Goal: Task Accomplishment & Management: Manage account settings

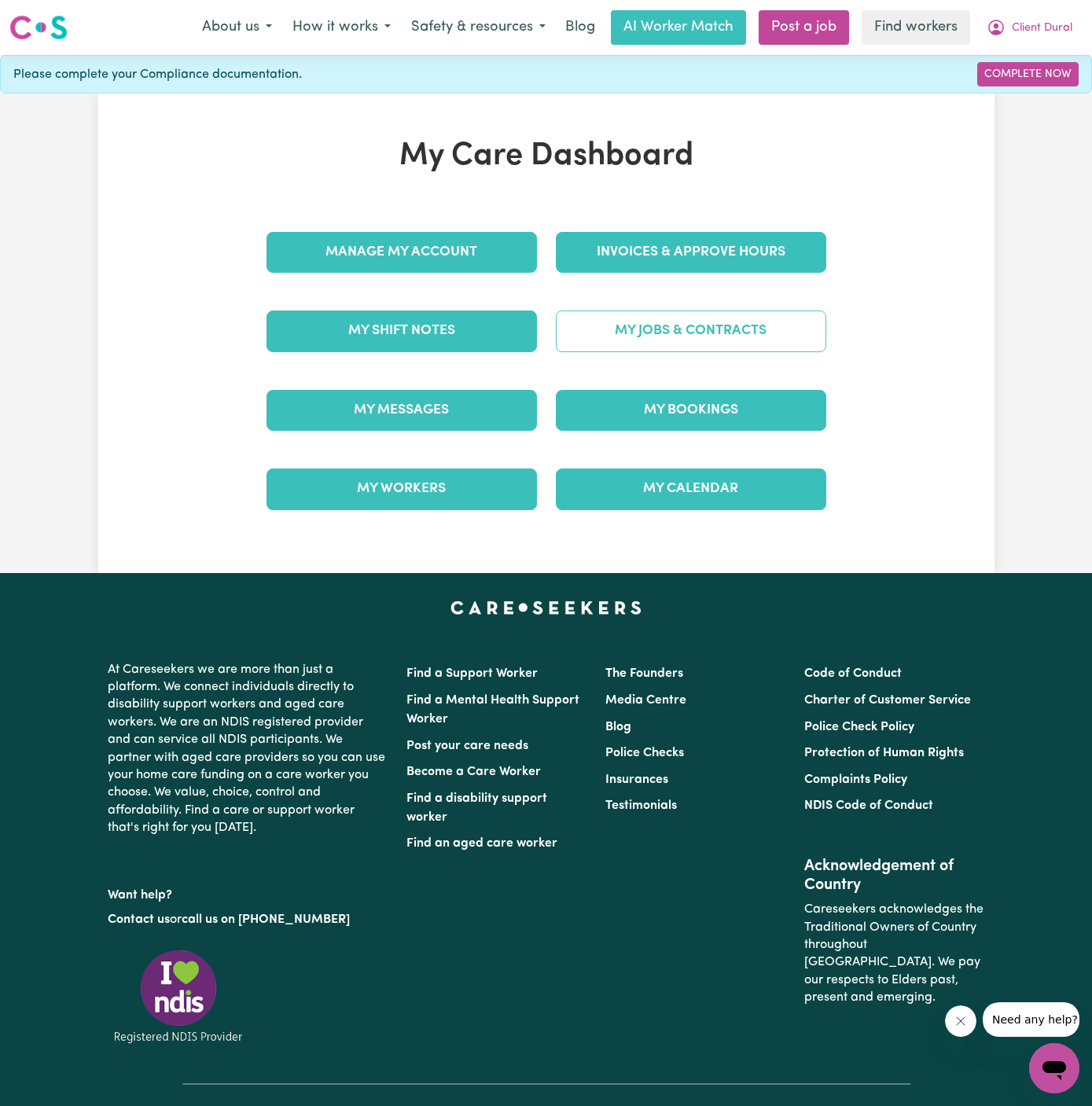
click at [684, 316] on link "My Jobs & Contracts" at bounding box center [691, 331] width 270 height 41
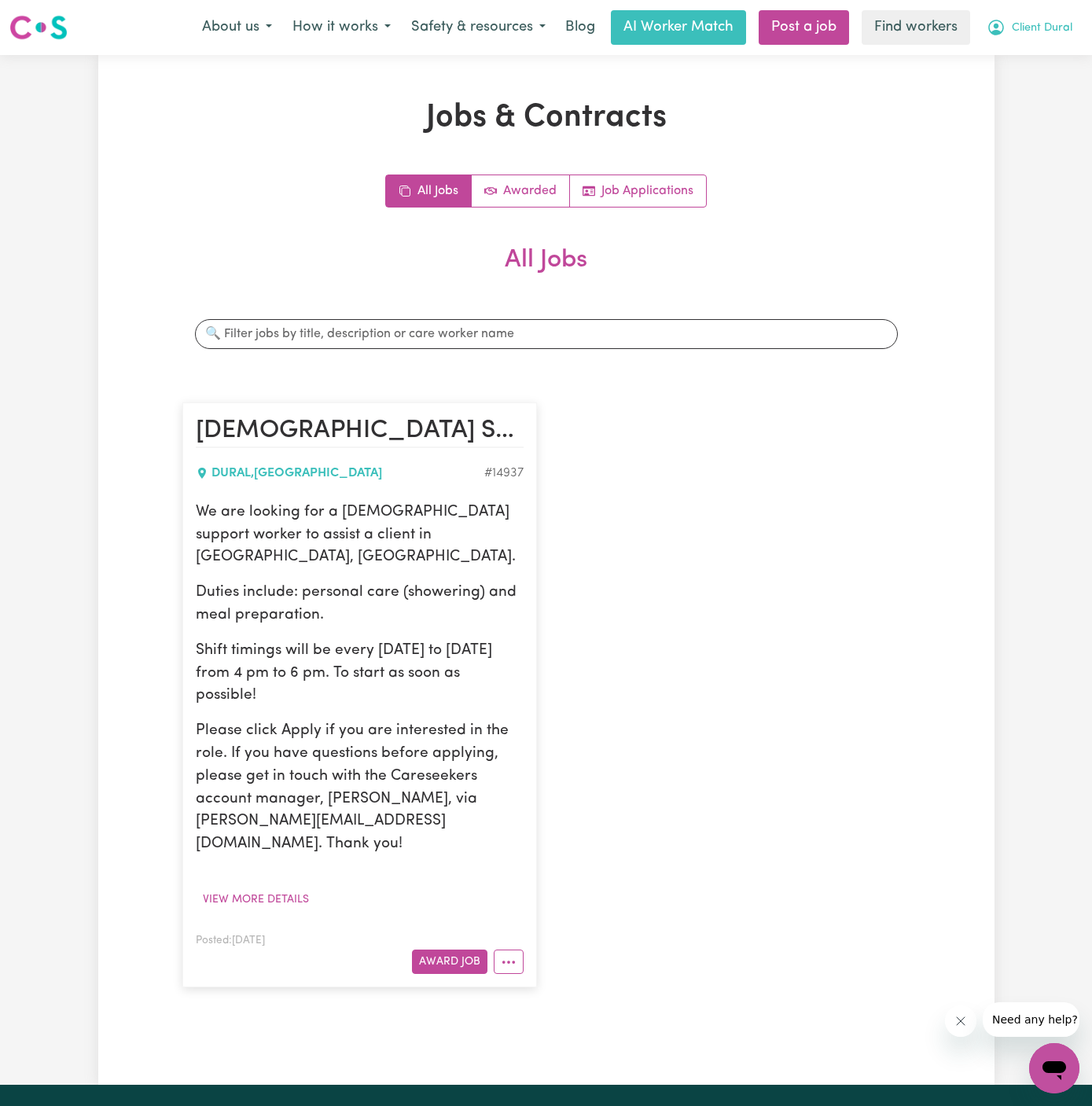
click at [1039, 32] on span "Client Dural" at bounding box center [1042, 28] width 61 height 18
click at [1036, 56] on link "My Dashboard" at bounding box center [1019, 61] width 125 height 30
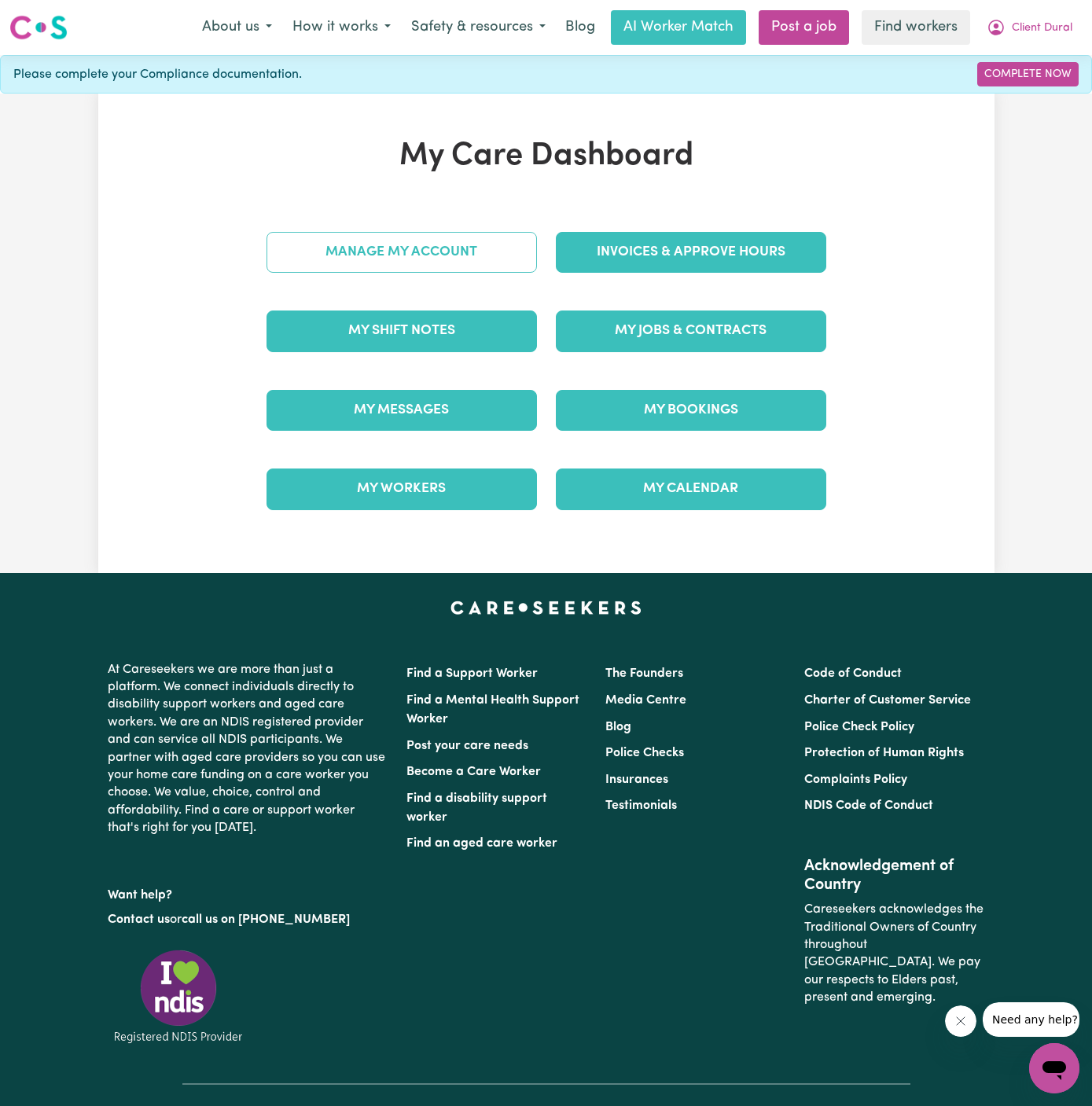
click at [461, 247] on link "Manage My Account" at bounding box center [401, 252] width 270 height 41
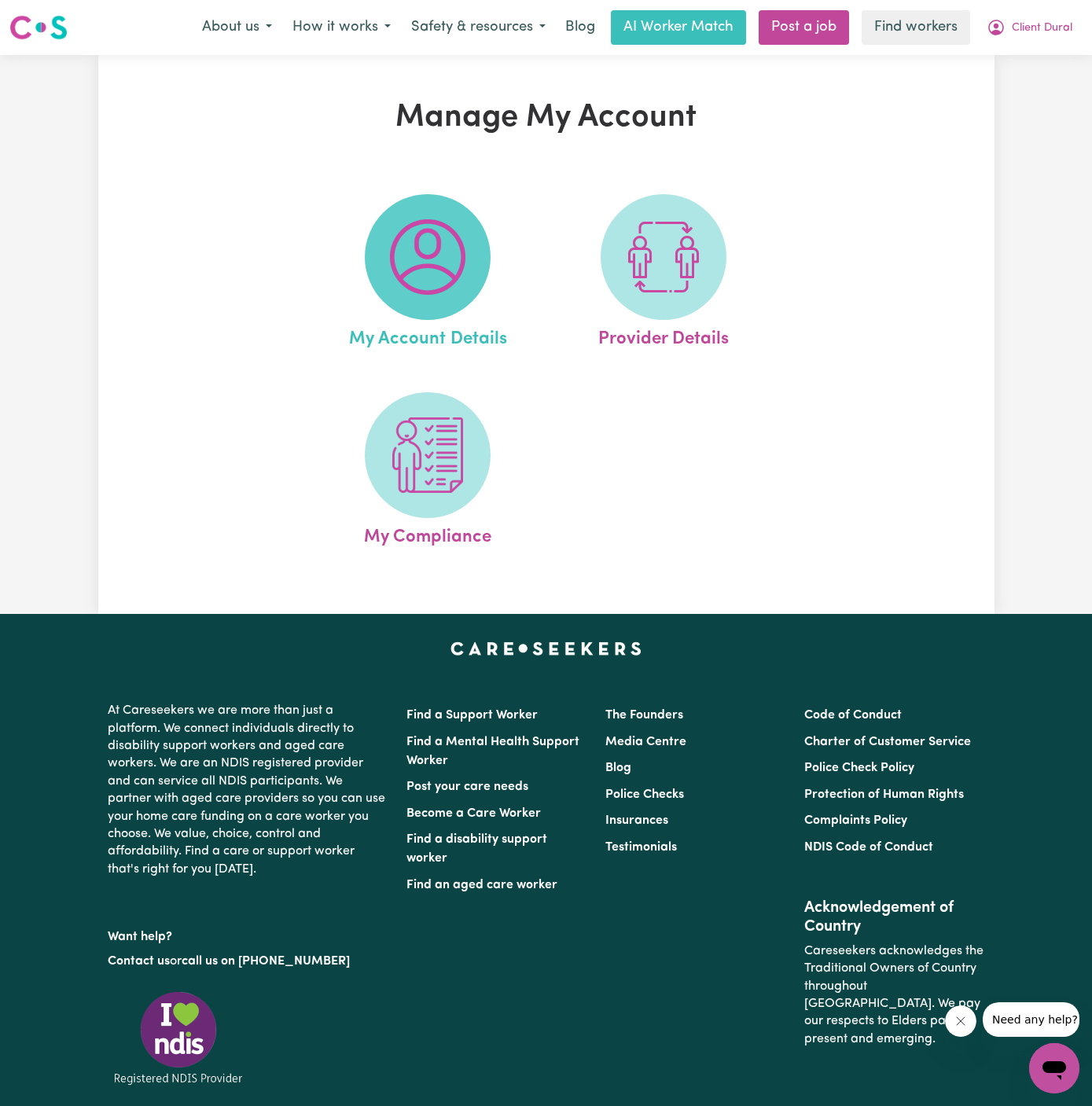
click at [411, 287] on img at bounding box center [428, 257] width 76 height 76
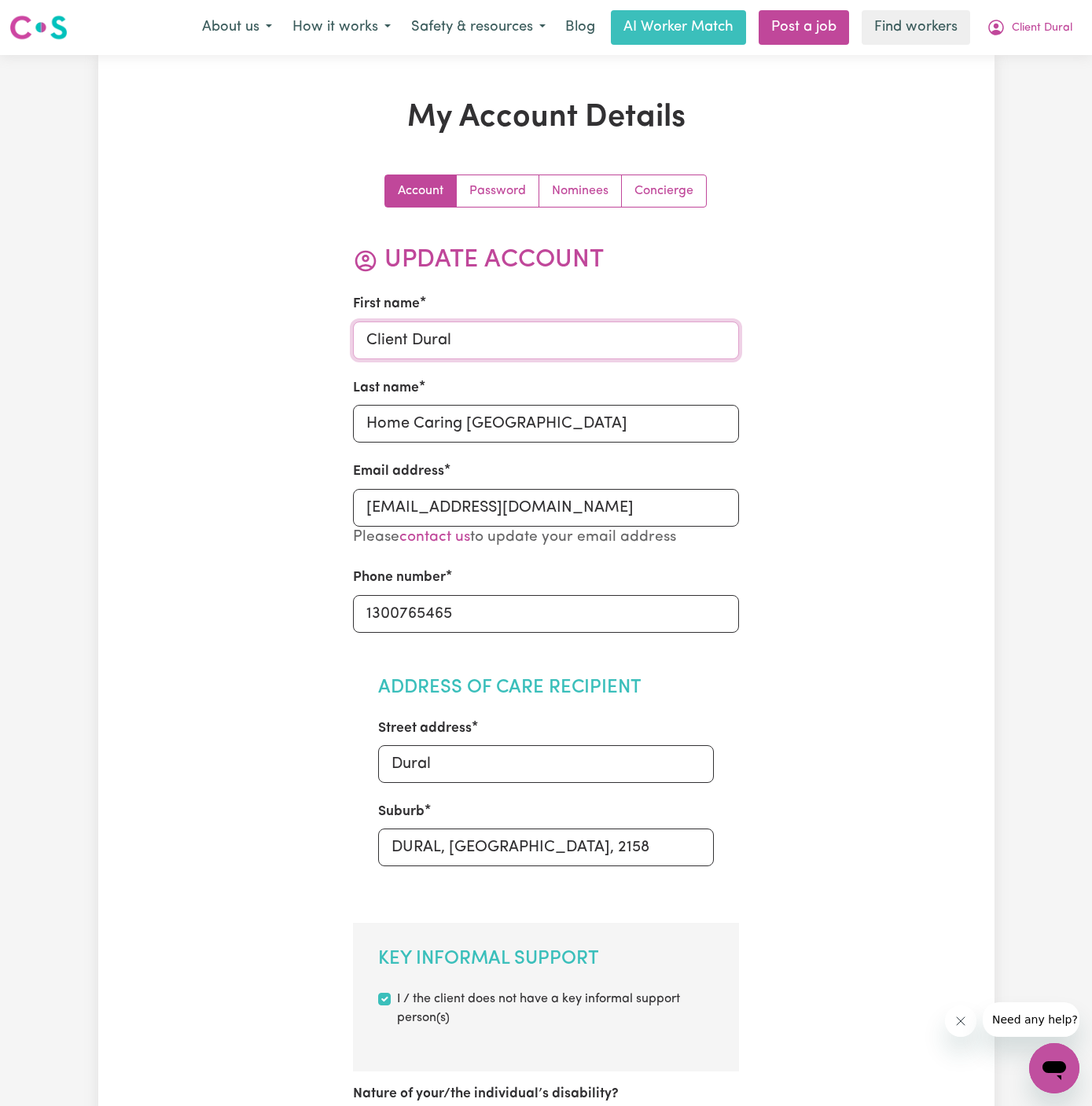
click at [535, 339] on input "Client Dural" at bounding box center [546, 340] width 386 height 38
paste input "[PERSON_NAME]"
click at [464, 343] on input "[PERSON_NAME]" at bounding box center [546, 340] width 386 height 38
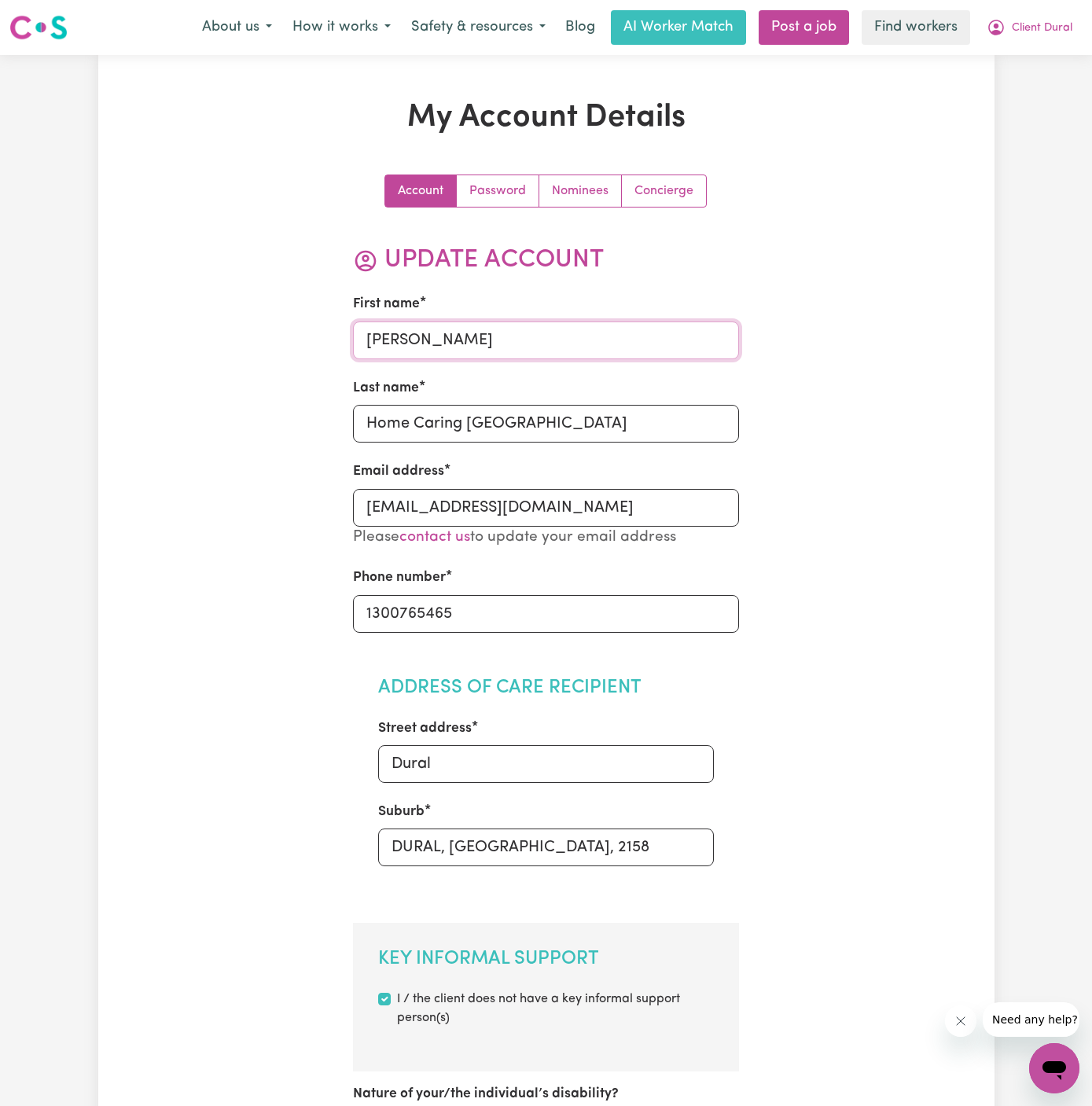
click at [464, 343] on input "[PERSON_NAME]" at bounding box center [546, 340] width 386 height 38
type input "[PERSON_NAME]"
click at [470, 414] on input "Home Caring [GEOGRAPHIC_DATA]" at bounding box center [546, 423] width 386 height 38
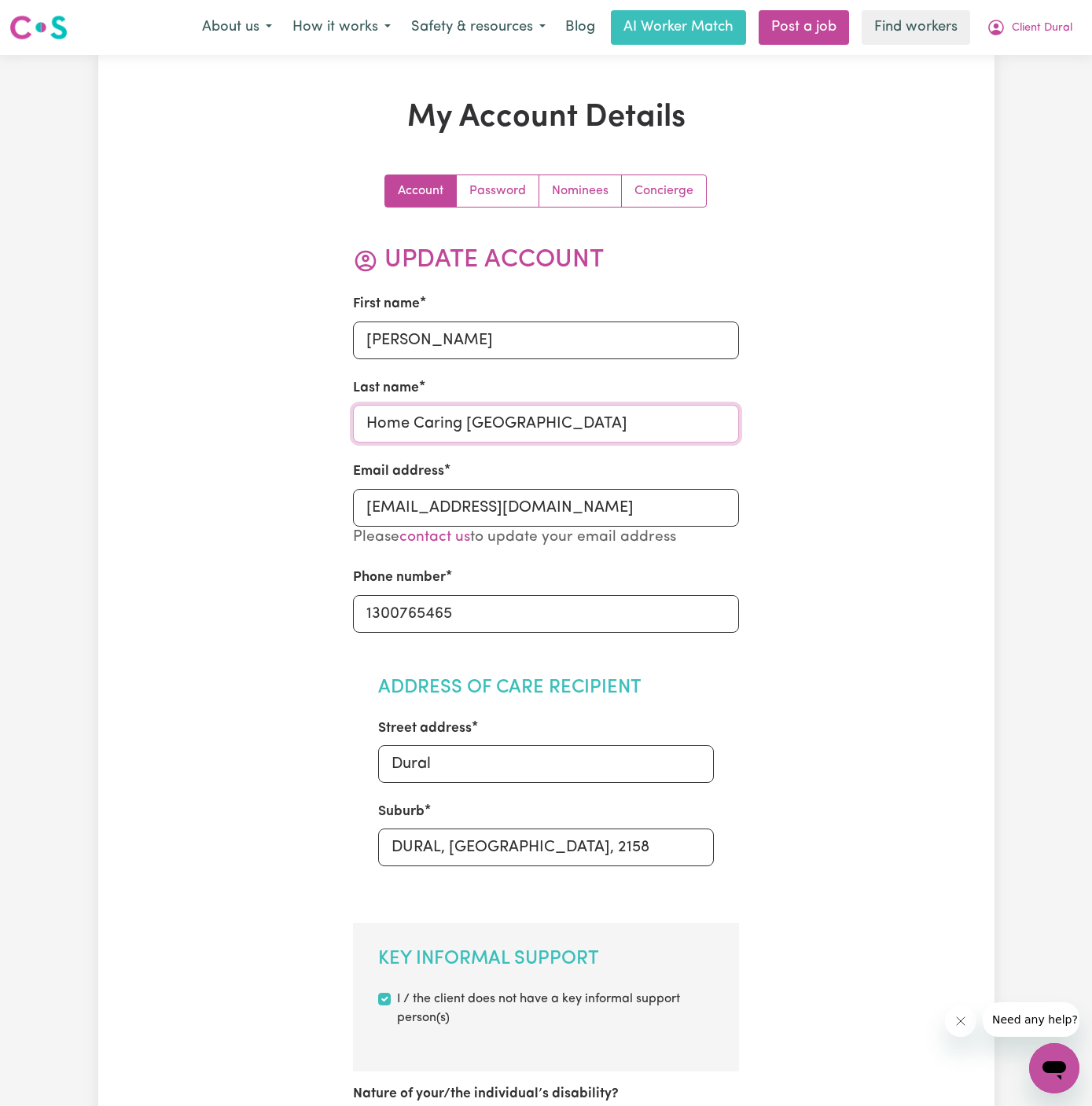
paste input "[PERSON_NAME]"
click at [539, 434] on input "[PERSON_NAME]" at bounding box center [546, 423] width 386 height 38
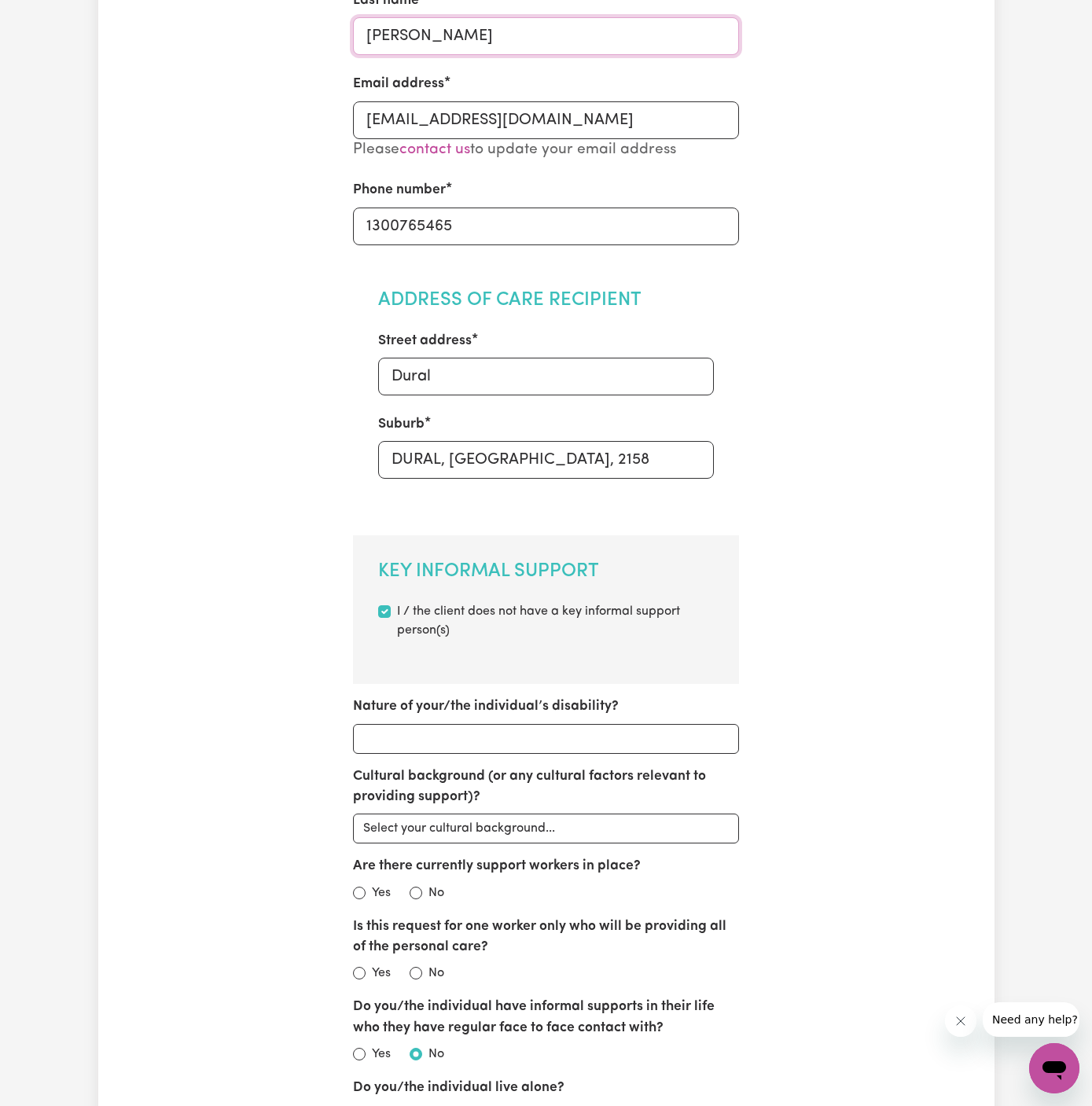
type input "[PERSON_NAME]"
click at [503, 378] on input "Dural" at bounding box center [546, 376] width 336 height 38
paste input "[STREET_ADDRESS],"
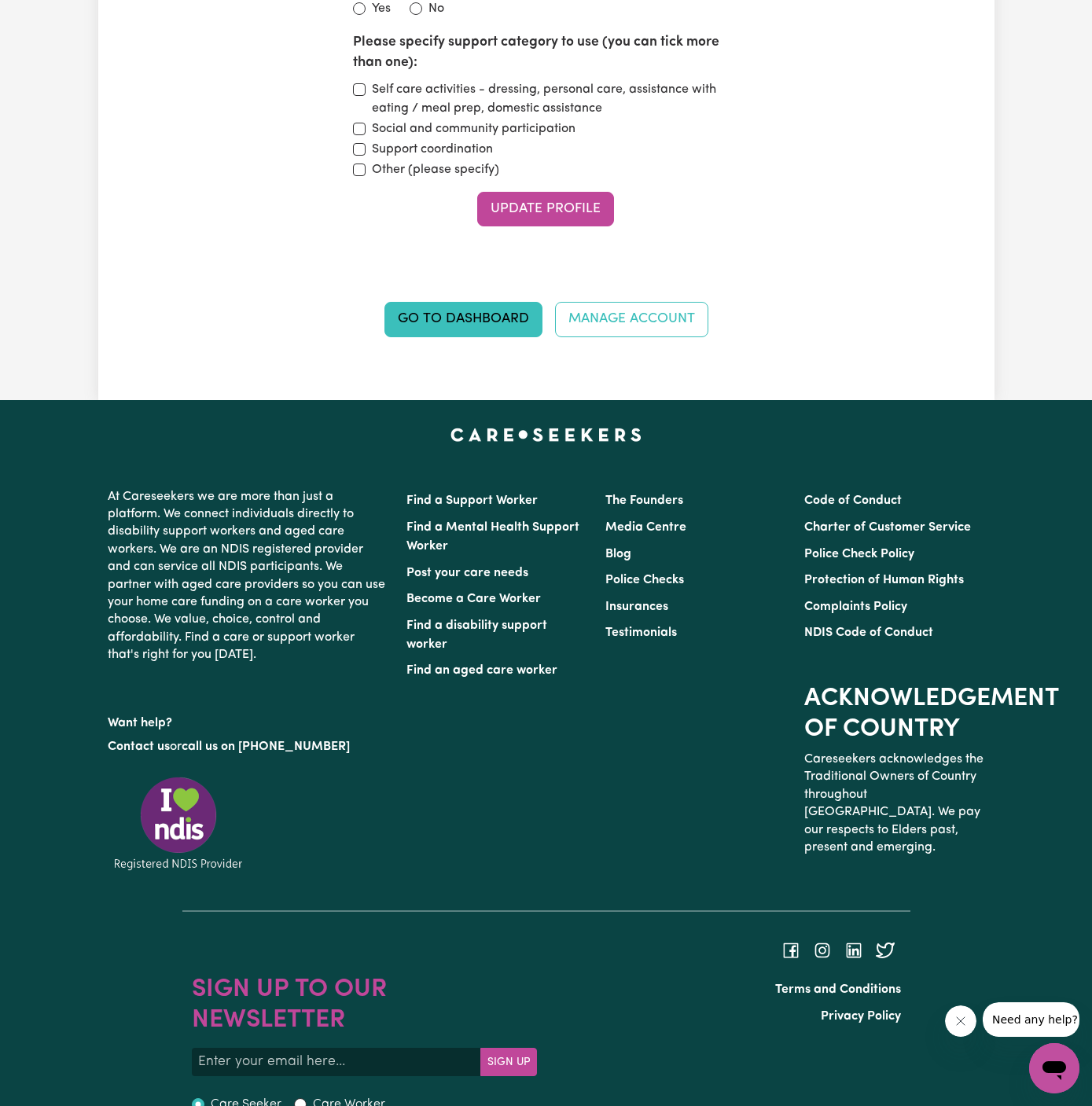
scroll to position [2359, 0]
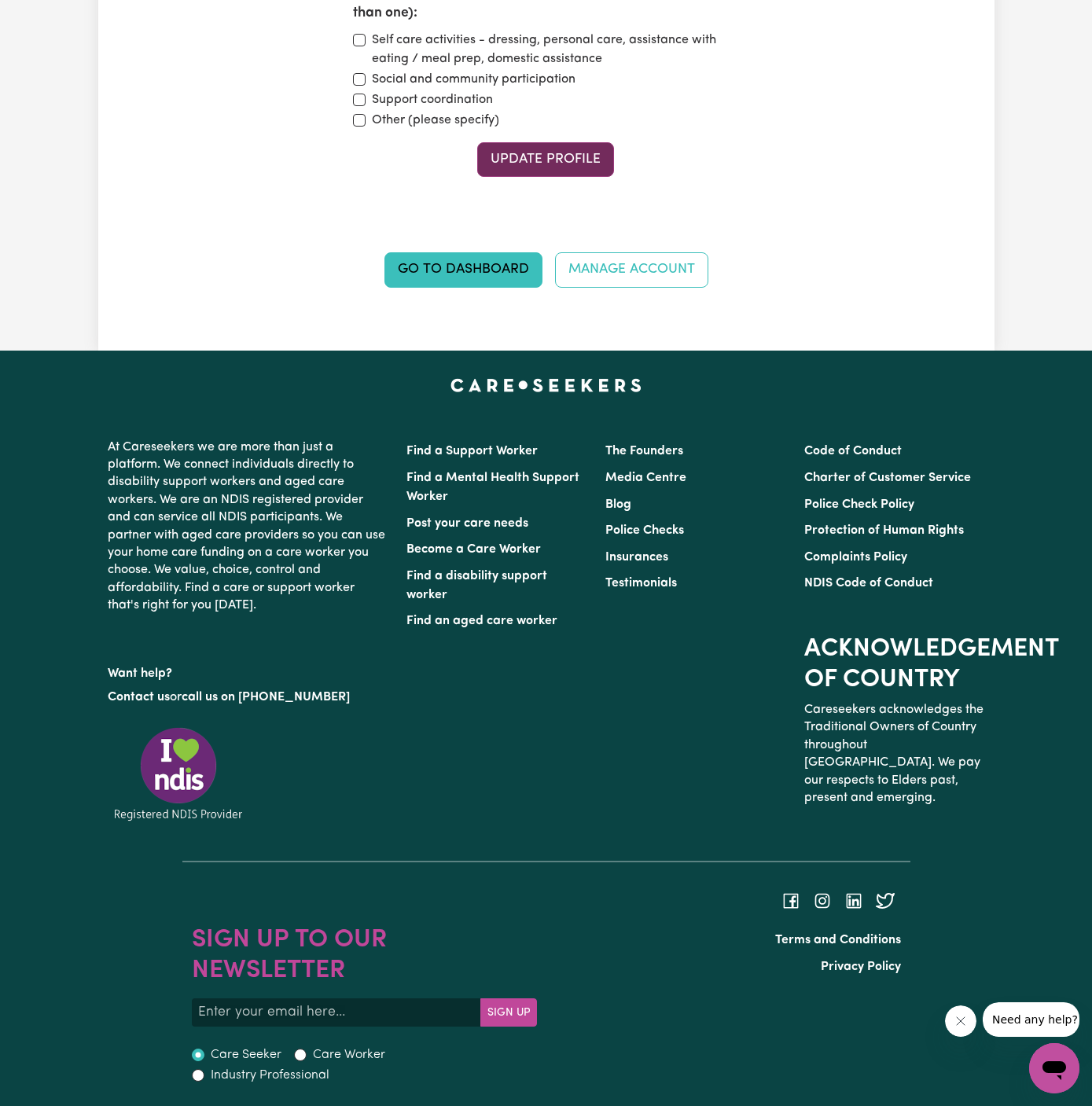
type input "[STREET_ADDRESS],"
click at [551, 147] on button "Update Profile" at bounding box center [545, 159] width 136 height 34
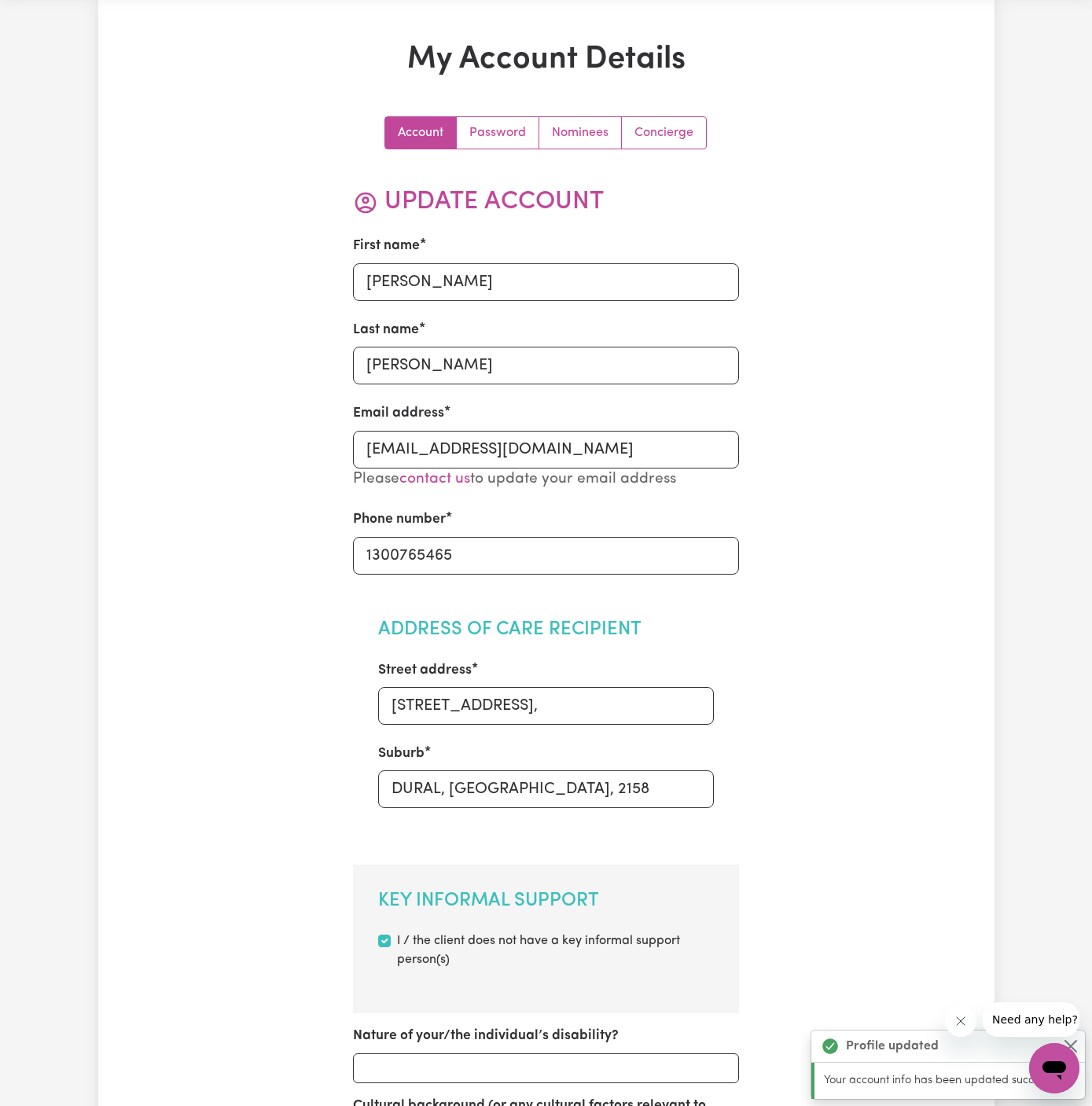
scroll to position [0, 0]
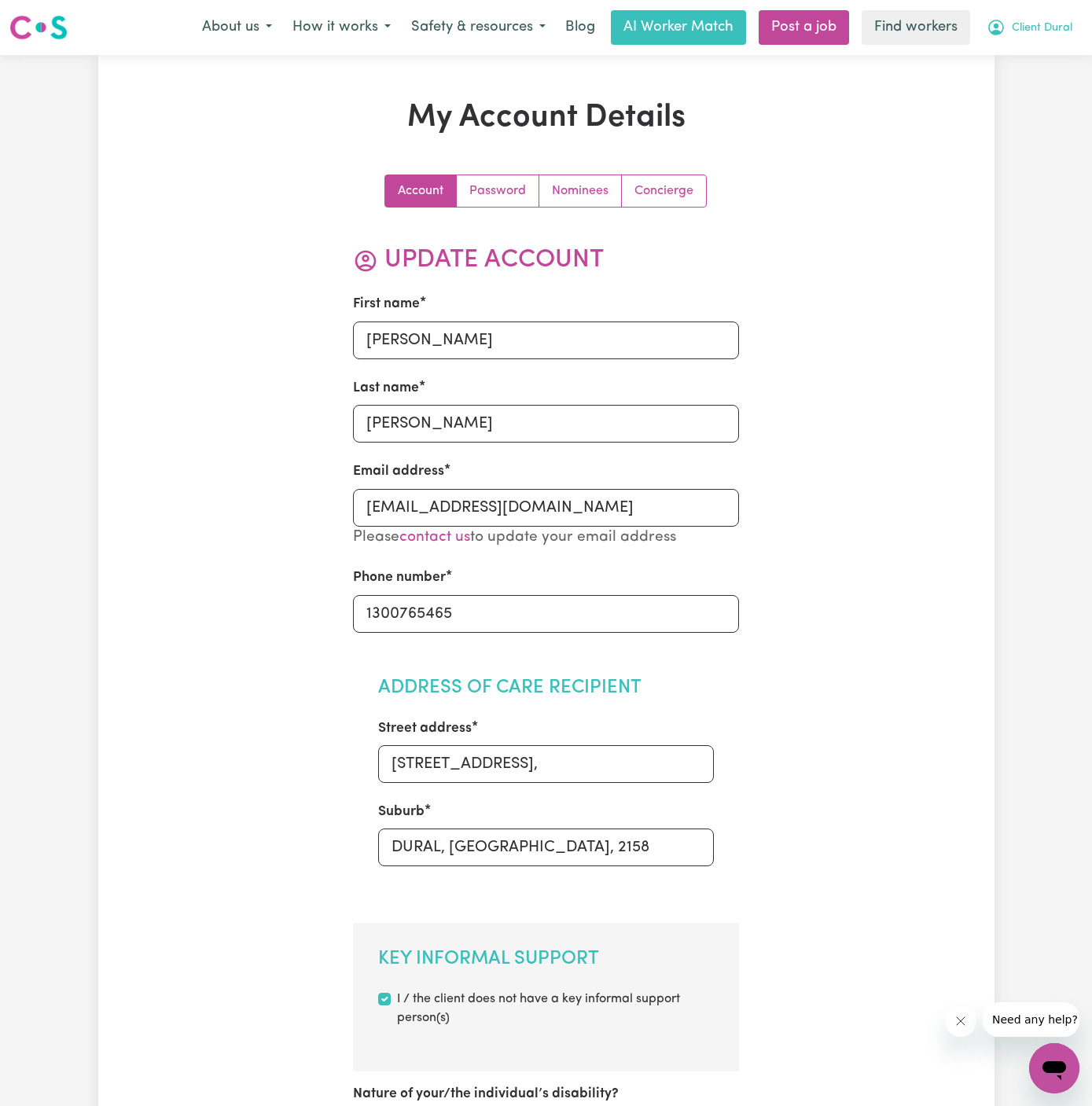
click at [1050, 24] on span "Client Dural" at bounding box center [1042, 28] width 61 height 18
click at [1025, 61] on link "My Dashboard" at bounding box center [1019, 61] width 125 height 30
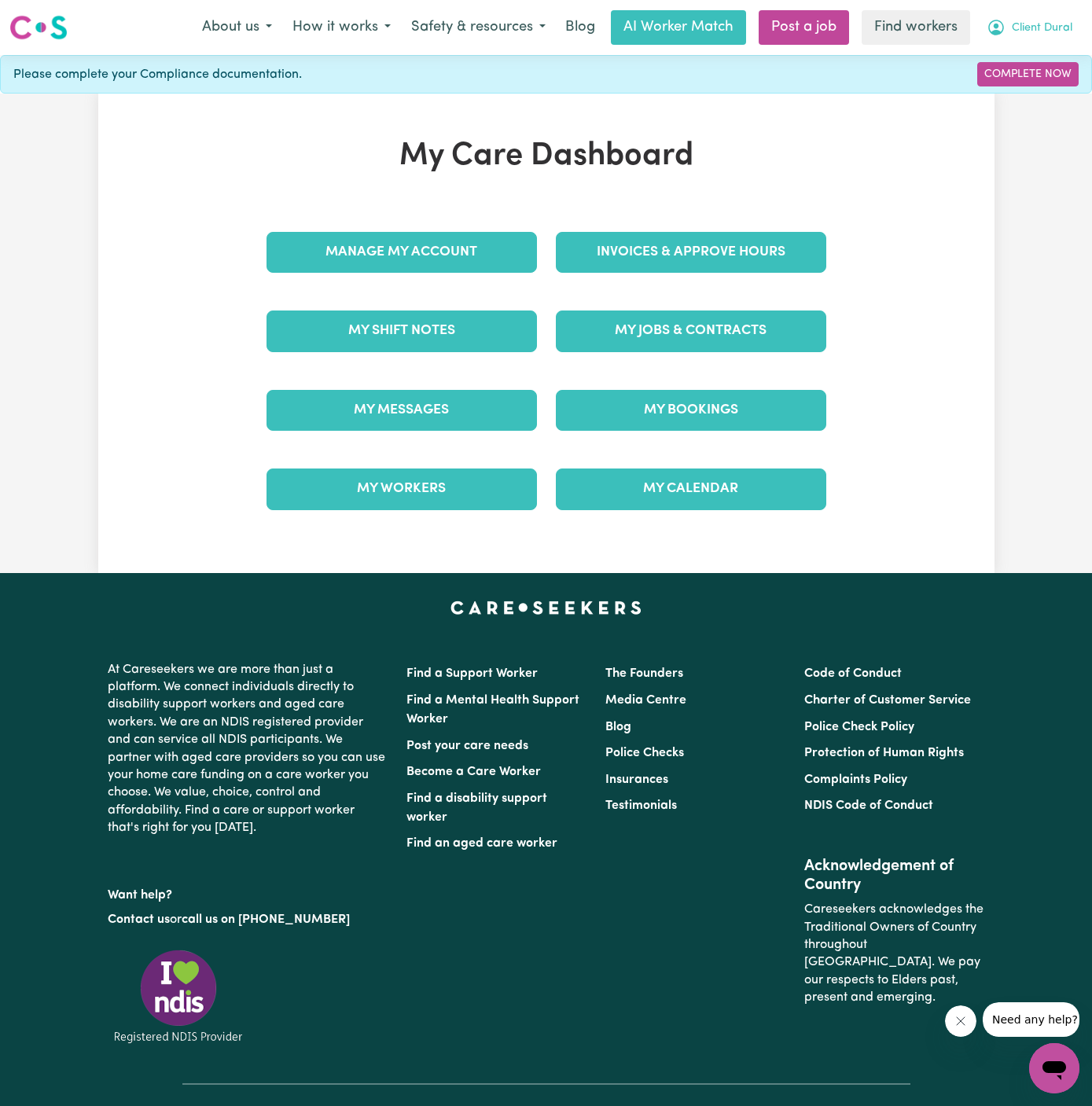
click at [1063, 34] on span "Client Dural" at bounding box center [1042, 28] width 61 height 18
click at [1050, 93] on link "Logout" at bounding box center [1019, 90] width 125 height 30
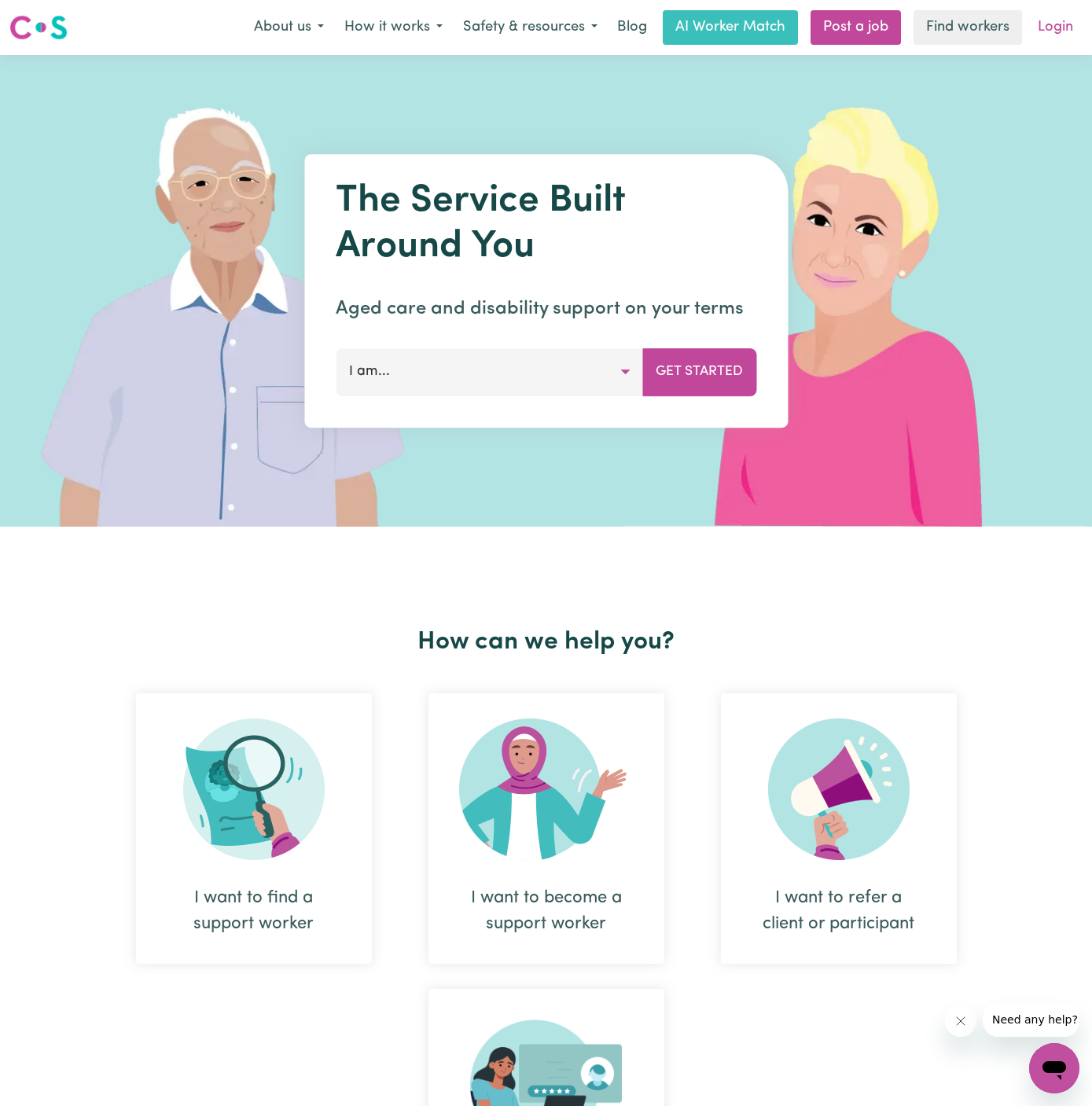
click at [1045, 27] on link "Login" at bounding box center [1055, 27] width 54 height 34
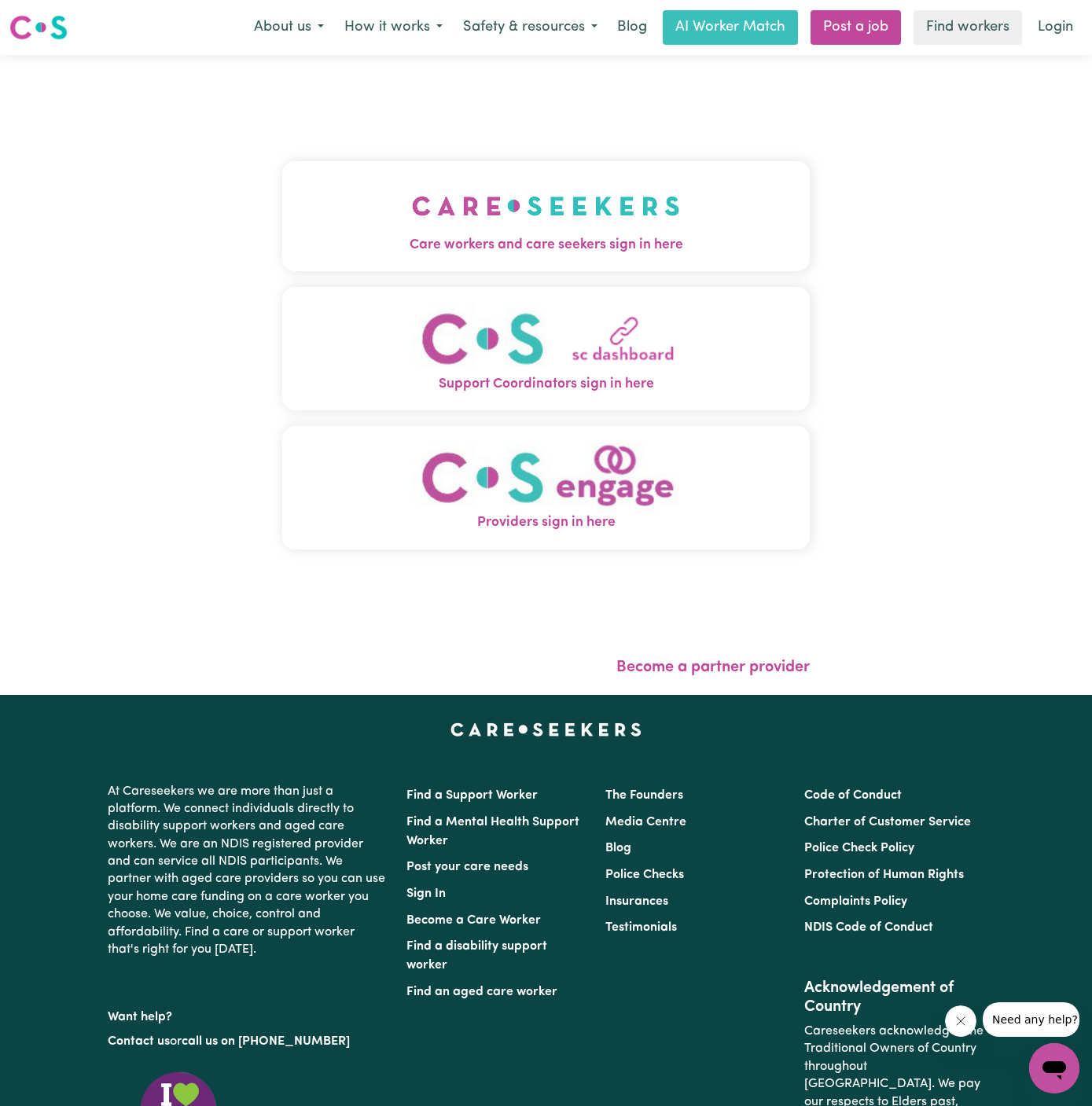
click at [522, 220] on img "Care workers and care seekers sign in here" at bounding box center [546, 206] width 268 height 58
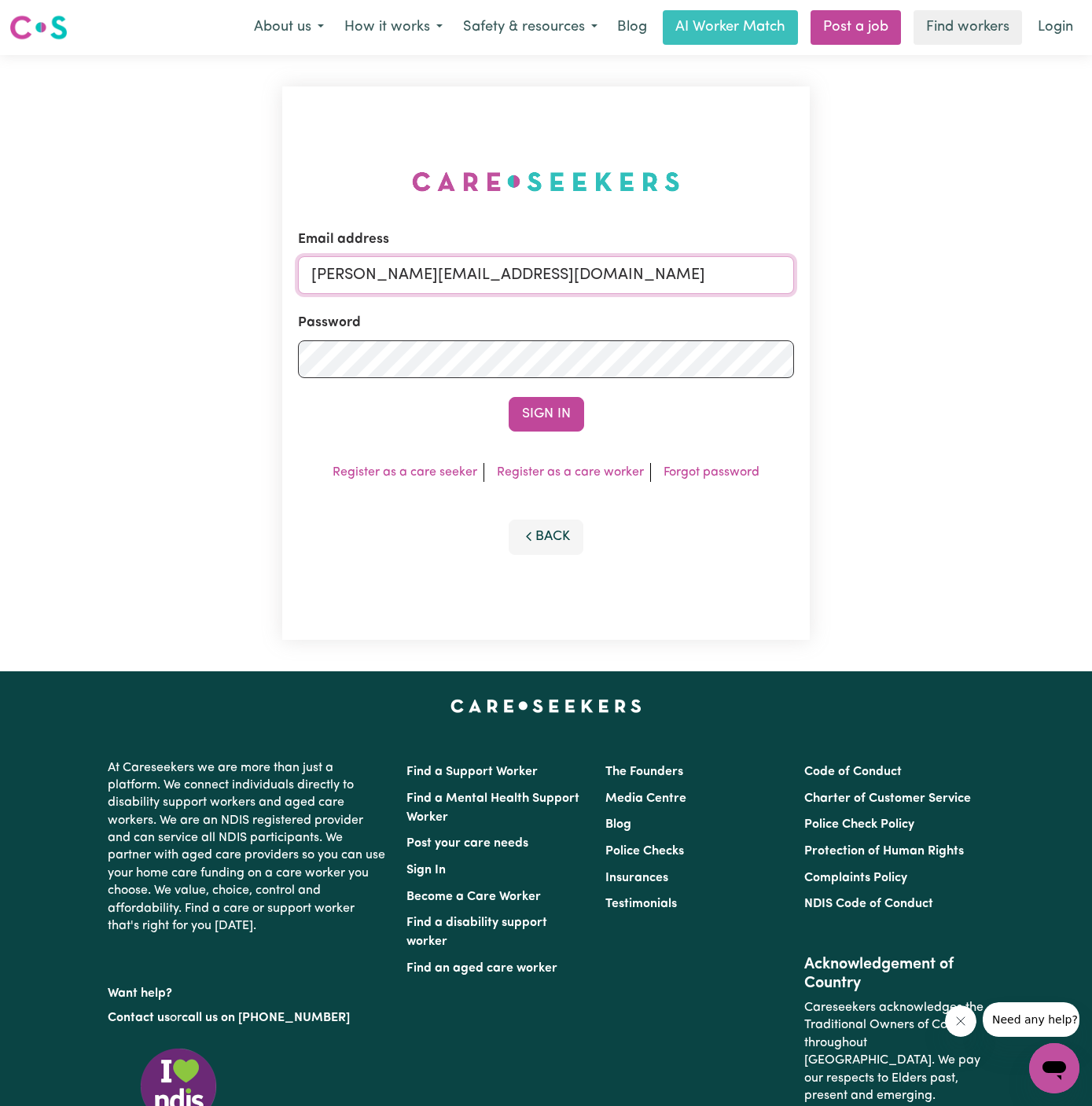
click at [624, 274] on input "[PERSON_NAME][EMAIL_ADDRESS][DOMAIN_NAME]" at bounding box center [546, 275] width 496 height 38
drag, startPoint x: 396, startPoint y: 276, endPoint x: 901, endPoint y: 271, distance: 505.0
click at [901, 271] on div "Email address [EMAIL_ADDRESS][DOMAIN_NAME] Password Sign In Register as a care …" at bounding box center [546, 363] width 1092 height 616
type input "[EMAIL_ADDRESS][DOMAIN_NAME]"
click at [508, 397] on button "Sign In" at bounding box center [546, 413] width 76 height 34
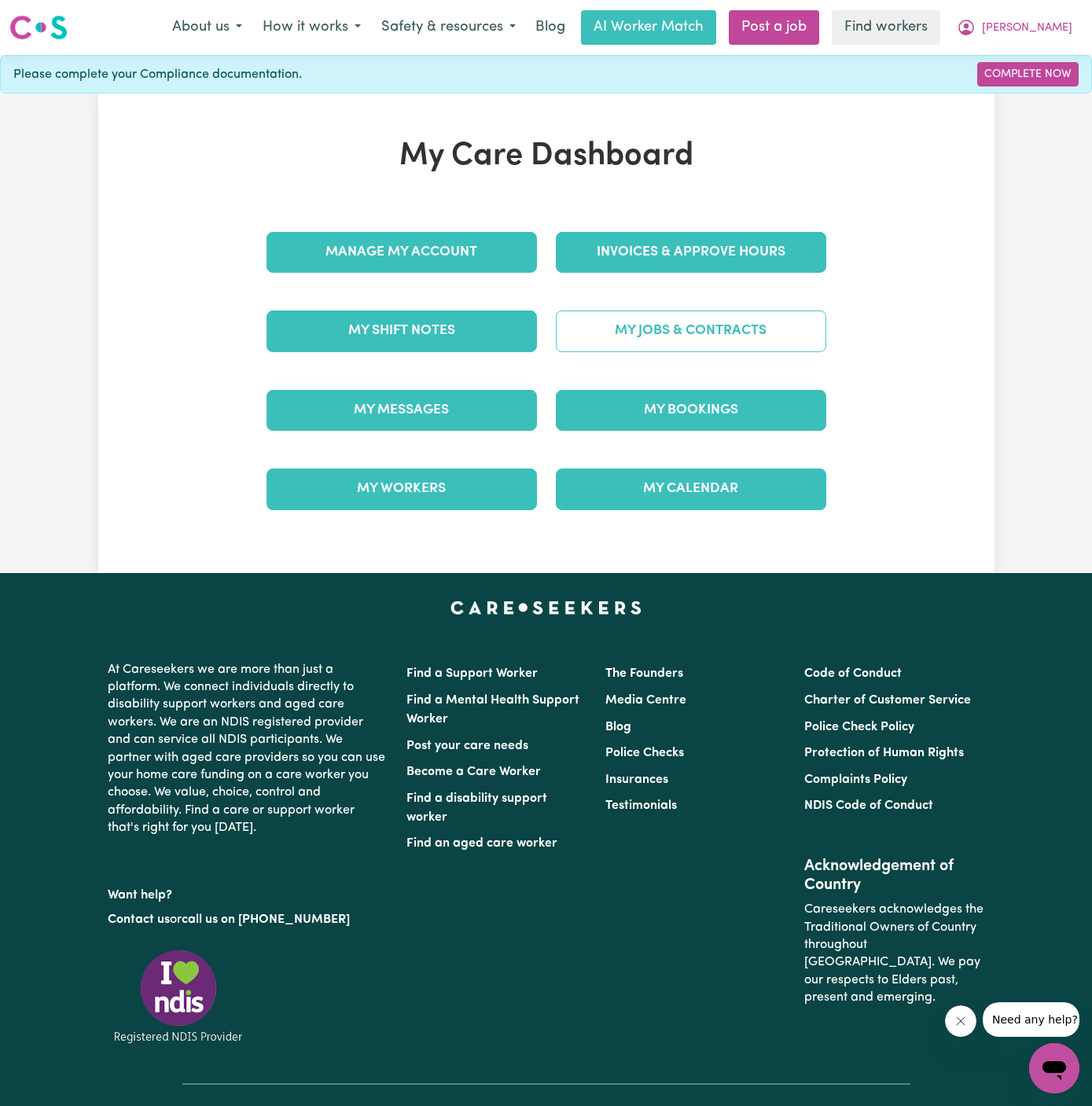
click at [697, 341] on link "My Jobs & Contracts" at bounding box center [691, 331] width 270 height 41
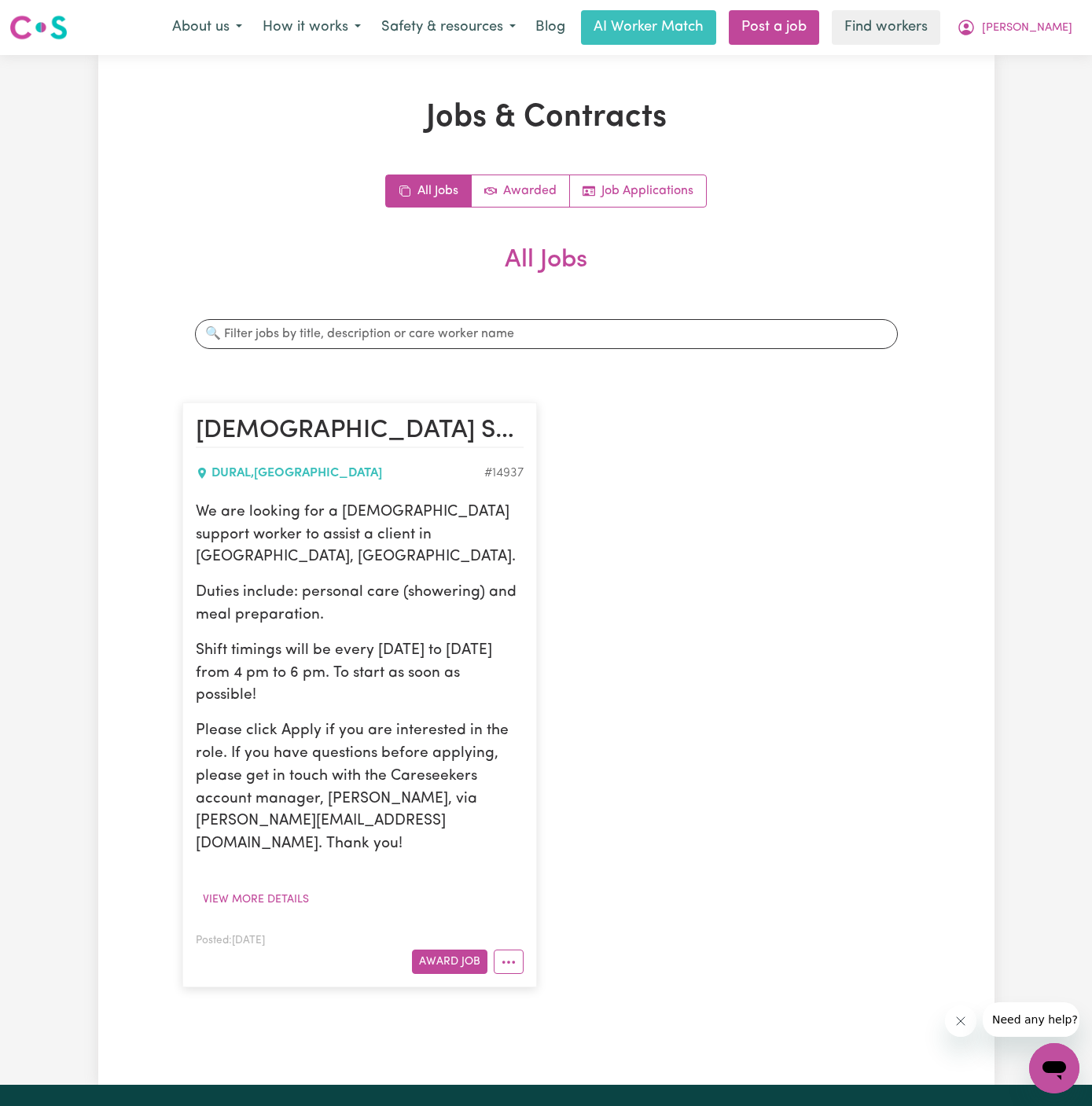
click at [456, 931] on div "Posted: [DATE] Award Job" at bounding box center [359, 952] width 327 height 43
click at [457, 903] on article "[DEMOGRAPHIC_DATA] Support Worker Needed In [GEOGRAPHIC_DATA], [GEOGRAPHIC_DATA…" at bounding box center [360, 695] width 354 height 585
click at [429, 949] on button "Award Job" at bounding box center [450, 961] width 76 height 24
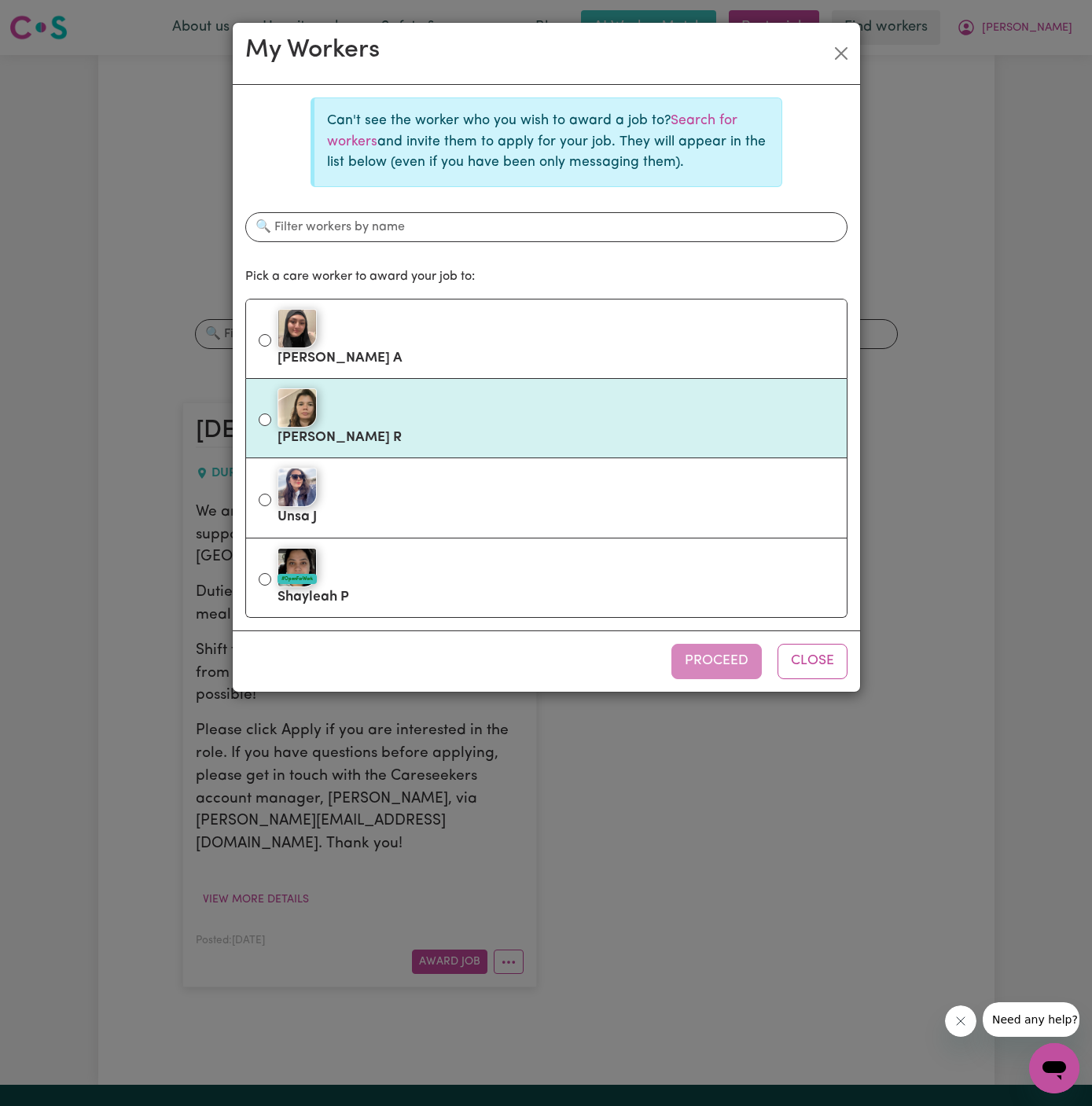
click at [364, 440] on label "[PERSON_NAME]" at bounding box center [555, 419] width 556 height 66
click at [271, 426] on input "[PERSON_NAME]" at bounding box center [265, 420] width 13 height 13
radio input "true"
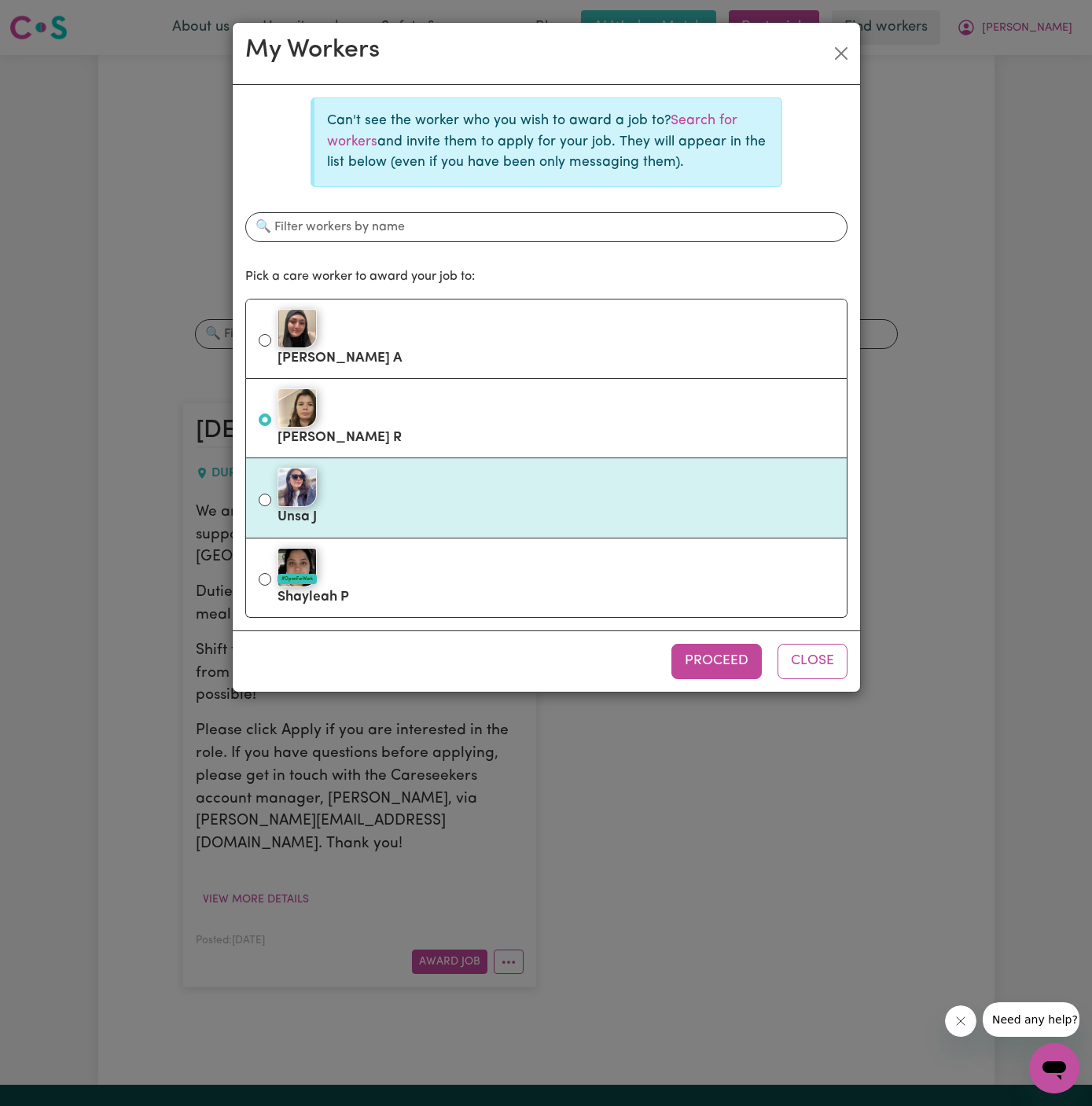
click at [398, 485] on div at bounding box center [555, 487] width 556 height 40
click at [271, 494] on input "Unsa J" at bounding box center [265, 500] width 13 height 13
radio input "true"
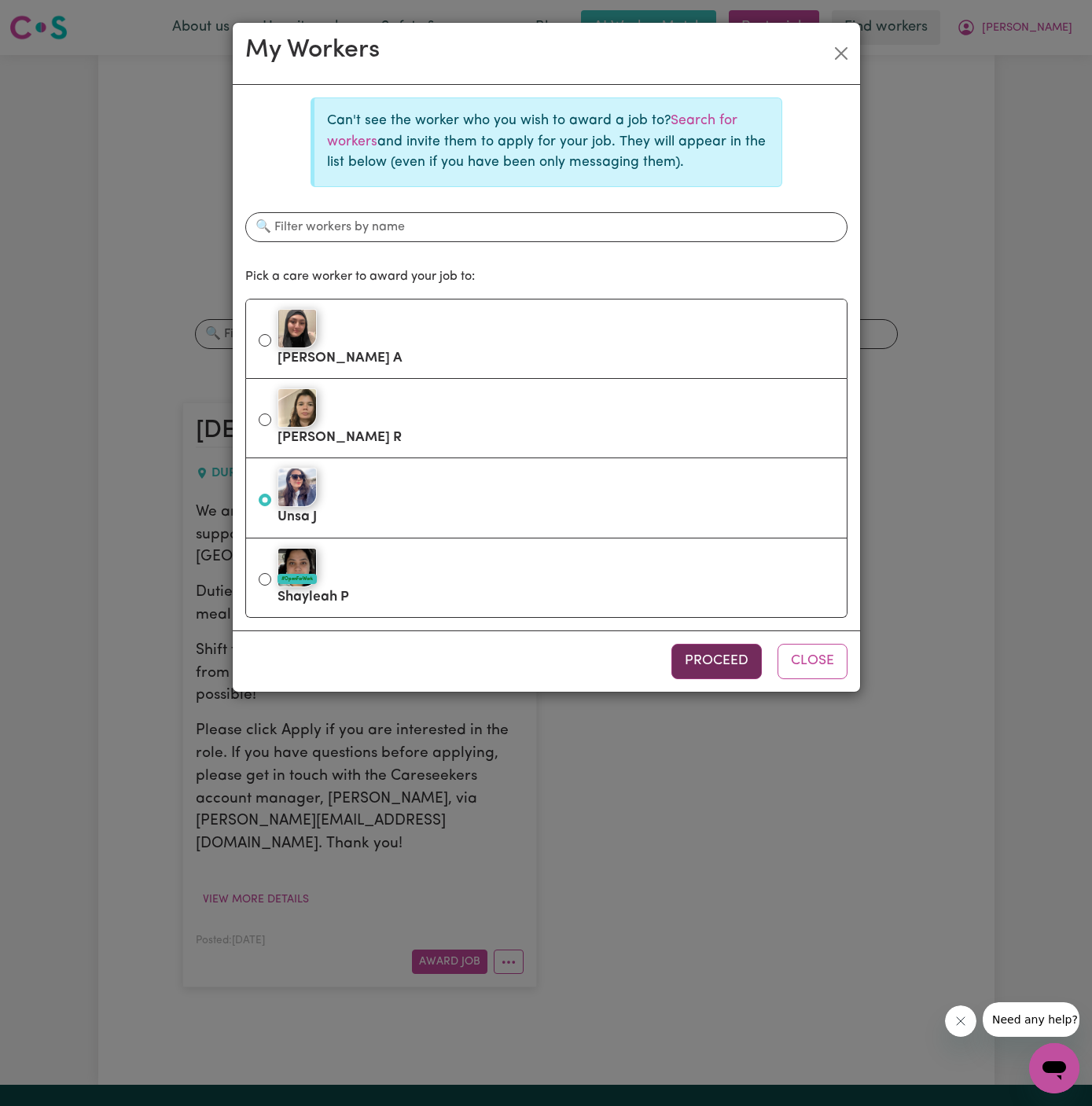
click at [702, 654] on button "Proceed" at bounding box center [717, 660] width 90 height 34
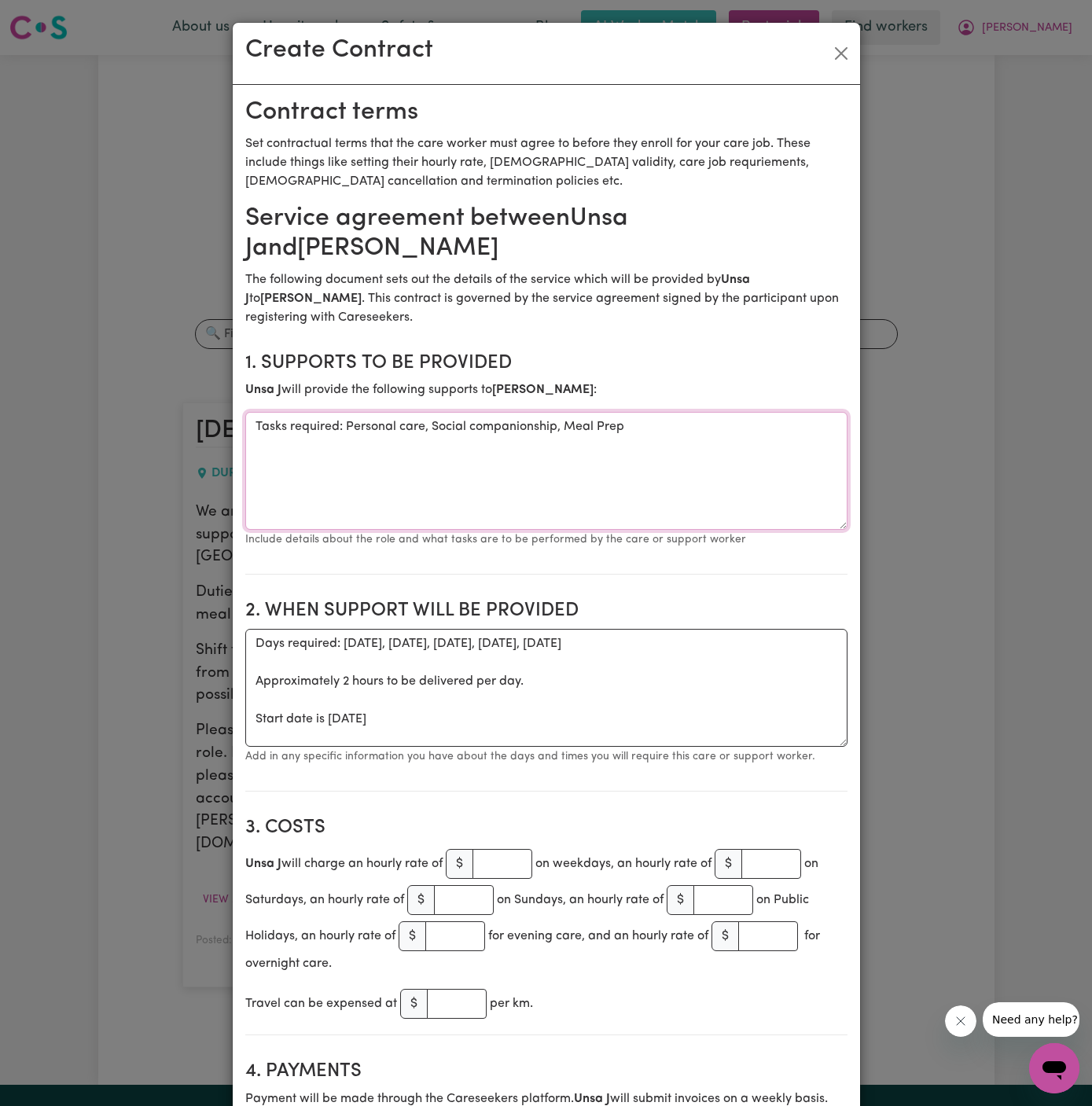
click at [561, 466] on textarea "Tasks required: Personal care, Social companionship, Meal Prep" at bounding box center [546, 471] width 602 height 118
drag, startPoint x: 344, startPoint y: 430, endPoint x: 212, endPoint y: 430, distance: 132.0
click at [212, 430] on div "Create Contract Contract terms Set contractual terms that the care worker must …" at bounding box center [546, 553] width 1092 height 1106
type textarea "Personal care, Social companionship, Meal Prep"
click at [478, 439] on textarea "Personal care, Social companionship, Meal Prep" at bounding box center [546, 471] width 602 height 118
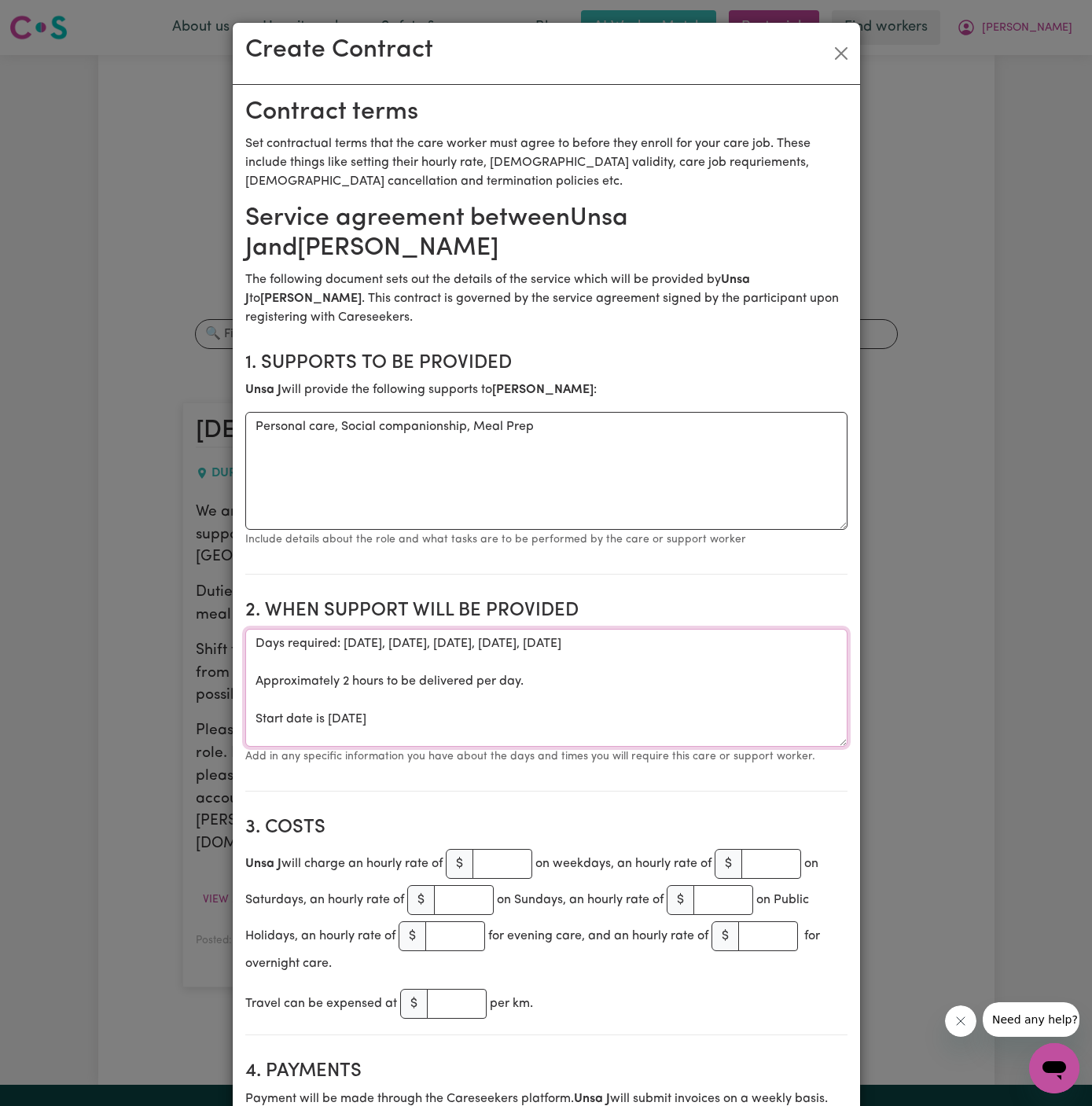
click at [598, 720] on textarea "Days required: [DATE], [DATE], [DATE], [DATE], [DATE] Approximately 2 hours to …" at bounding box center [546, 688] width 602 height 118
drag, startPoint x: 251, startPoint y: 720, endPoint x: 243, endPoint y: 648, distance: 72.4
click at [374, 637] on textarea "Start date is [DATE]" at bounding box center [546, 688] width 602 height 118
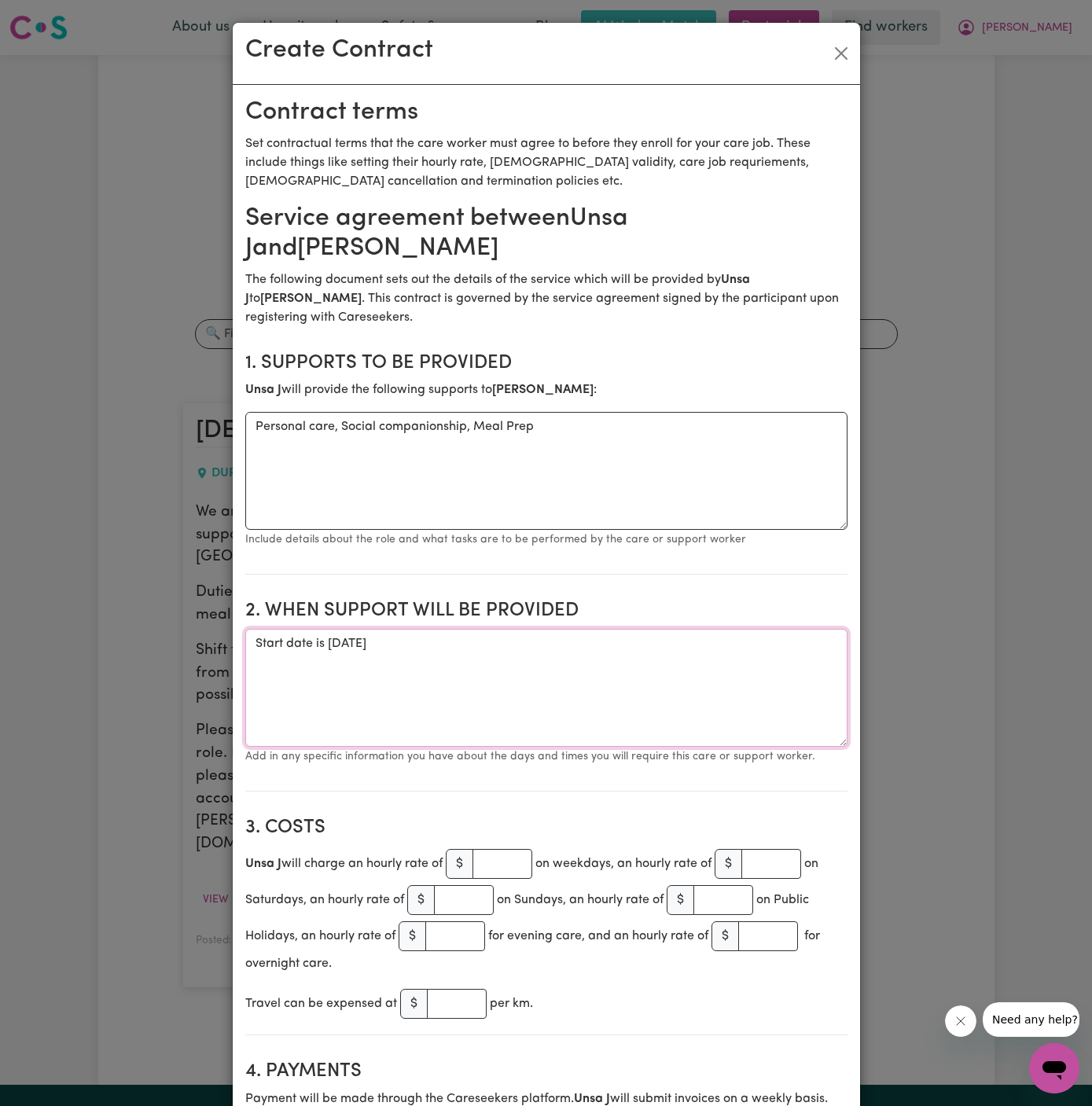
click at [386, 643] on textarea "Start date is [DATE]" at bounding box center [546, 688] width 602 height 118
click at [401, 638] on textarea "Start date is [DATE]" at bounding box center [546, 688] width 602 height 118
click at [535, 646] on textarea "Start date is [DATE]" at bounding box center [546, 688] width 602 height 118
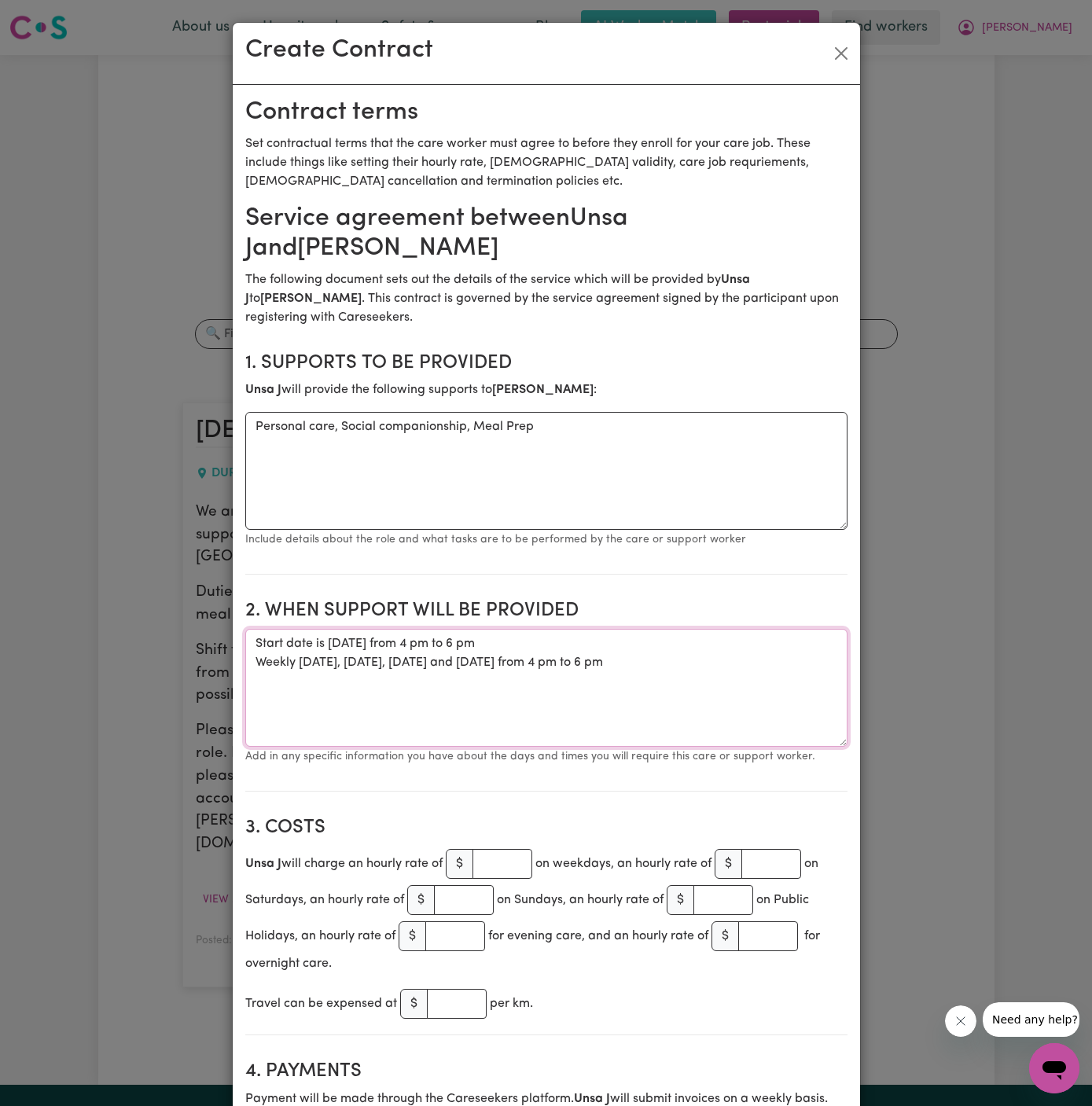
type textarea "Start date is [DATE] from 4 pm to 6 pm Weekly [DATE], [DATE], [DATE] and [DATE]…"
click at [495, 868] on input "number" at bounding box center [502, 863] width 60 height 30
type input "45"
click at [582, 738] on textarea "Start date is [DATE] from 4 pm to 6 pm Weekly [DATE], [DATE], [DATE] and [DATE]…" at bounding box center [546, 688] width 602 height 118
click at [648, 673] on textarea "Start date is [DATE] from 4 pm to 6 pm Weekly [DATE], [DATE], [DATE] and [DATE]…" at bounding box center [546, 688] width 602 height 118
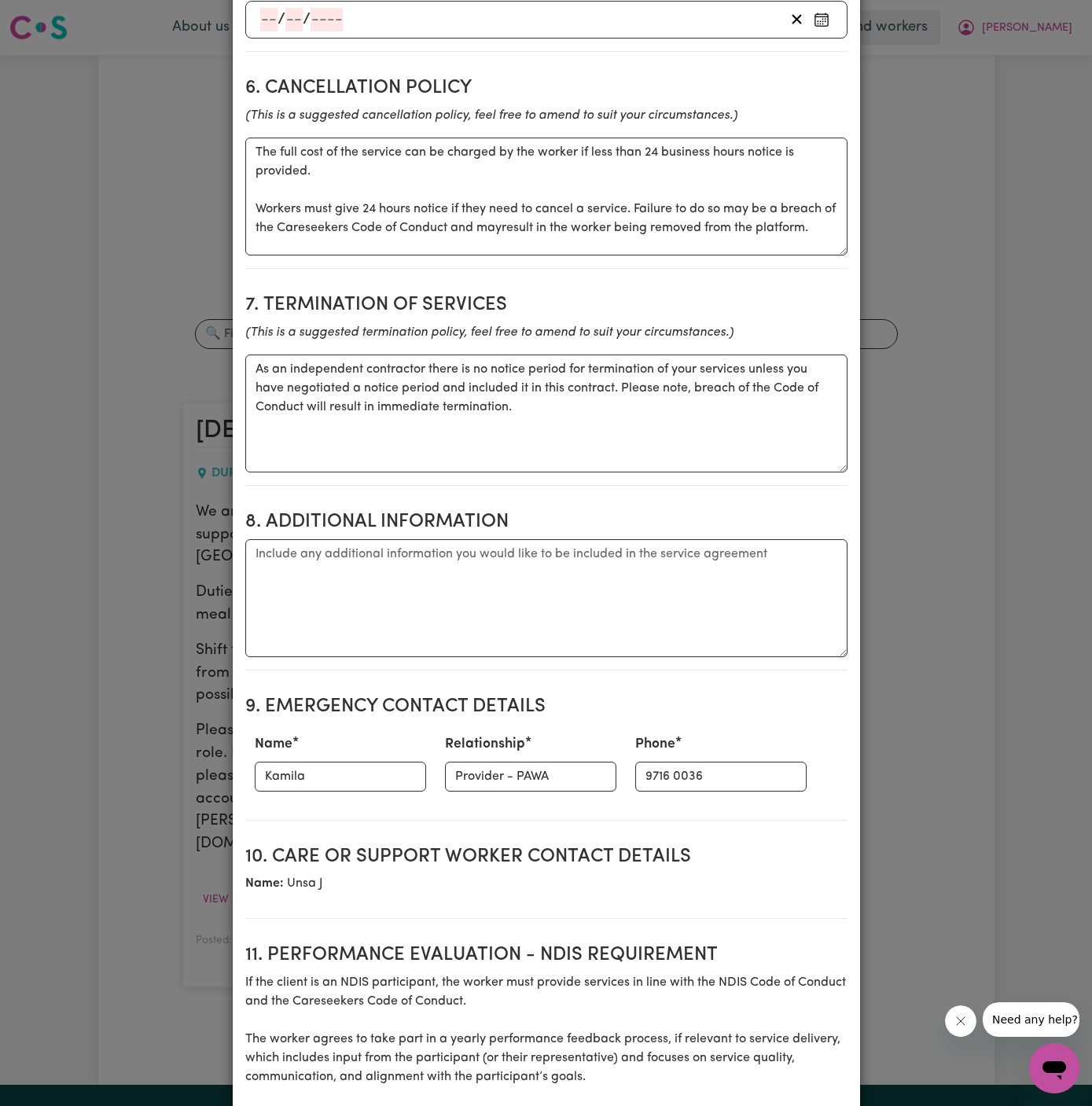
scroll to position [1361, 0]
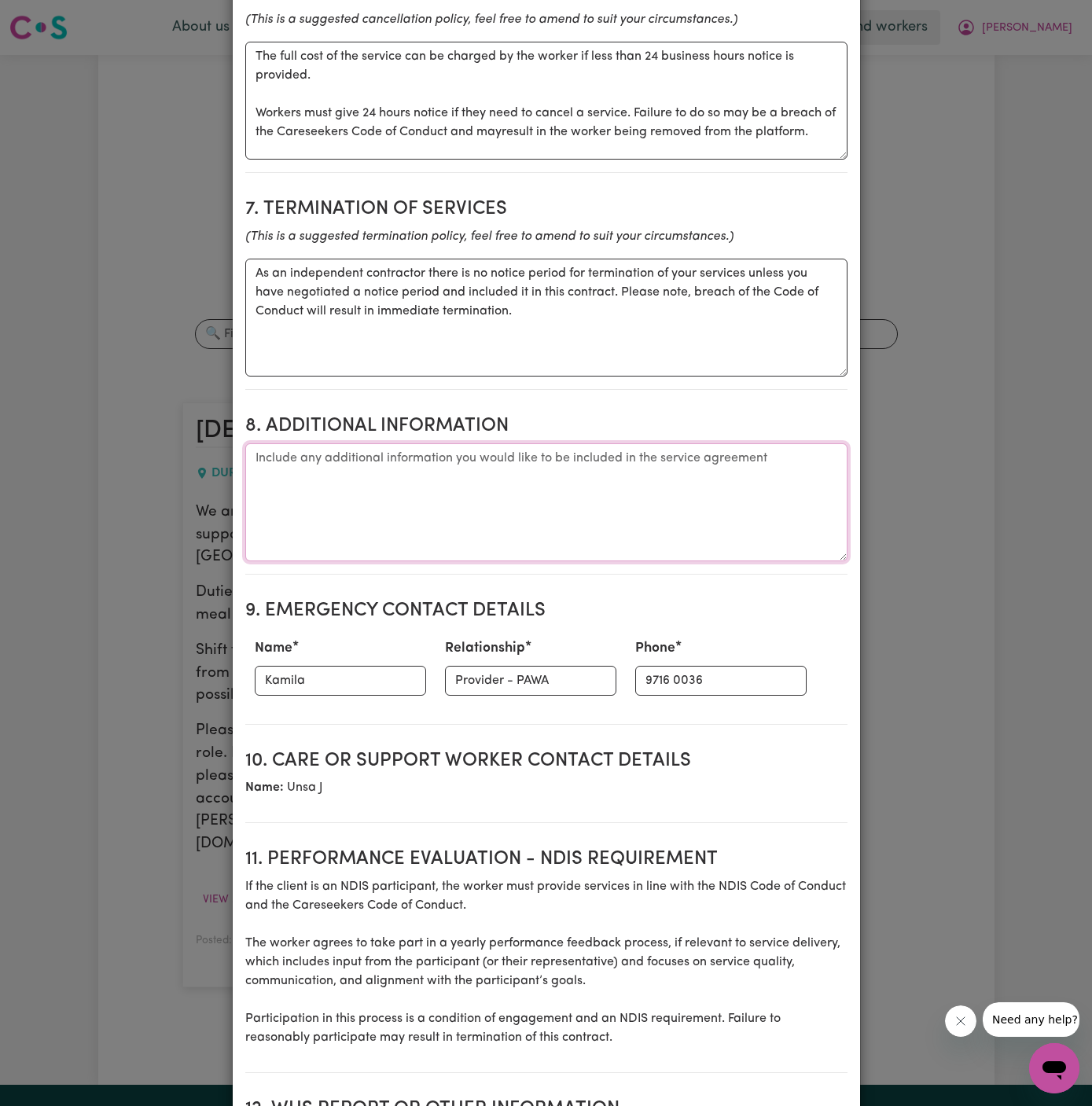
click at [598, 452] on textarea "Additional information" at bounding box center [546, 503] width 602 height 118
click at [619, 508] on textarea "Additional information" at bounding box center [546, 503] width 602 height 118
paste textarea "Address: [STREET_ADDRESS]"
type textarea "Client's Address: [STREET_ADDRESS]"
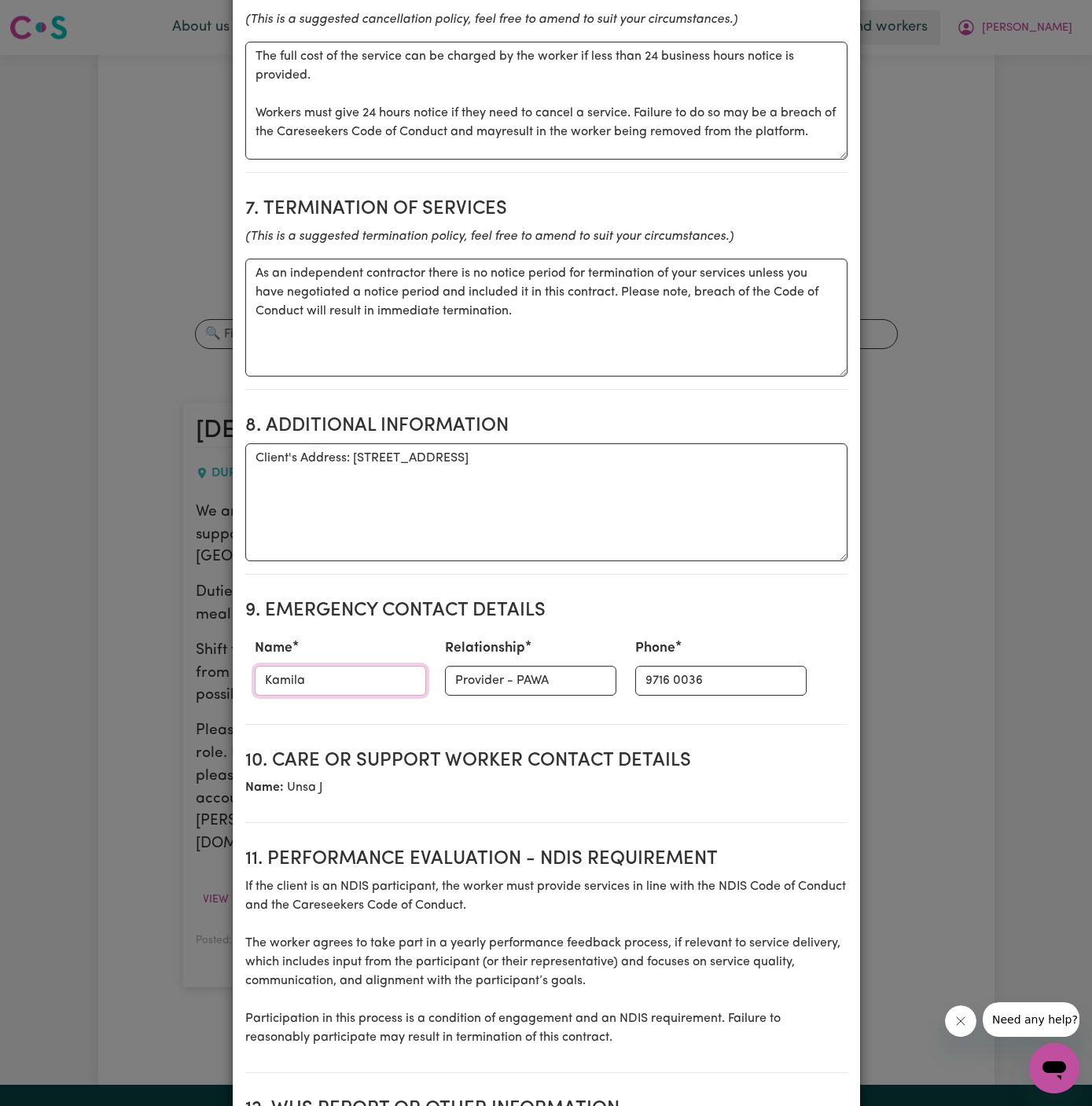
click at [367, 676] on input "Kamila" at bounding box center [340, 681] width 172 height 30
click at [344, 684] on input "Kamila" at bounding box center [340, 681] width 172 height 30
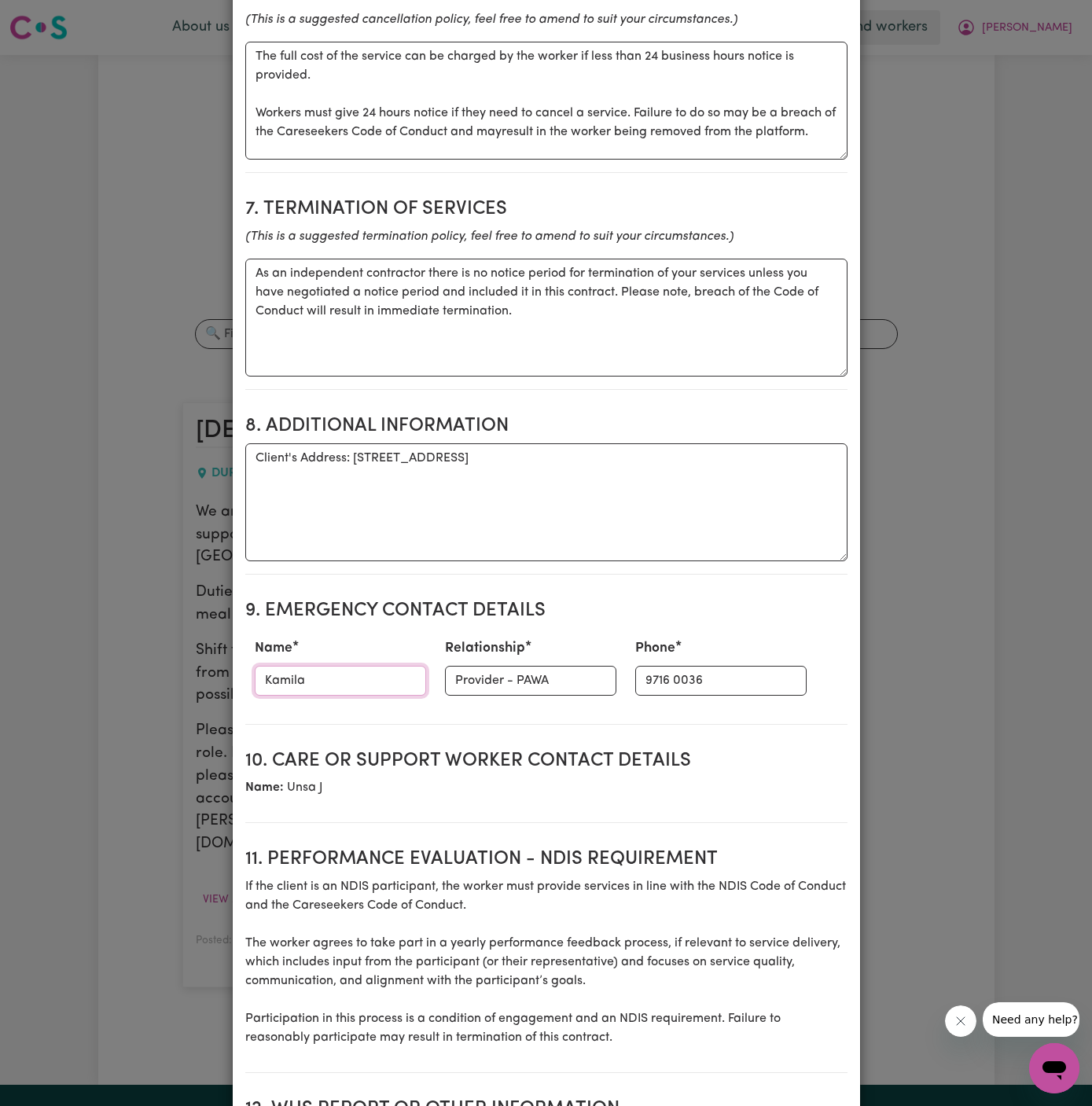
click at [344, 684] on input "Kamila" at bounding box center [340, 681] width 172 height 30
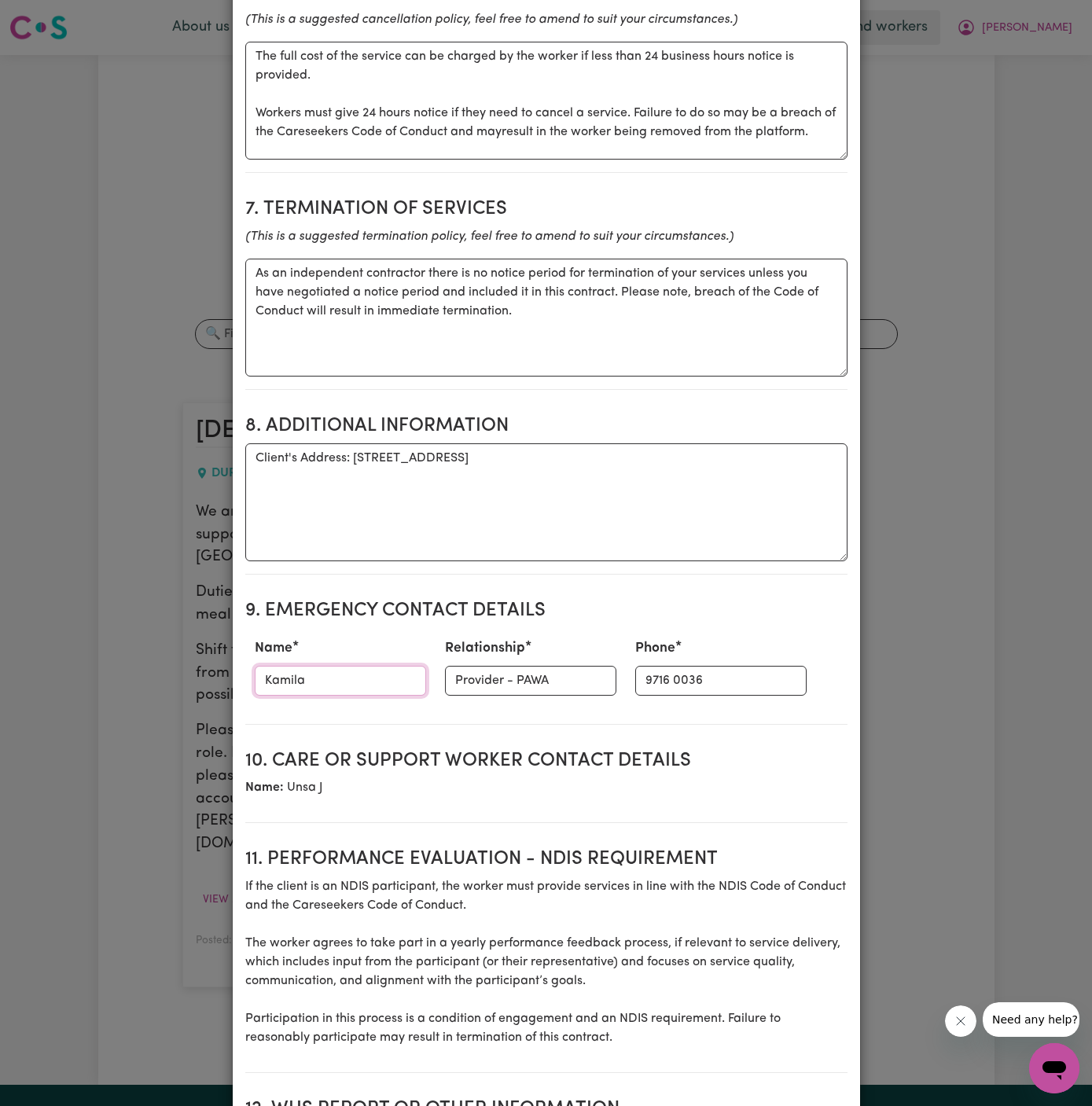
click at [344, 684] on input "Kamila" at bounding box center [340, 681] width 172 height 30
paste input "Shallain 61 448 257 754"
drag, startPoint x: 310, startPoint y: 674, endPoint x: 509, endPoint y: 680, distance: 199.1
click at [509, 680] on div "Name [PERSON_NAME] 61 448 257 754 Relationship Provider - PAWA Phone [PHONE_NUM…" at bounding box center [546, 666] width 602 height 69
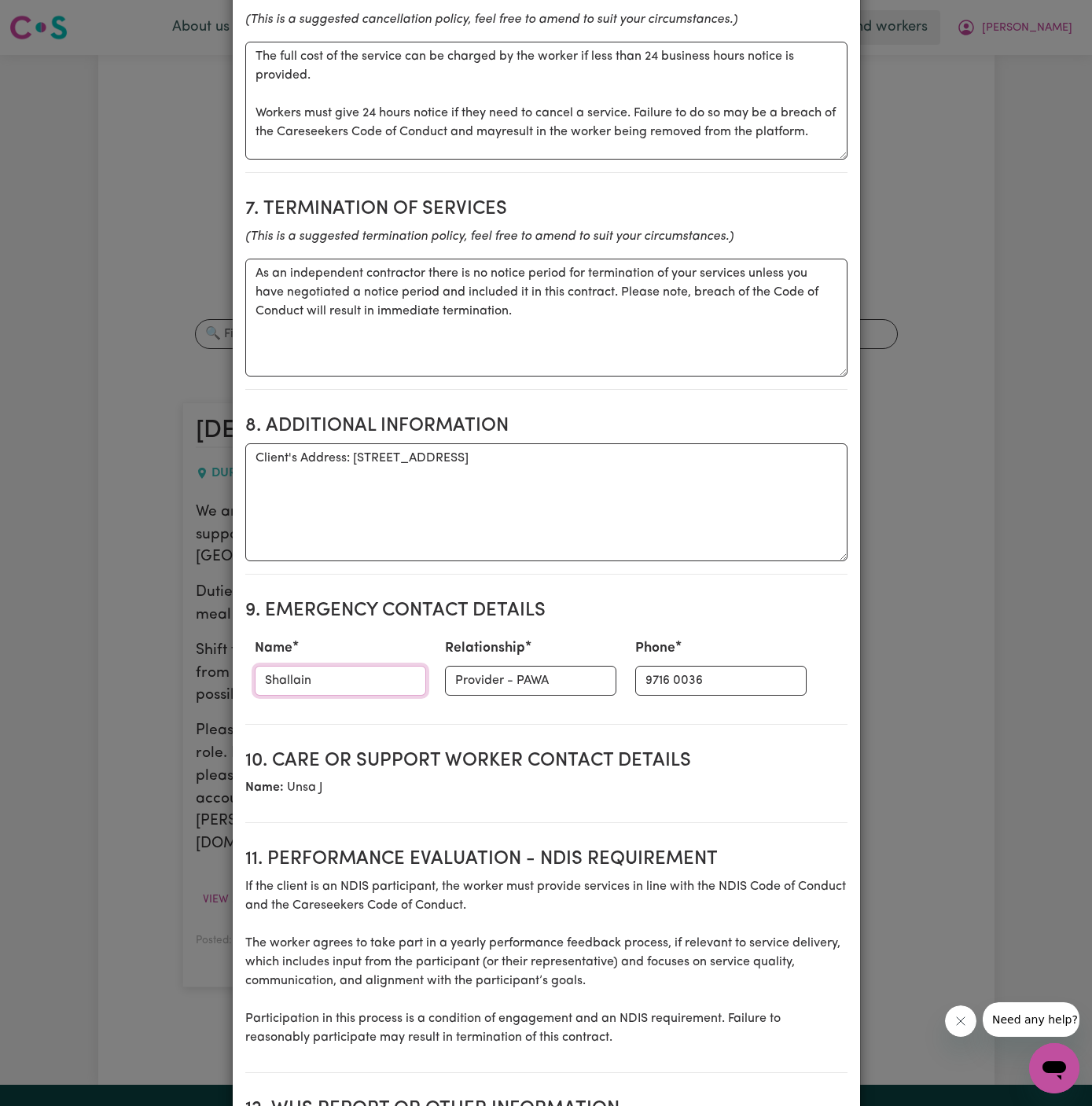
scroll to position [0, 0]
type input "Shallain"
click at [657, 679] on input "9716 0036" at bounding box center [721, 681] width 172 height 30
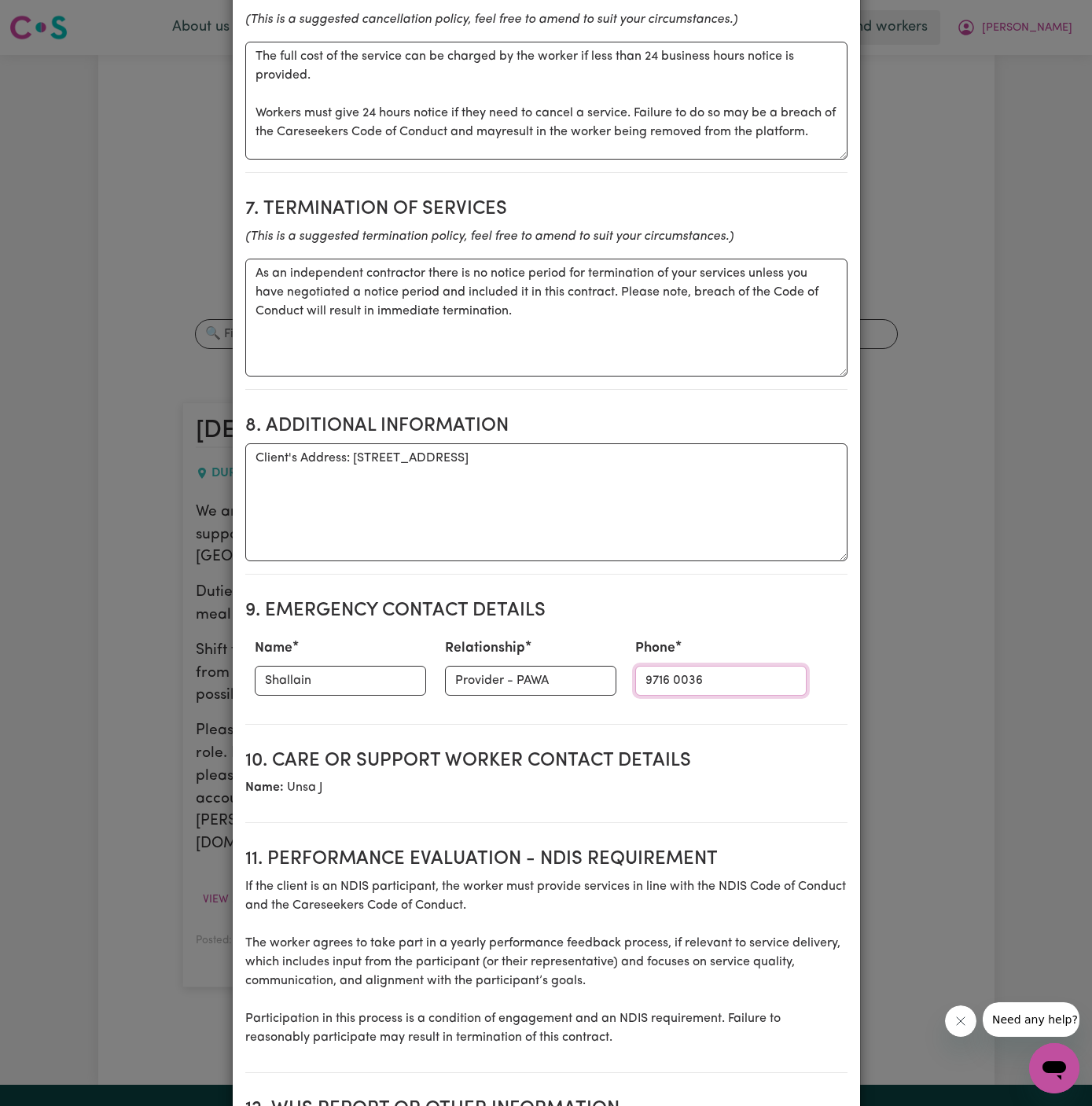
paste input "61 448 257 754"
type input "61 448 257 754"
click at [510, 678] on input "Provider - PAWA" at bounding box center [530, 681] width 172 height 30
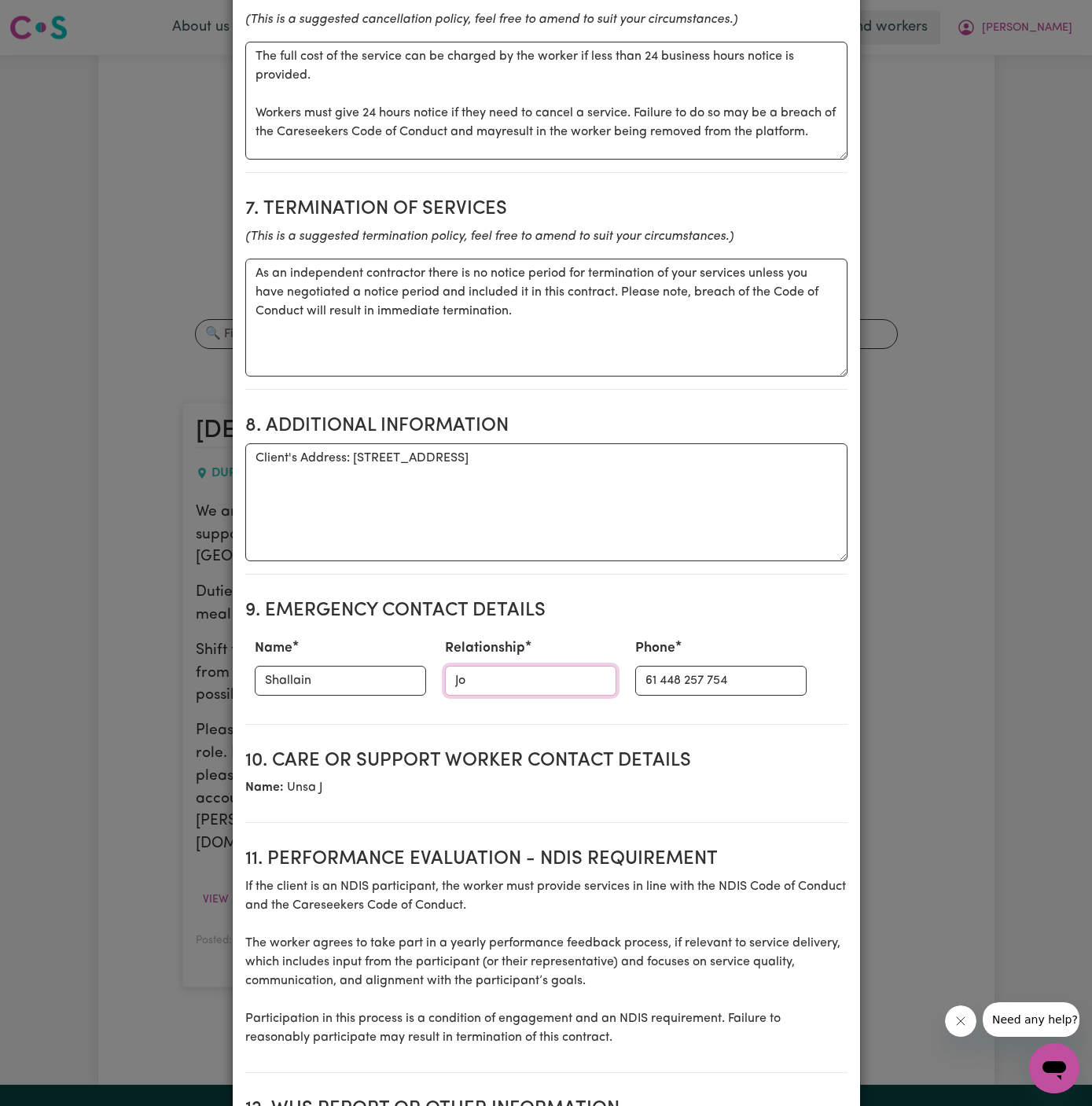
type input "J"
type input "o"
type input "Home Caring [GEOGRAPHIC_DATA]"
click at [263, 670] on input "Shallain" at bounding box center [340, 681] width 172 height 30
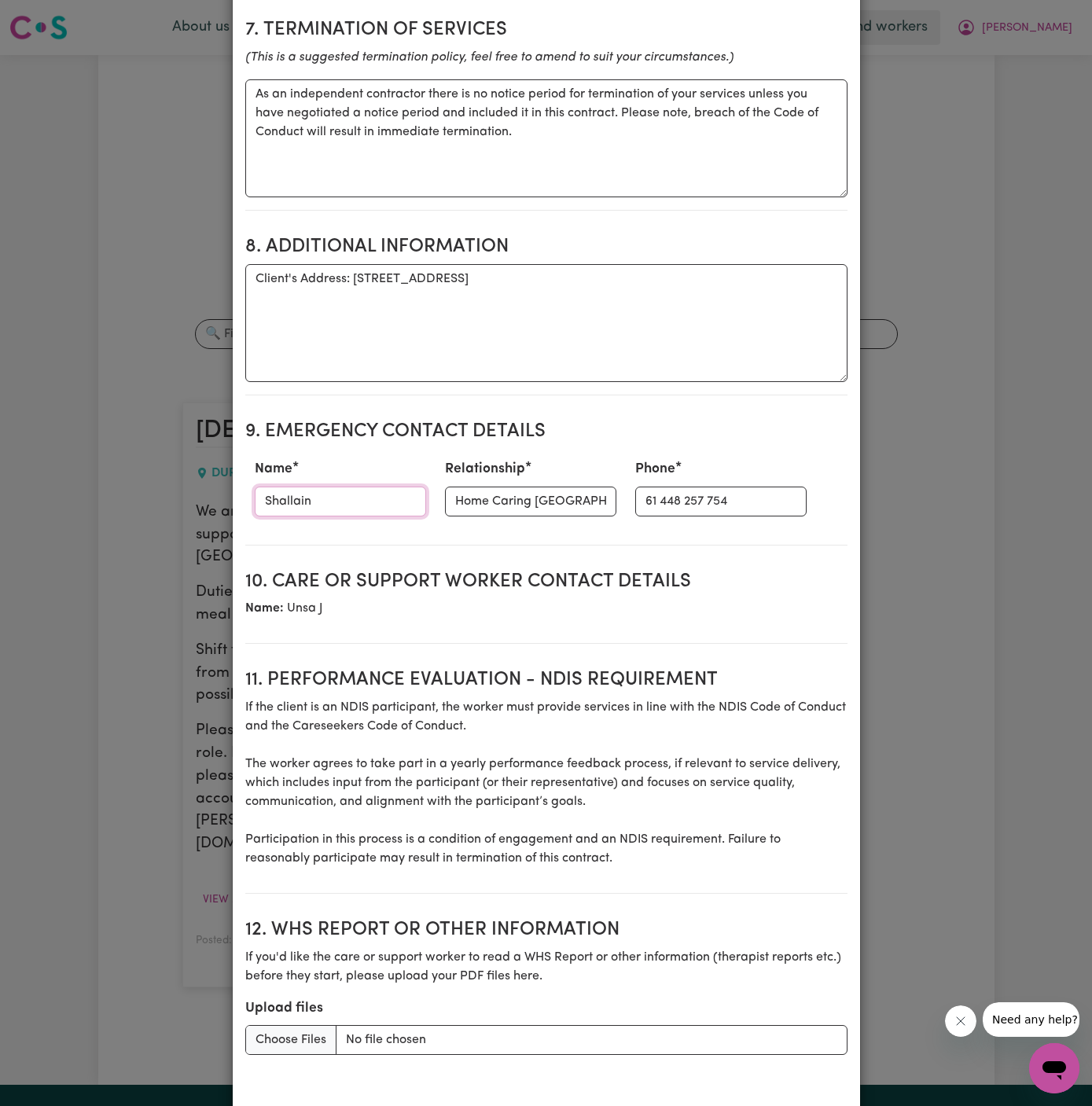
scroll to position [1632, 0]
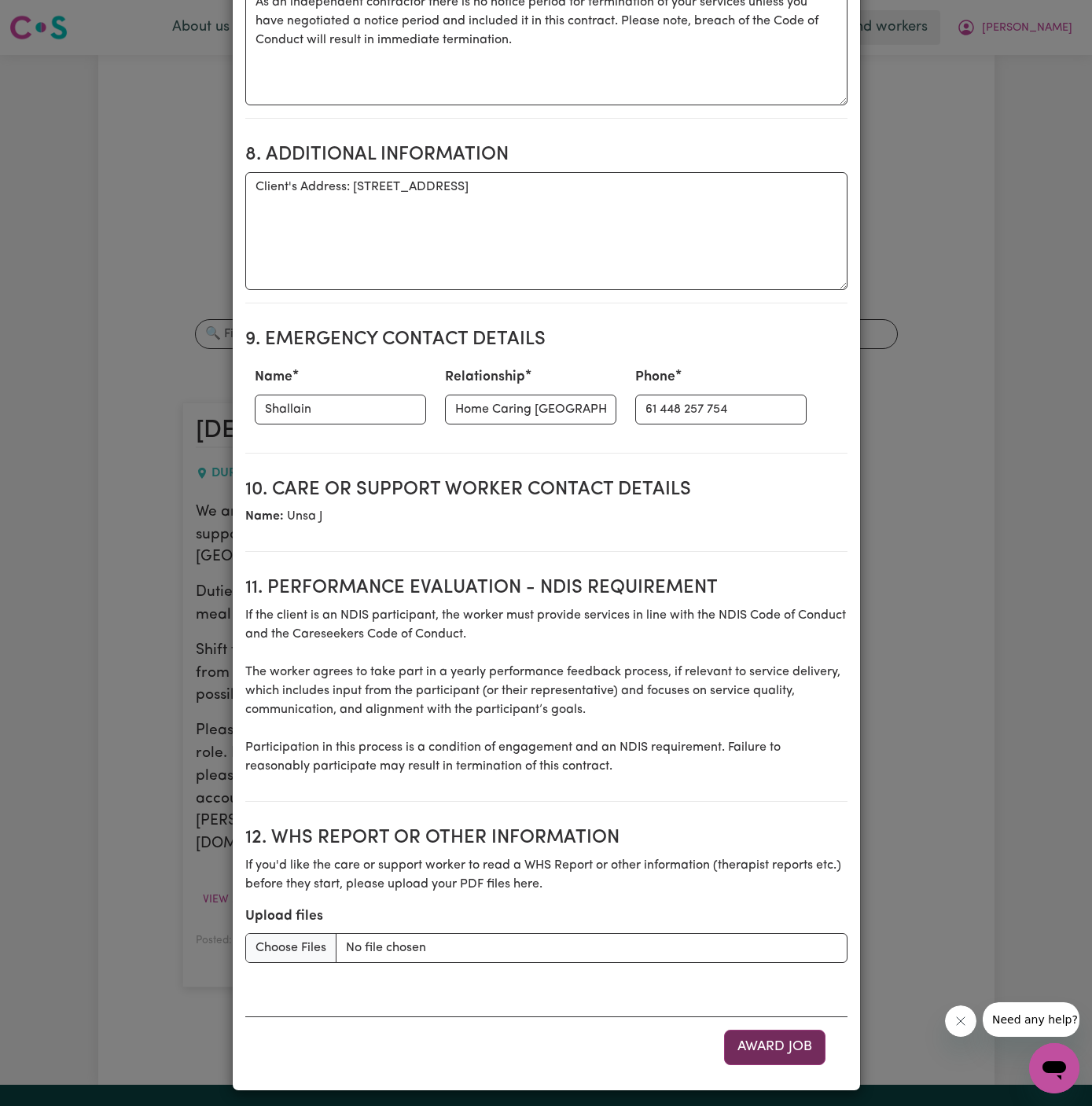
click at [777, 1045] on button "Award Job" at bounding box center [775, 1046] width 101 height 34
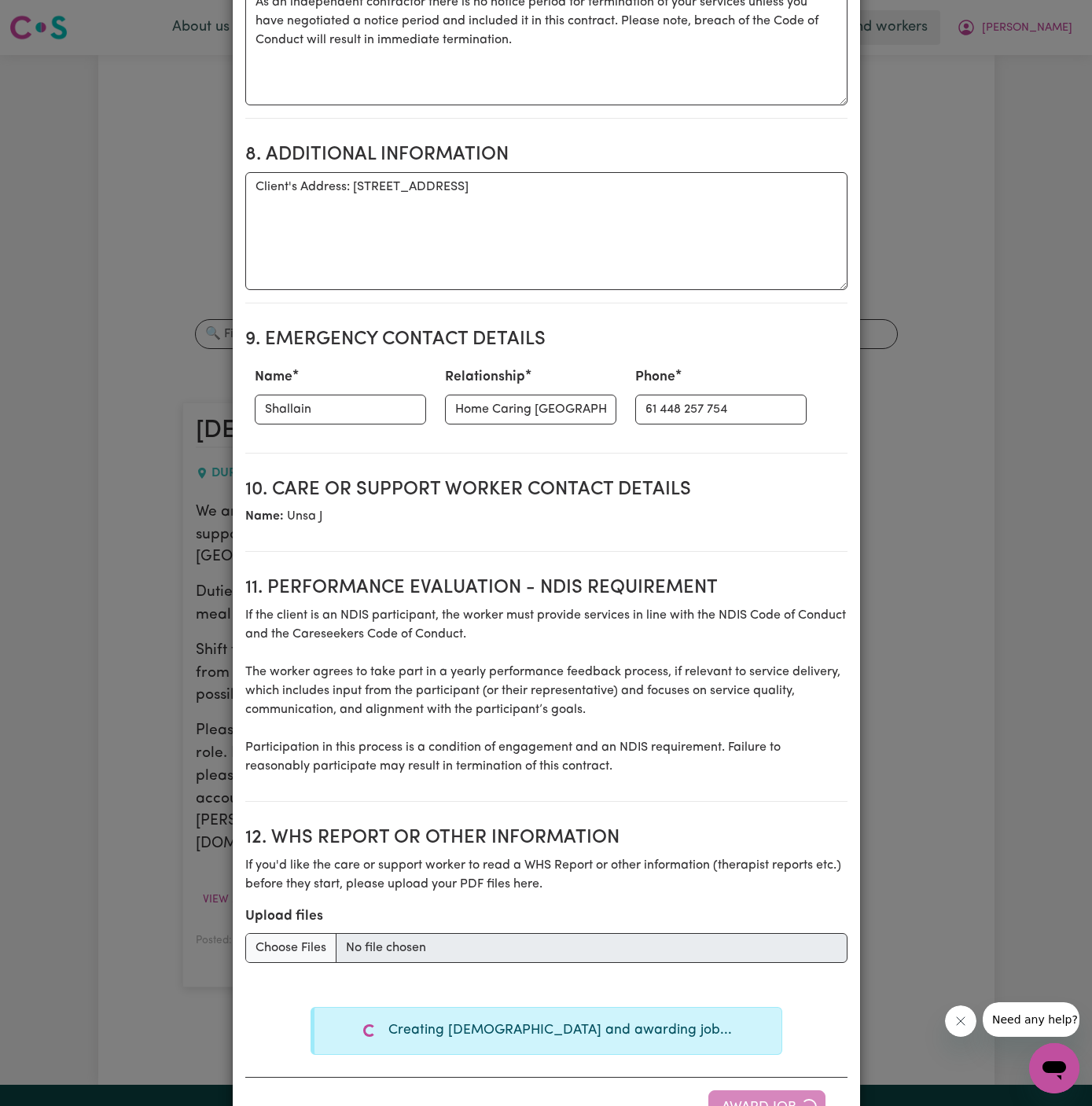
type textarea "Tasks required: Personal care, Social companionship, Meal Prep"
type textarea "Days required: [DATE], [DATE], [DATE], [DATE], [DATE] Approximately 2 hours to …"
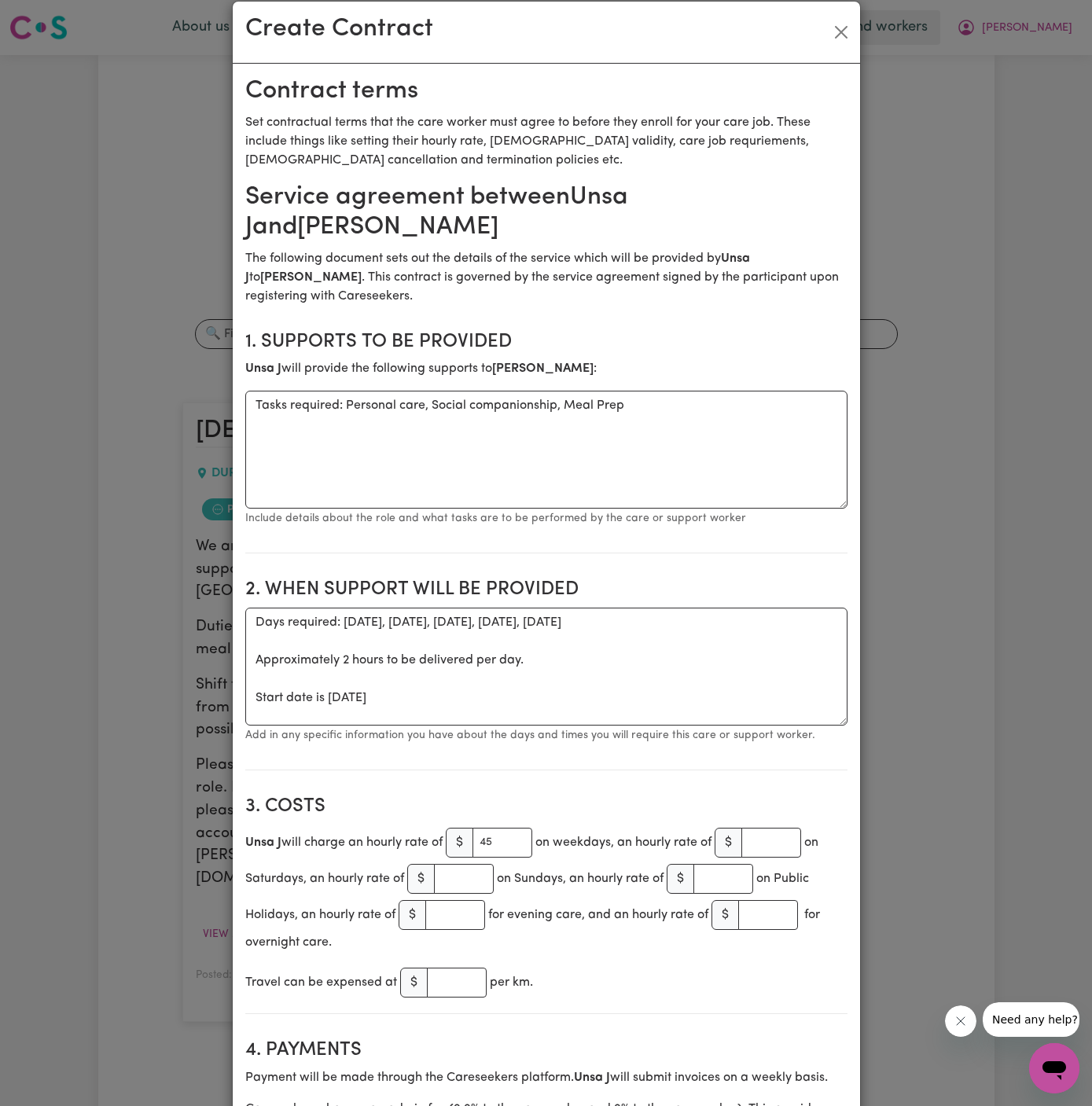
scroll to position [0, 0]
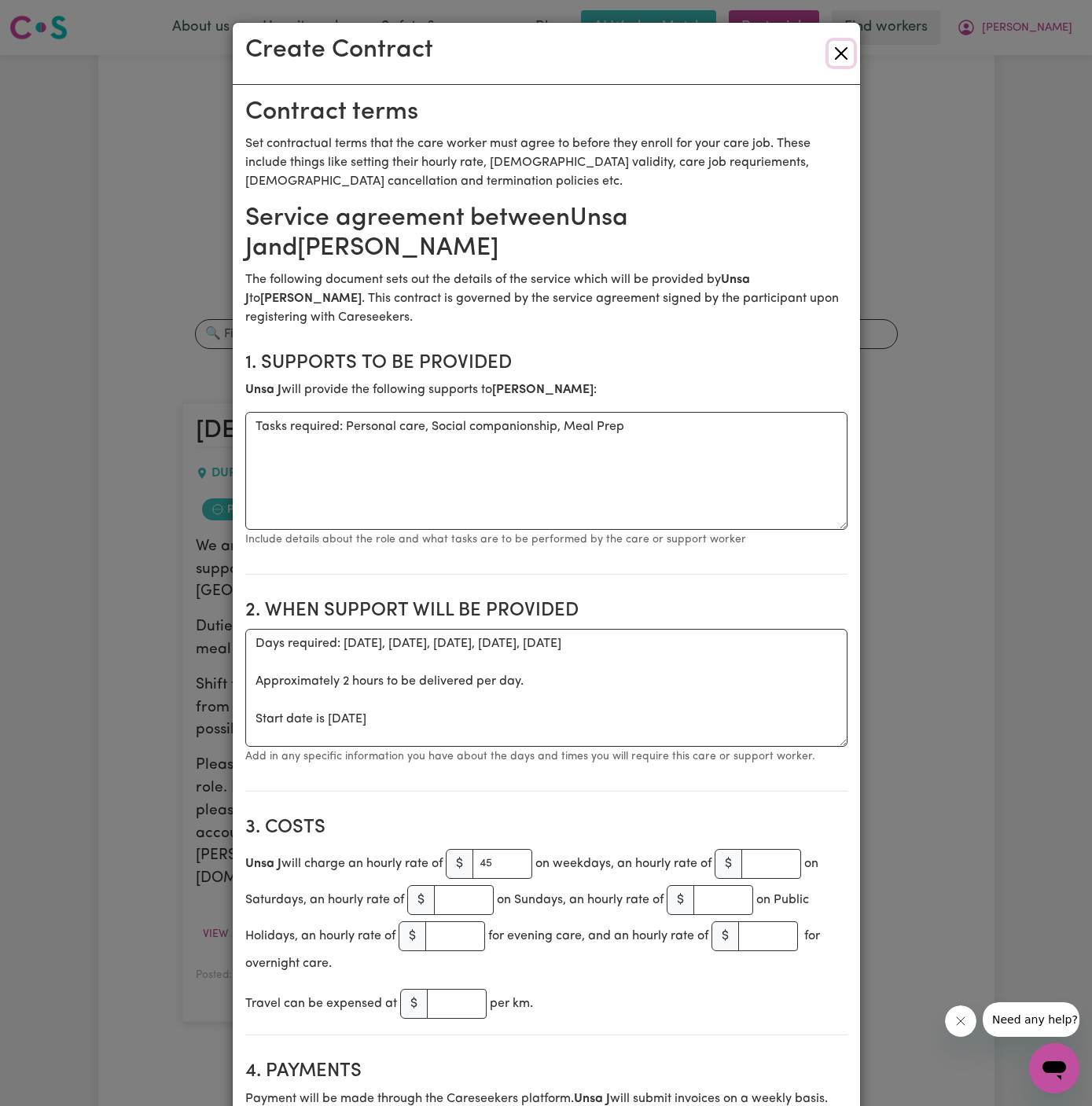
click at [842, 52] on button "Close" at bounding box center [840, 53] width 25 height 25
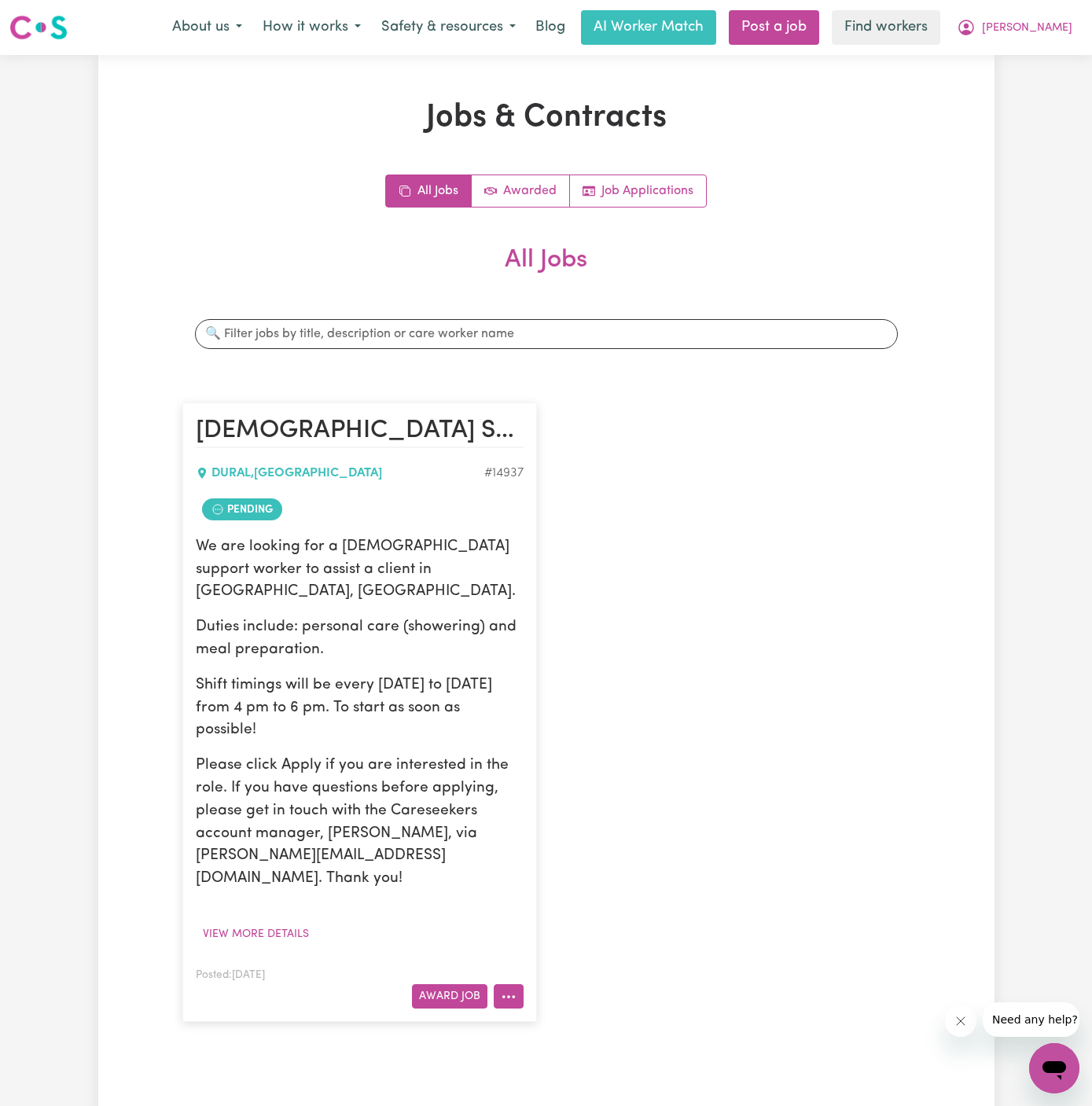
click at [509, 989] on icon "More options" at bounding box center [508, 996] width 16 height 16
click at [551, 788] on link "View/Edit Contract" at bounding box center [570, 803] width 152 height 31
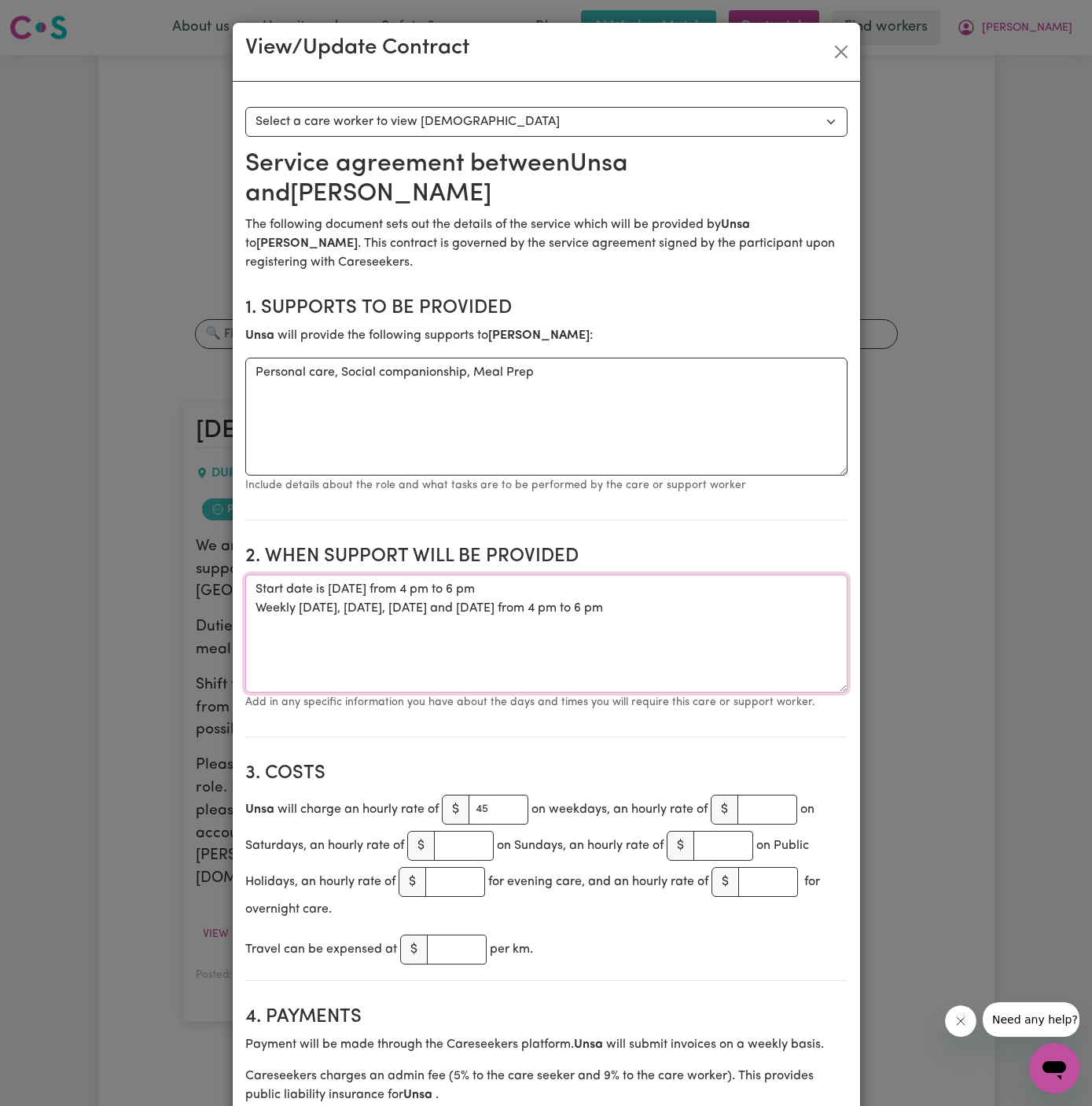
click at [429, 628] on textarea "Start date is [DATE] from 4 pm to 6 pm Weekly [DATE], [DATE], [DATE] and [DATE]…" at bounding box center [546, 634] width 602 height 118
click at [424, 609] on textarea "Start date is [DATE] from 4 pm to 6 pm Weekly [DATE], [DATE], [DATE] and [DATE]…" at bounding box center [546, 634] width 602 height 118
click at [452, 648] on textarea "Start date is [DATE] from 4 pm to 6 pm Weekly [DATE], [DATE], and [DATE] from 4…" at bounding box center [546, 634] width 602 height 118
click at [351, 590] on textarea "Start date is [DATE] from 4 pm to 6 pm Weekly [DATE], [DATE], and [DATE] from 4…" at bounding box center [546, 634] width 602 height 118
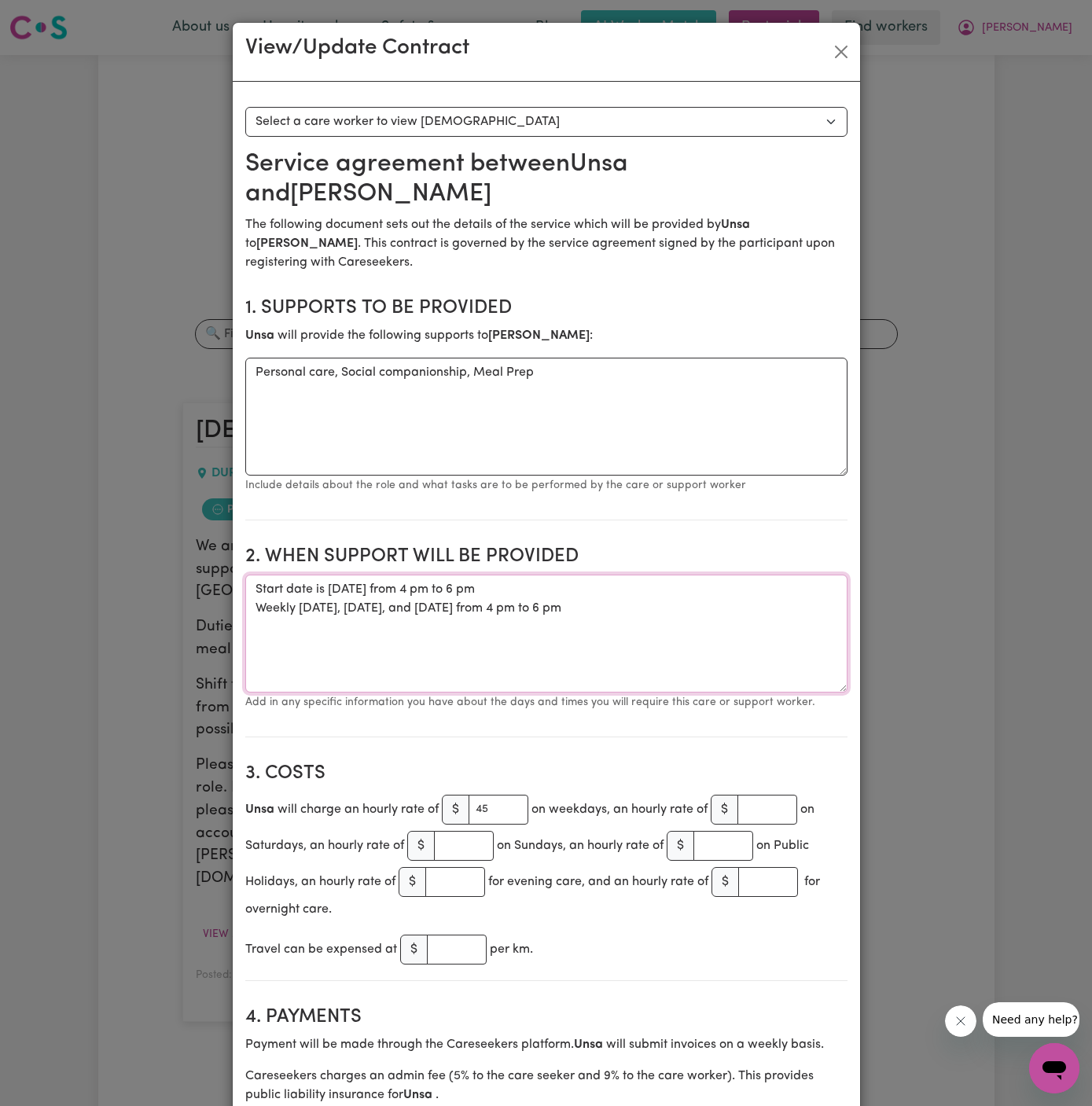
click at [479, 583] on textarea "Start date is [DATE] from 4 pm to 6 pm Weekly [DATE], [DATE], and [DATE] from 4…" at bounding box center [546, 634] width 602 height 118
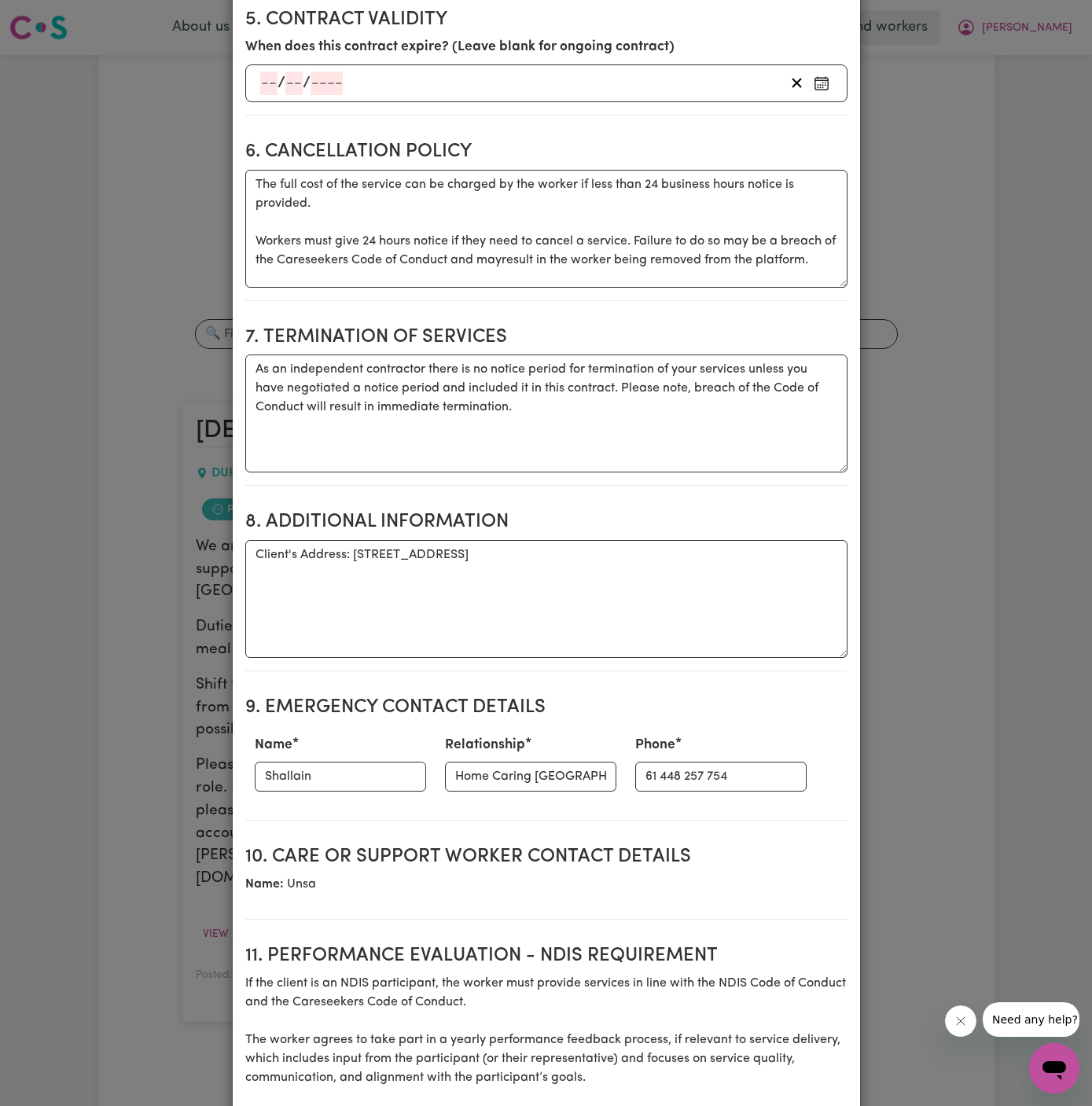
scroll to position [1590, 0]
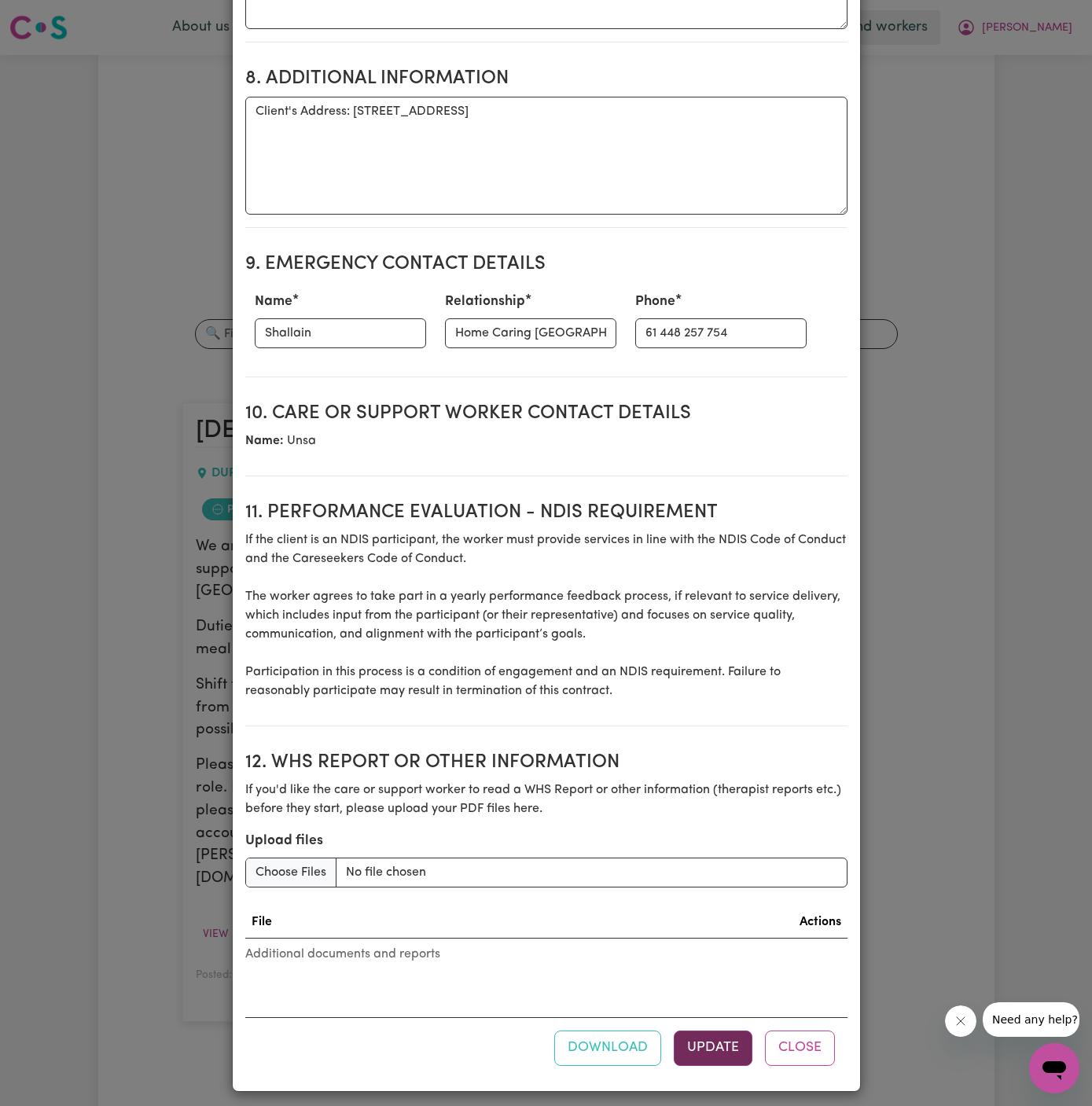
type textarea "Start date is [DATE], from 4 pm to 6 pm Weekly [DATE], [DATE], and [DATE] from …"
click at [710, 1051] on button "Update" at bounding box center [712, 1047] width 78 height 34
click at [813, 1033] on button "Close" at bounding box center [800, 1047] width 70 height 34
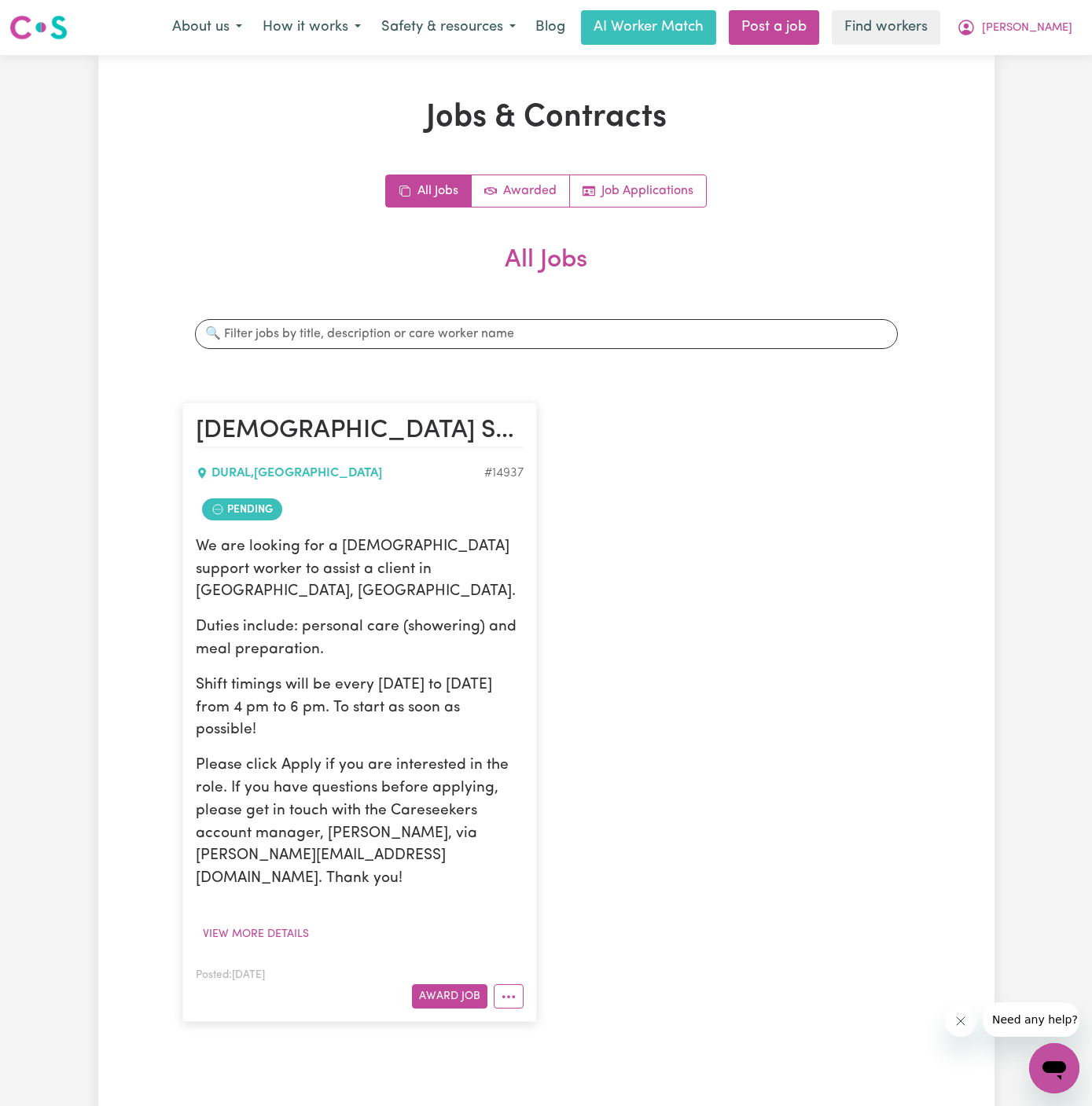
scroll to position [0, 0]
click at [512, 989] on icon "More options" at bounding box center [508, 996] width 16 height 16
click at [566, 819] on link "Make Booking" at bounding box center [570, 835] width 152 height 31
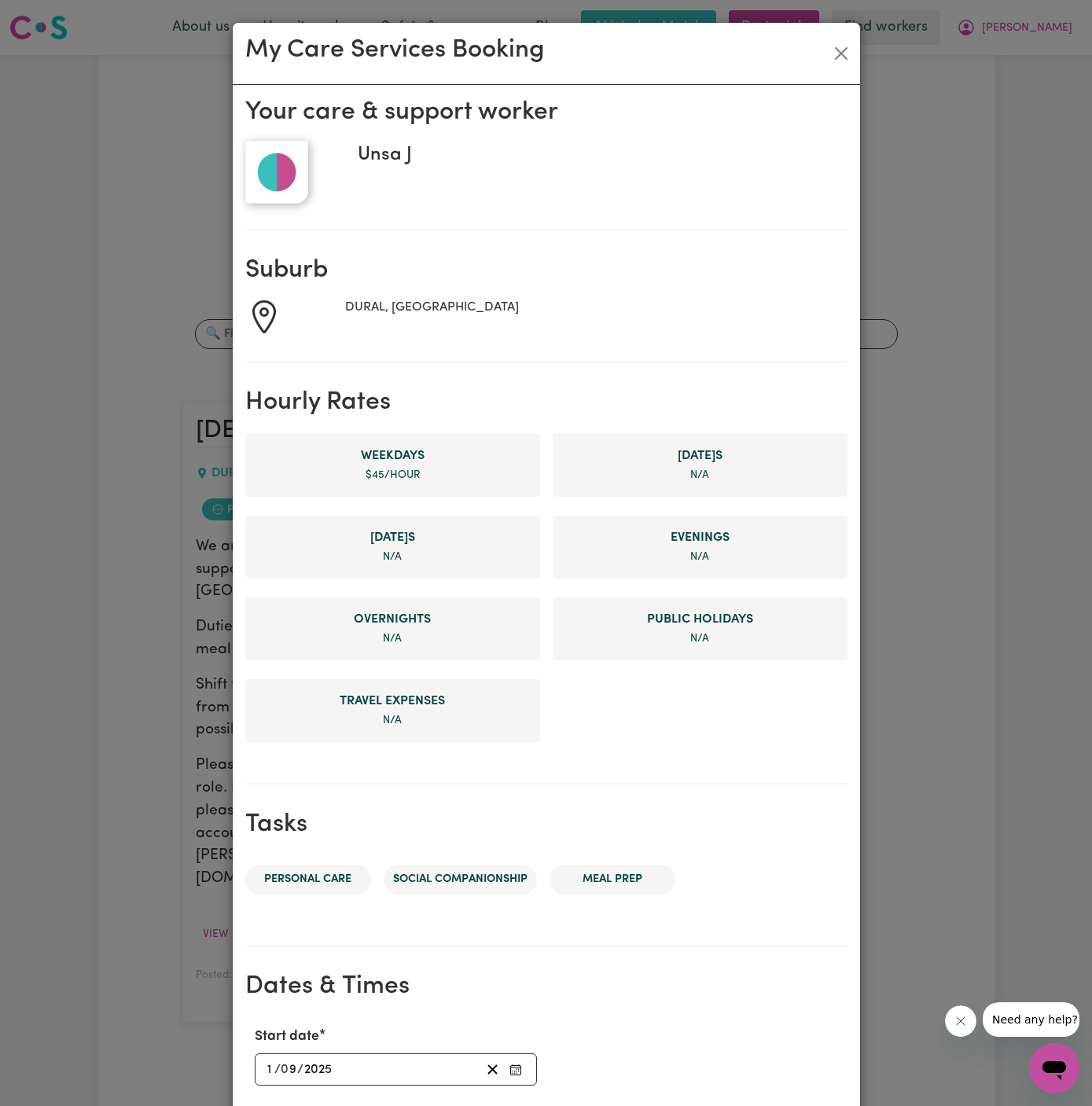
scroll to position [297, 0]
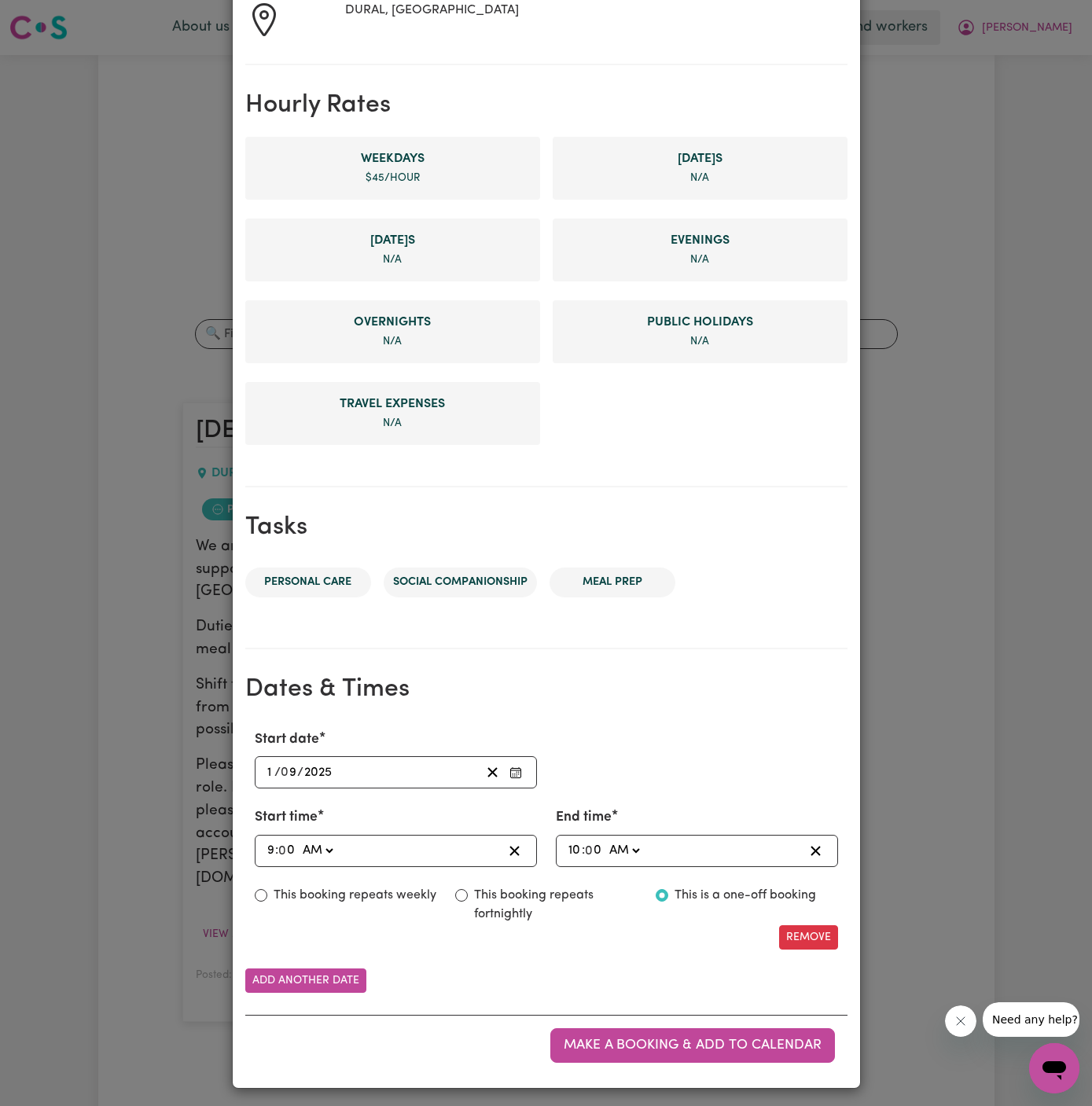
click at [267, 771] on input "1" at bounding box center [270, 772] width 8 height 21
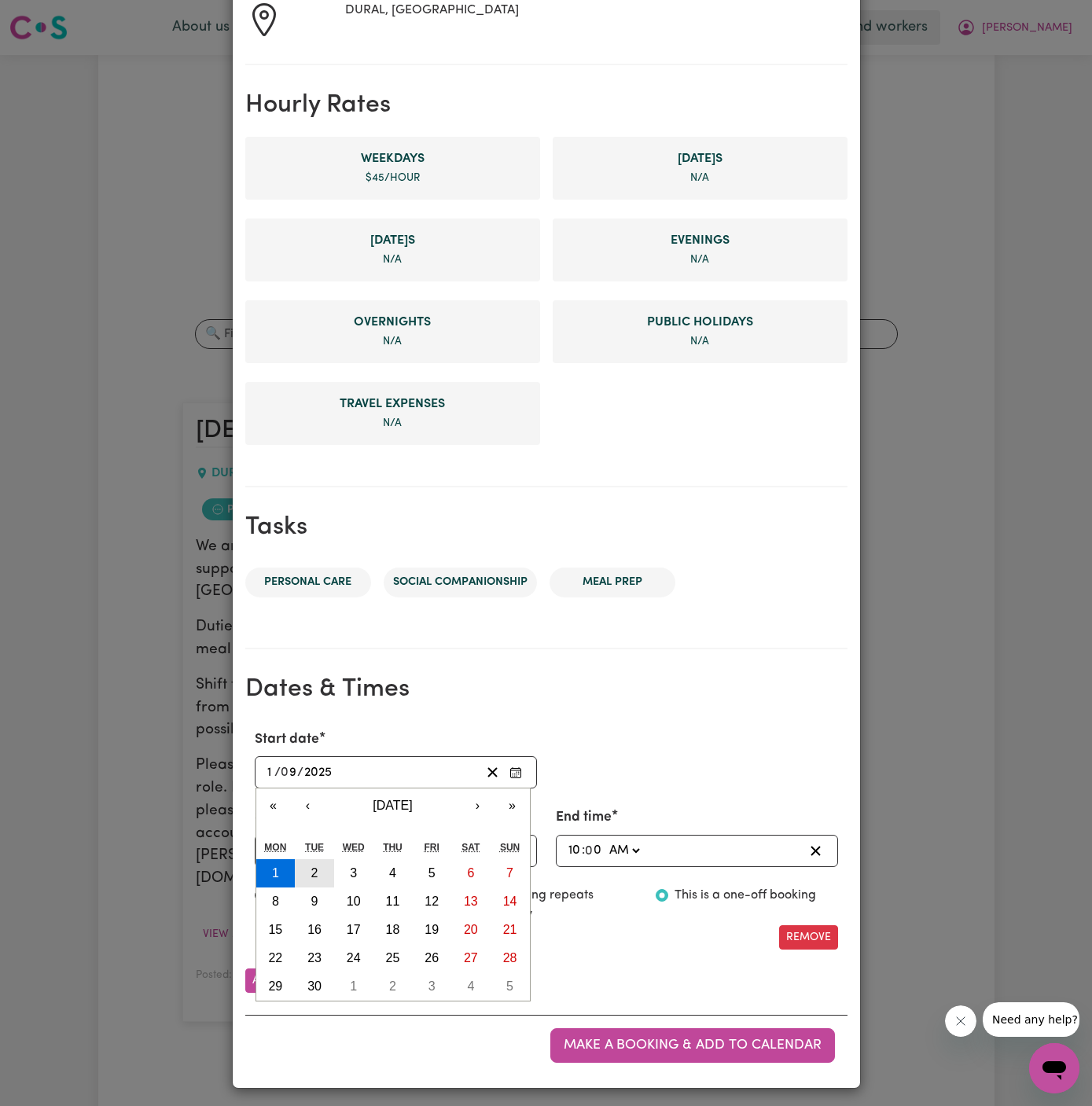
click at [316, 869] on abbr "2" at bounding box center [315, 873] width 7 height 13
type input "[DATE]"
type input "2"
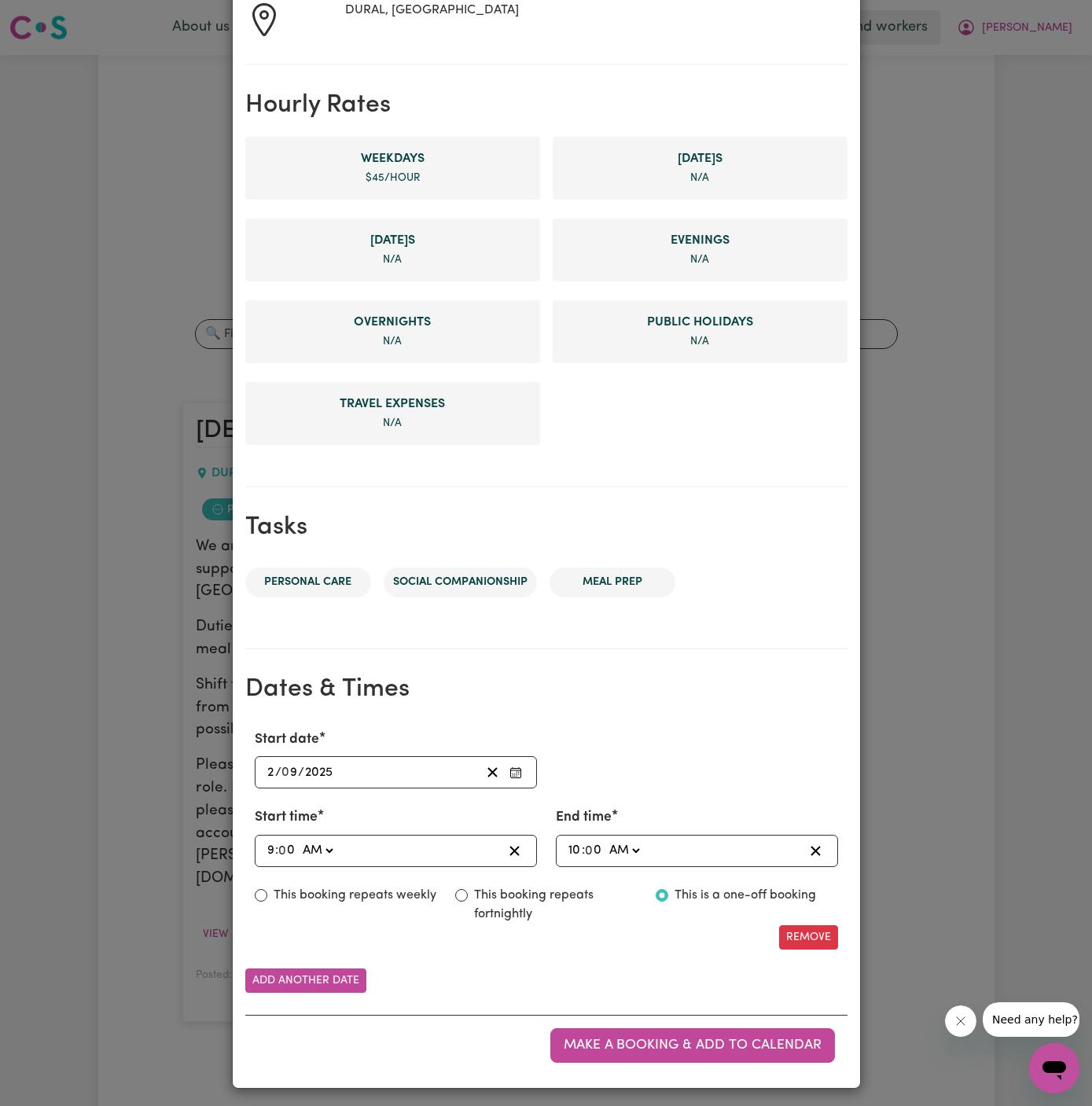
click at [267, 848] on input "9" at bounding box center [270, 850] width 8 height 21
type input "01:00"
type input "1"
click at [275, 845] on span ":" at bounding box center [275, 850] width 3 height 14
click at [272, 845] on div "01:00 1 : 0 0 AM PM" at bounding box center [383, 850] width 237 height 21
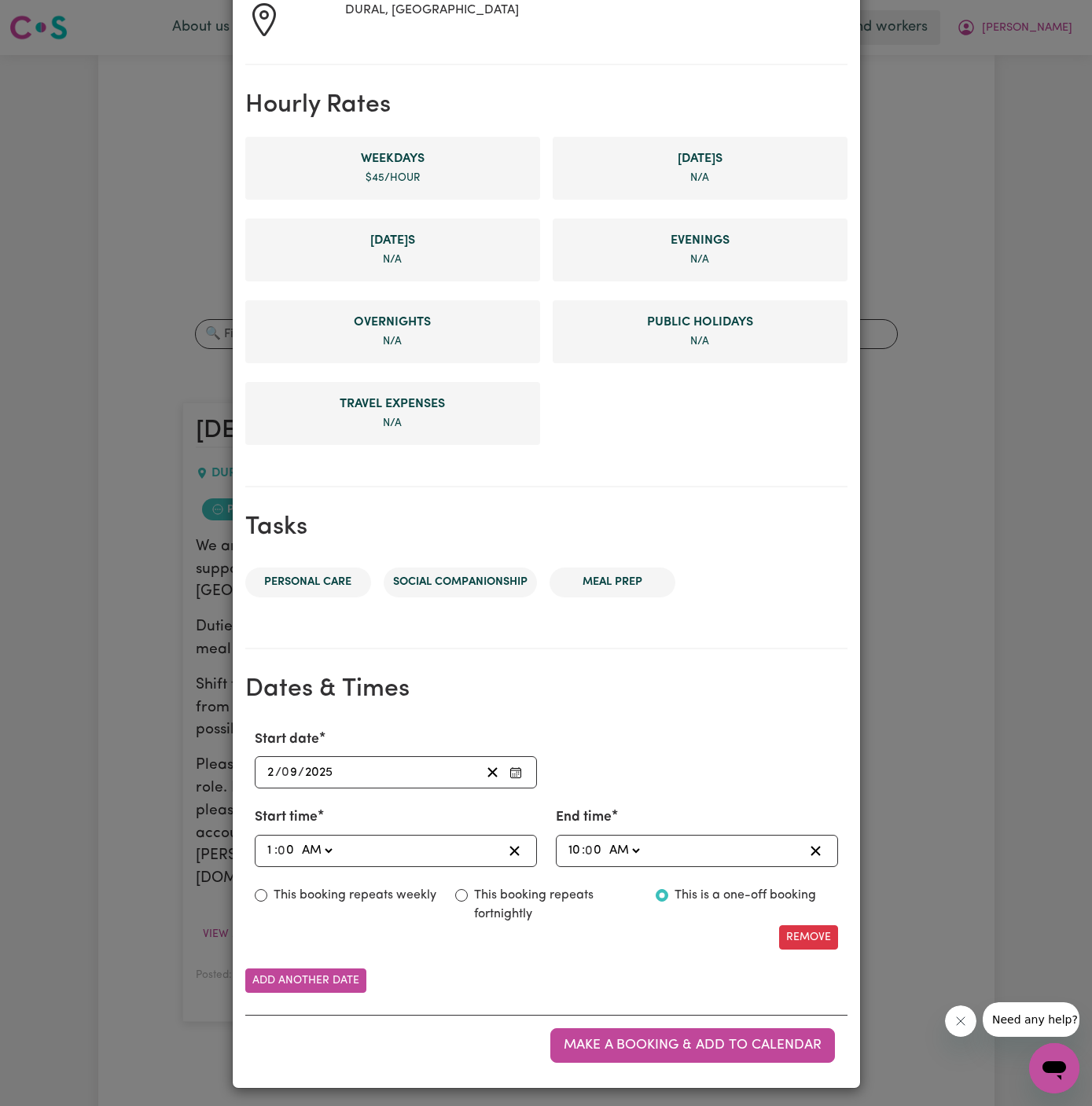
type input "04:00"
type input "4"
click at [326, 849] on select "AM PM" at bounding box center [318, 850] width 37 height 21
select select "pm"
click at [300, 840] on select "AM PM" at bounding box center [318, 850] width 37 height 21
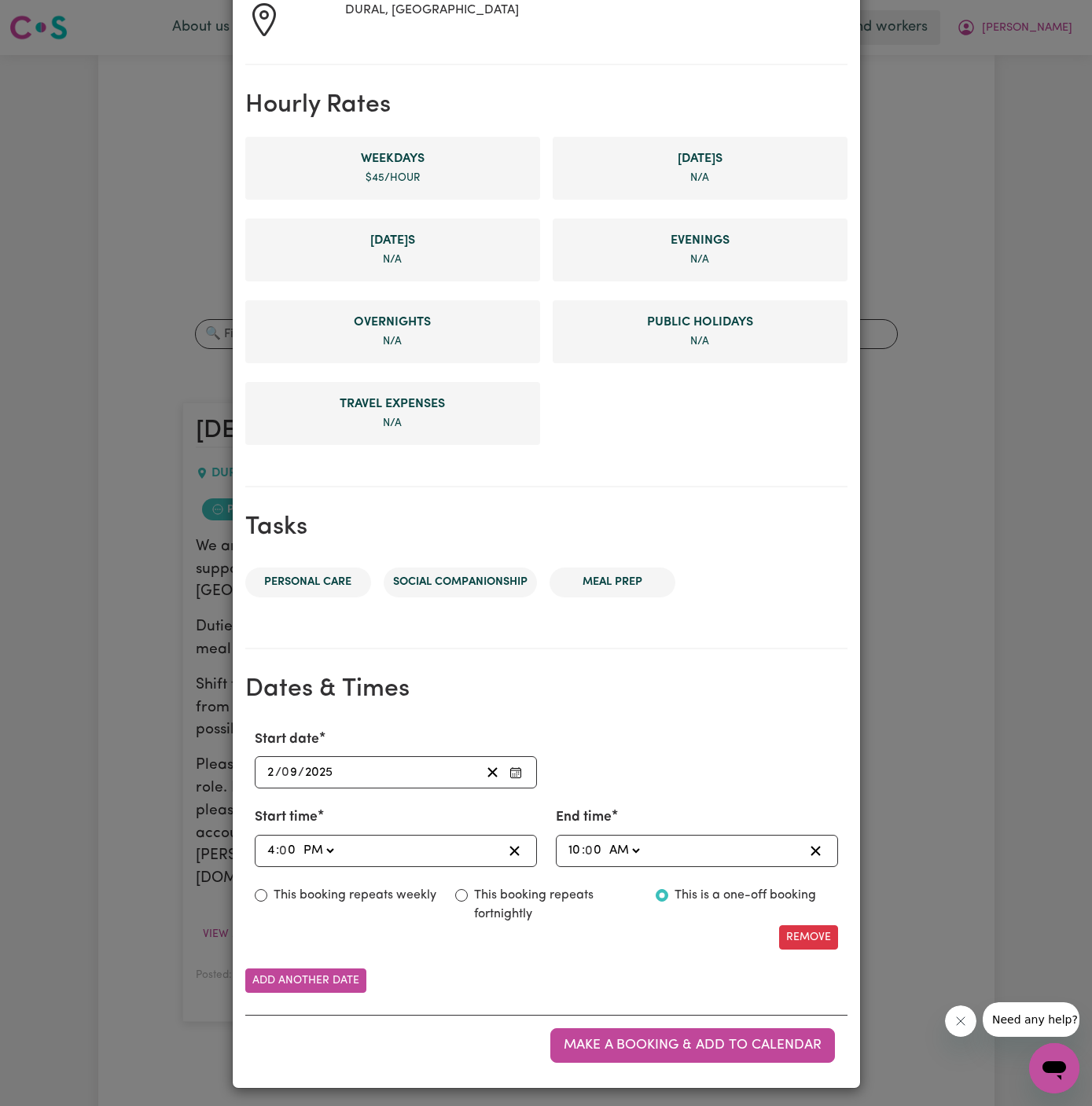
type input "16:00"
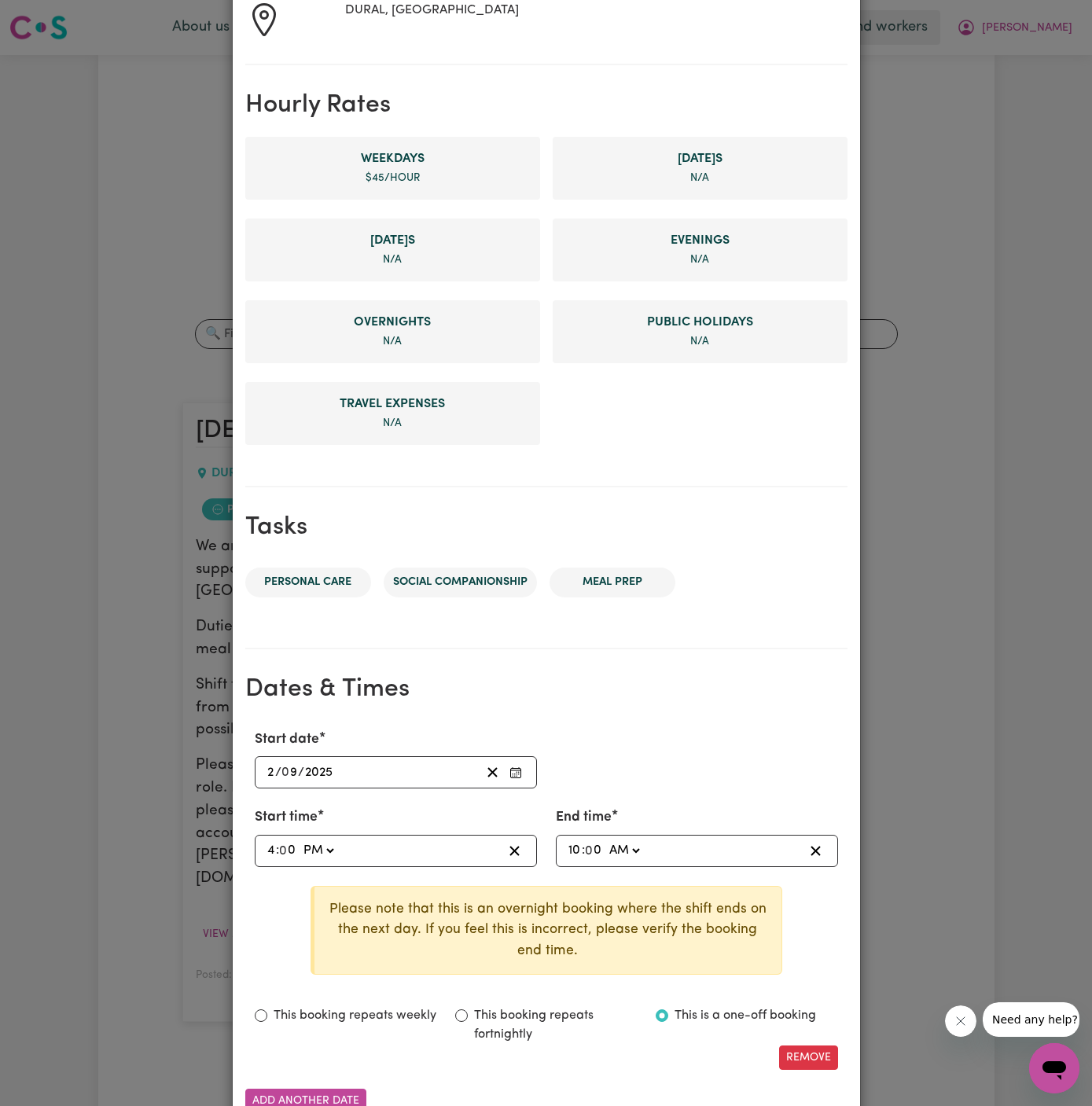
click at [568, 849] on input "10" at bounding box center [574, 850] width 14 height 21
type input "06:00"
type input "6"
click at [613, 849] on select "AM PM" at bounding box center [618, 850] width 37 height 21
select select "pm"
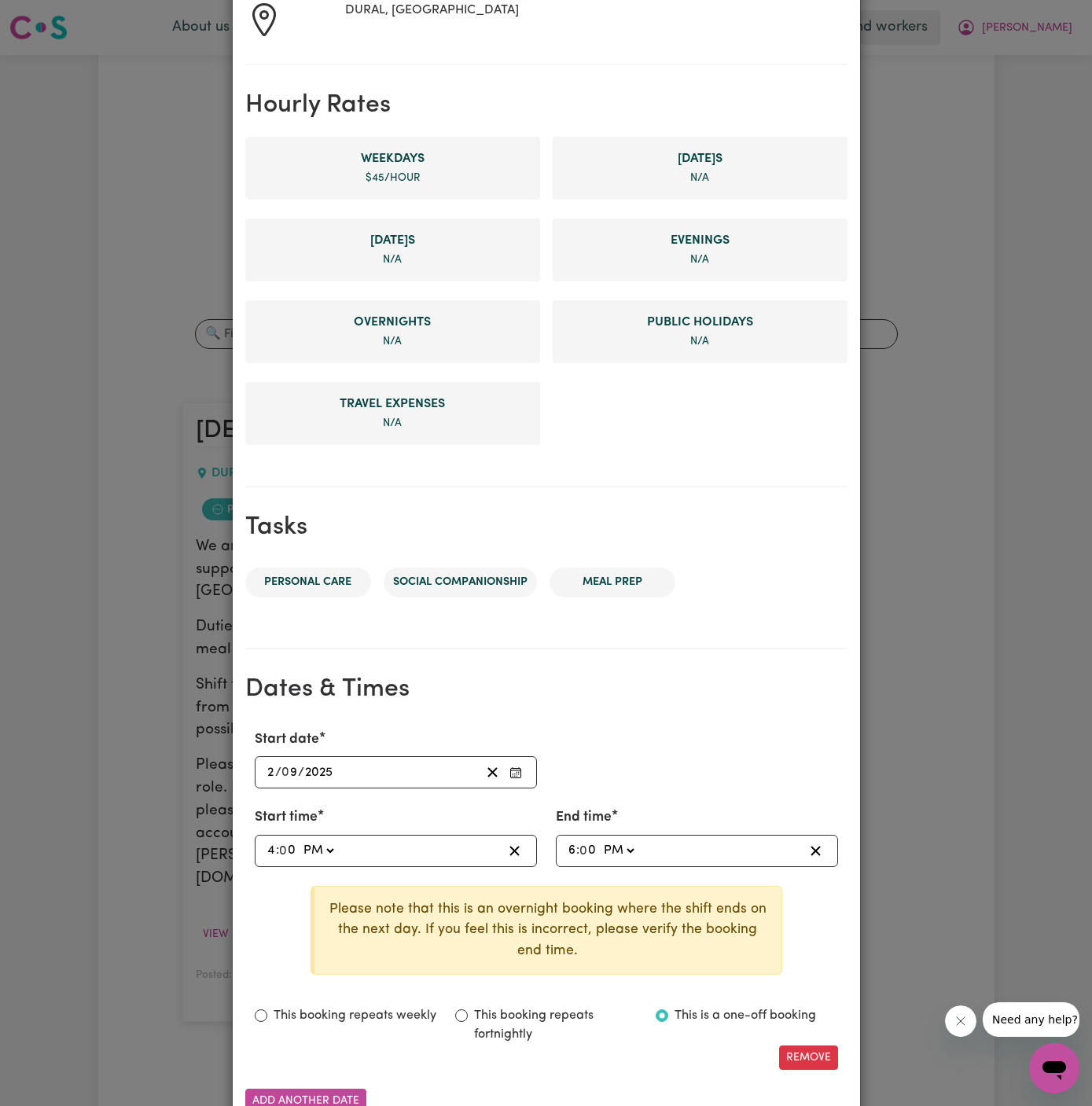
click at [599, 840] on select "AM PM" at bounding box center [618, 850] width 37 height 21
type input "18:00"
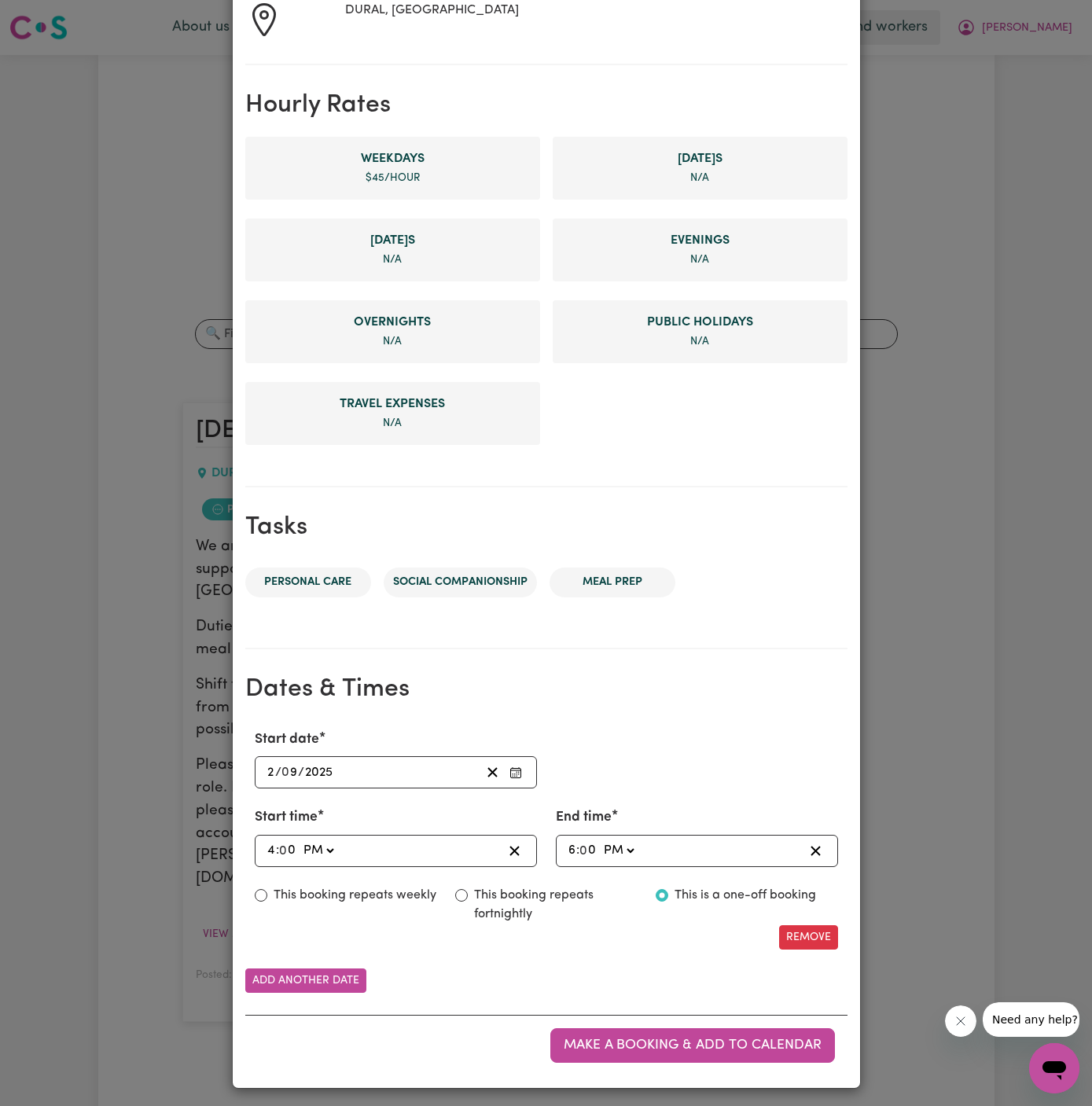
click at [366, 891] on label "This booking repeats weekly" at bounding box center [355, 895] width 162 height 18
click at [267, 891] on input "This booking repeats weekly" at bounding box center [261, 896] width 13 height 13
radio input "true"
click at [316, 976] on button "Add another date" at bounding box center [305, 981] width 121 height 24
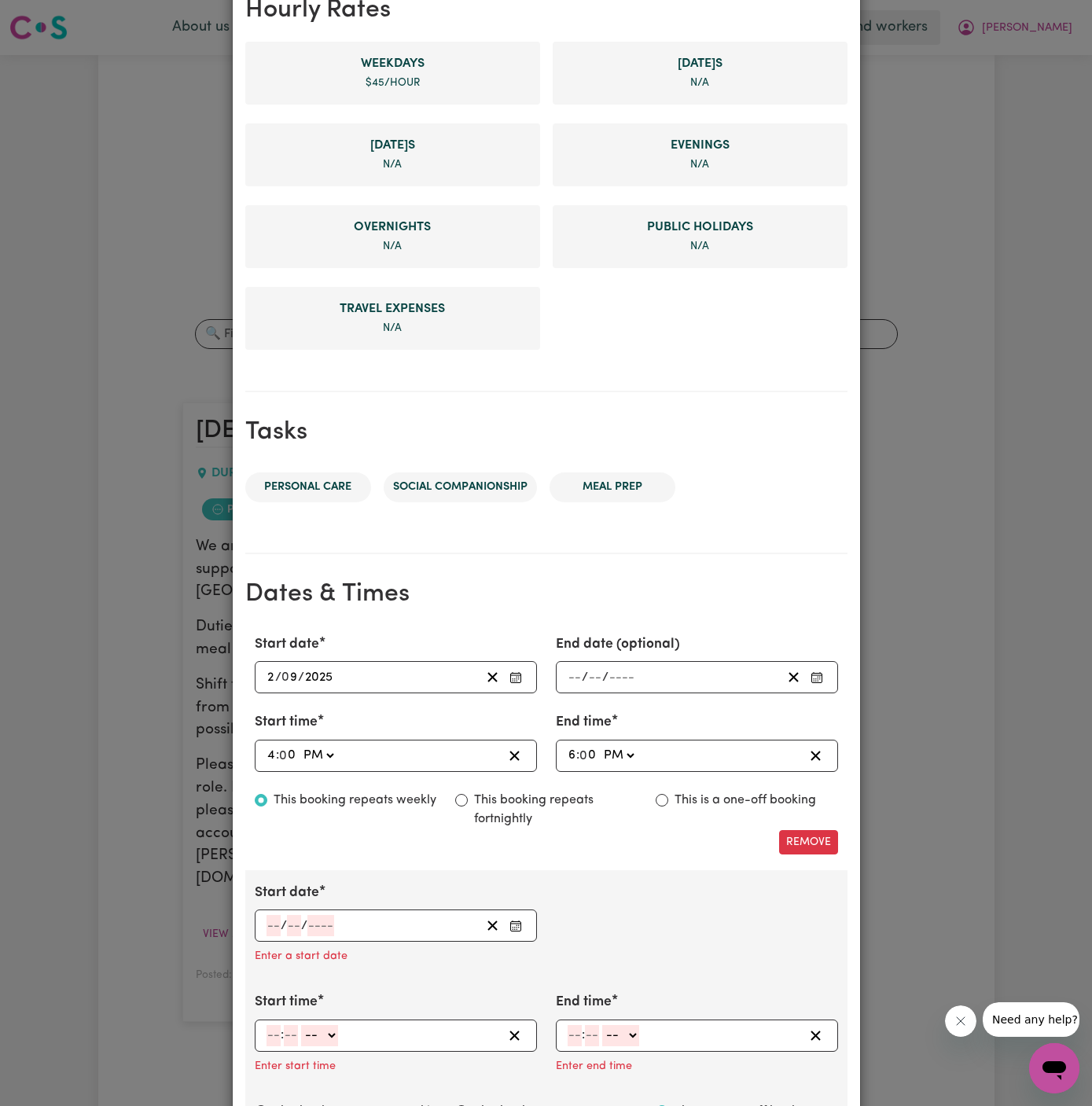
scroll to position [455, 0]
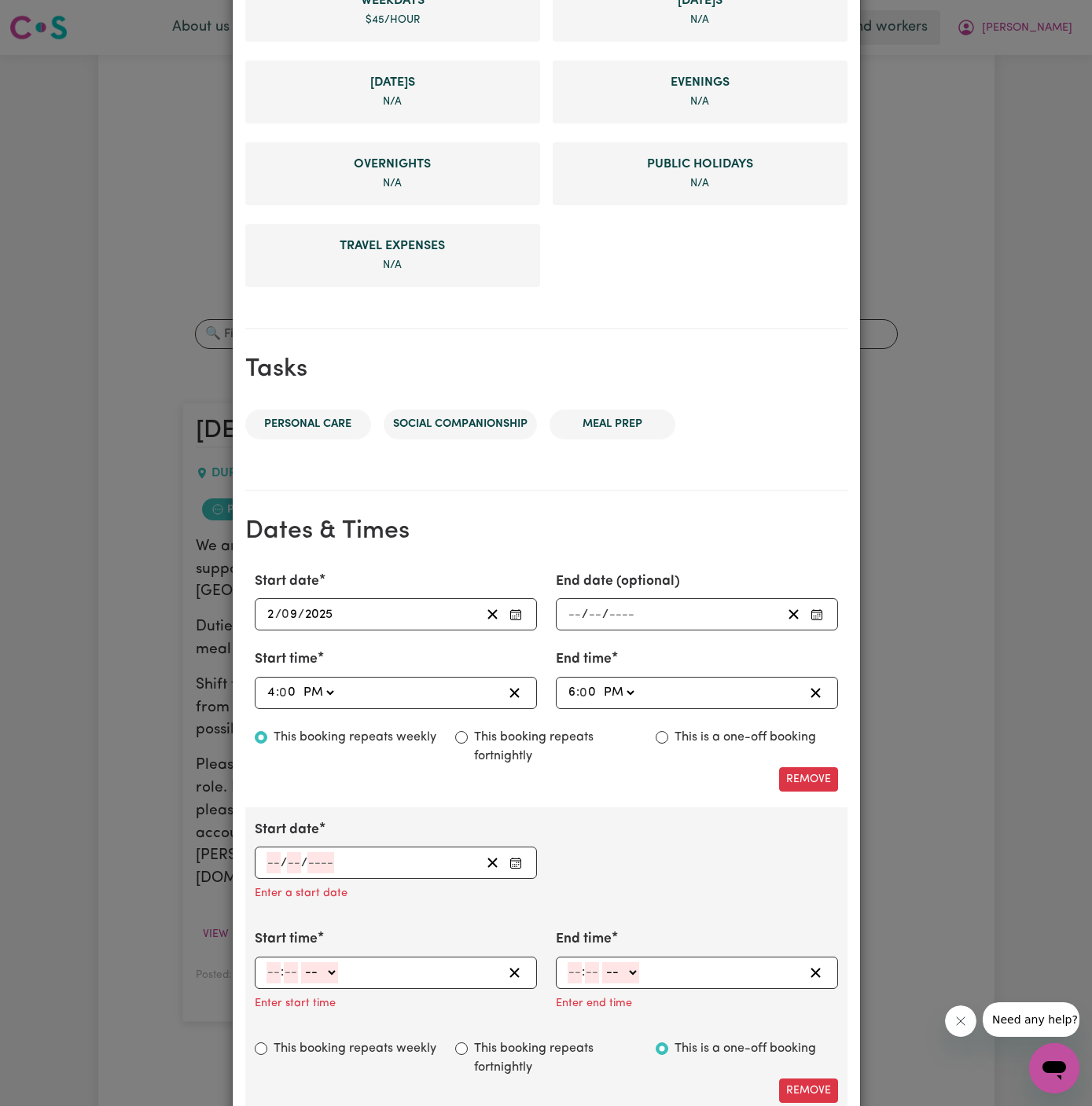
click at [268, 858] on input "number" at bounding box center [273, 862] width 14 height 21
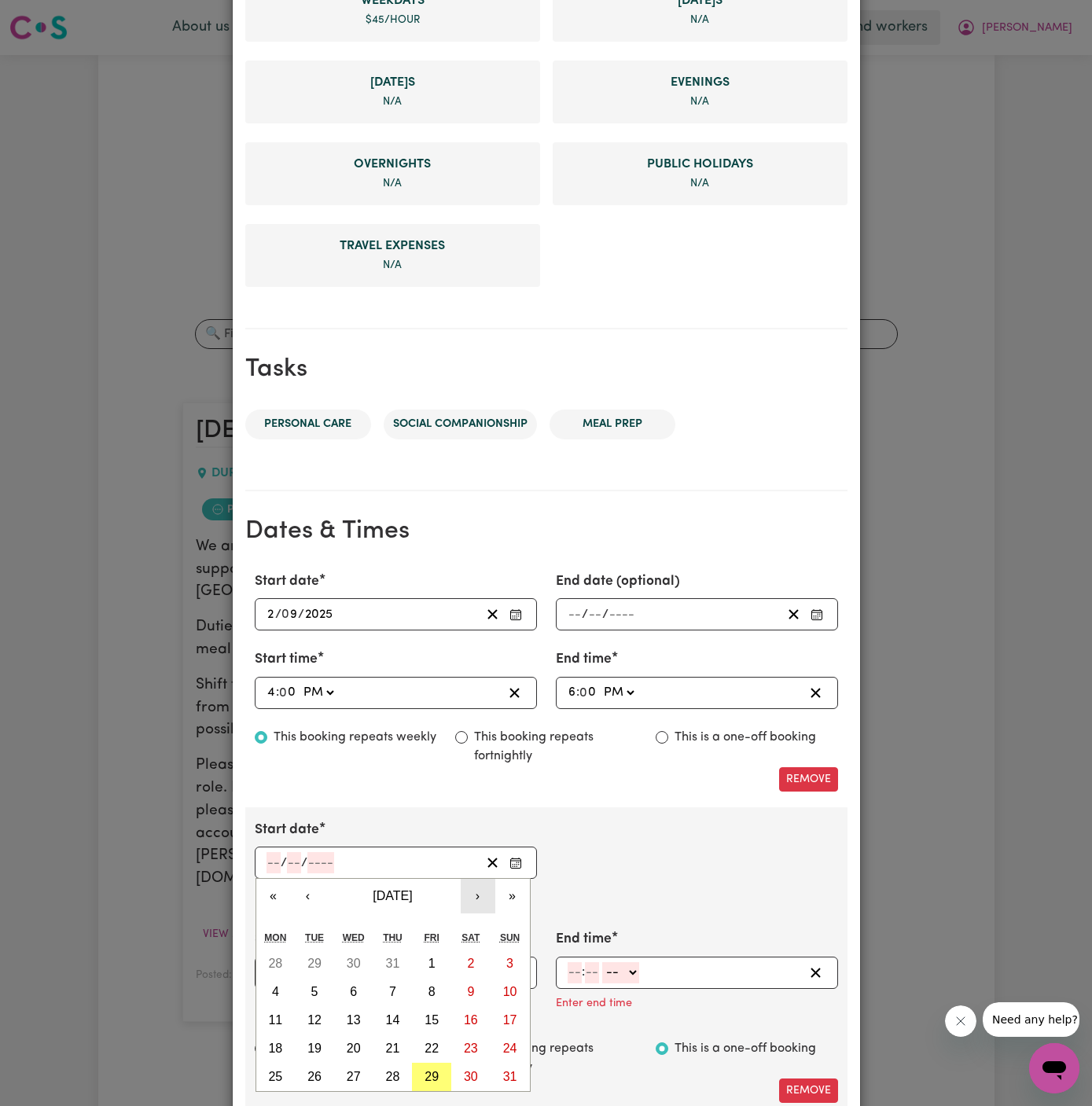
click at [480, 891] on button "›" at bounding box center [477, 896] width 34 height 34
click at [389, 957] on abbr "4" at bounding box center [393, 963] width 7 height 13
type input "[DATE]"
type input "4"
type input "9"
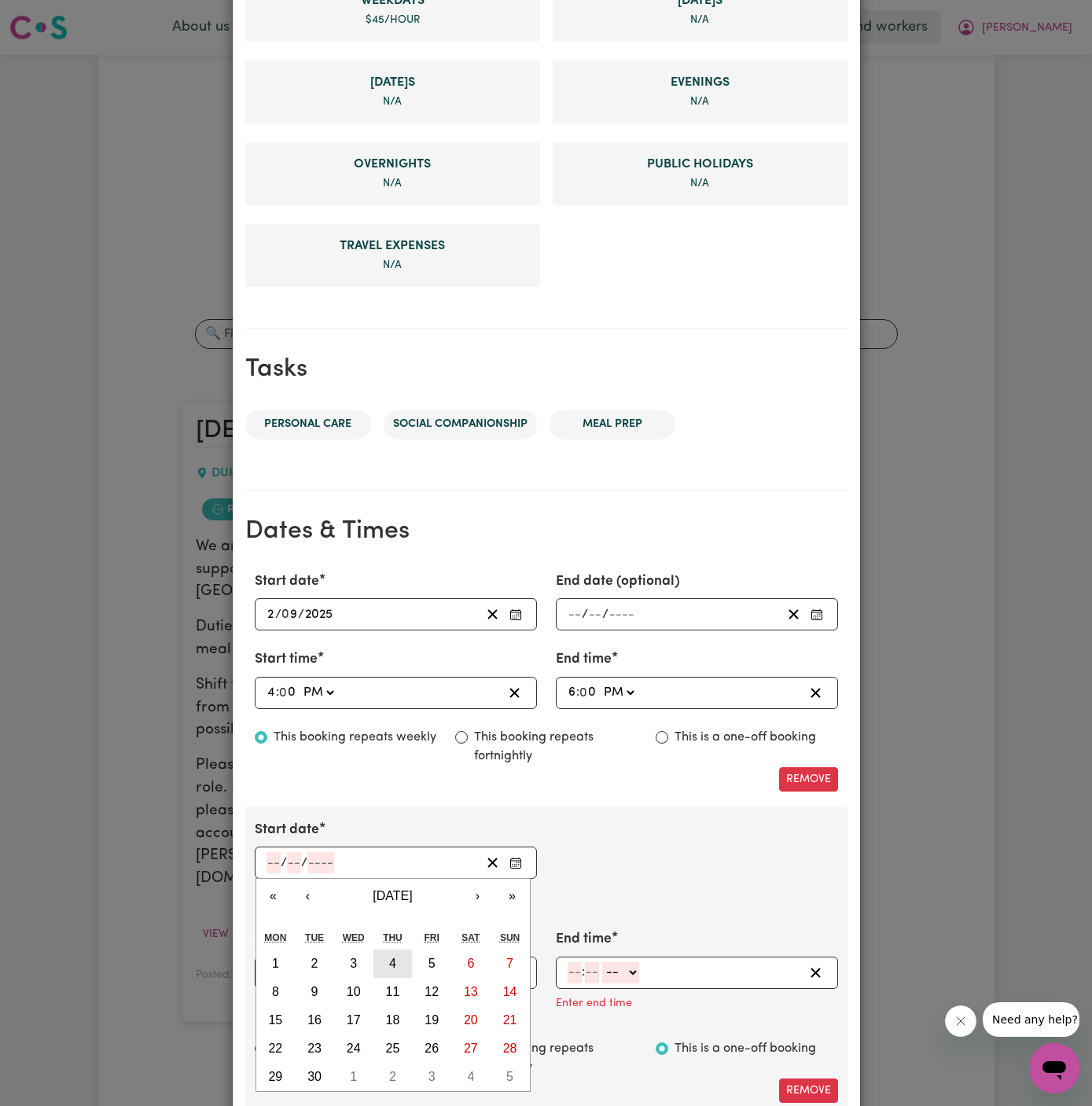
type input "2025"
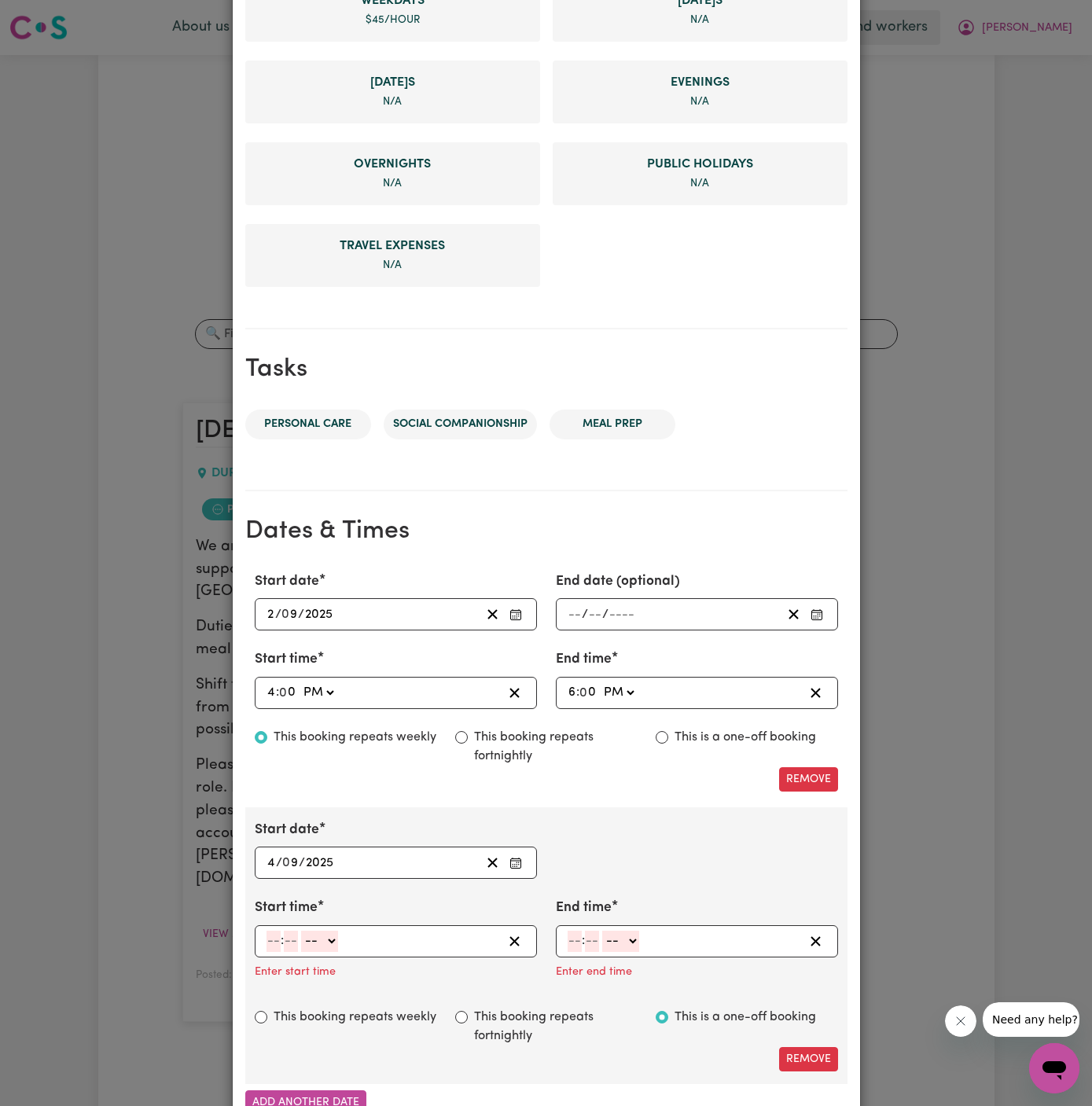
click at [274, 936] on input "number" at bounding box center [273, 941] width 14 height 21
type input "4"
type input "00"
click at [315, 942] on select "-- AM PM" at bounding box center [318, 941] width 37 height 21
select select "pm"
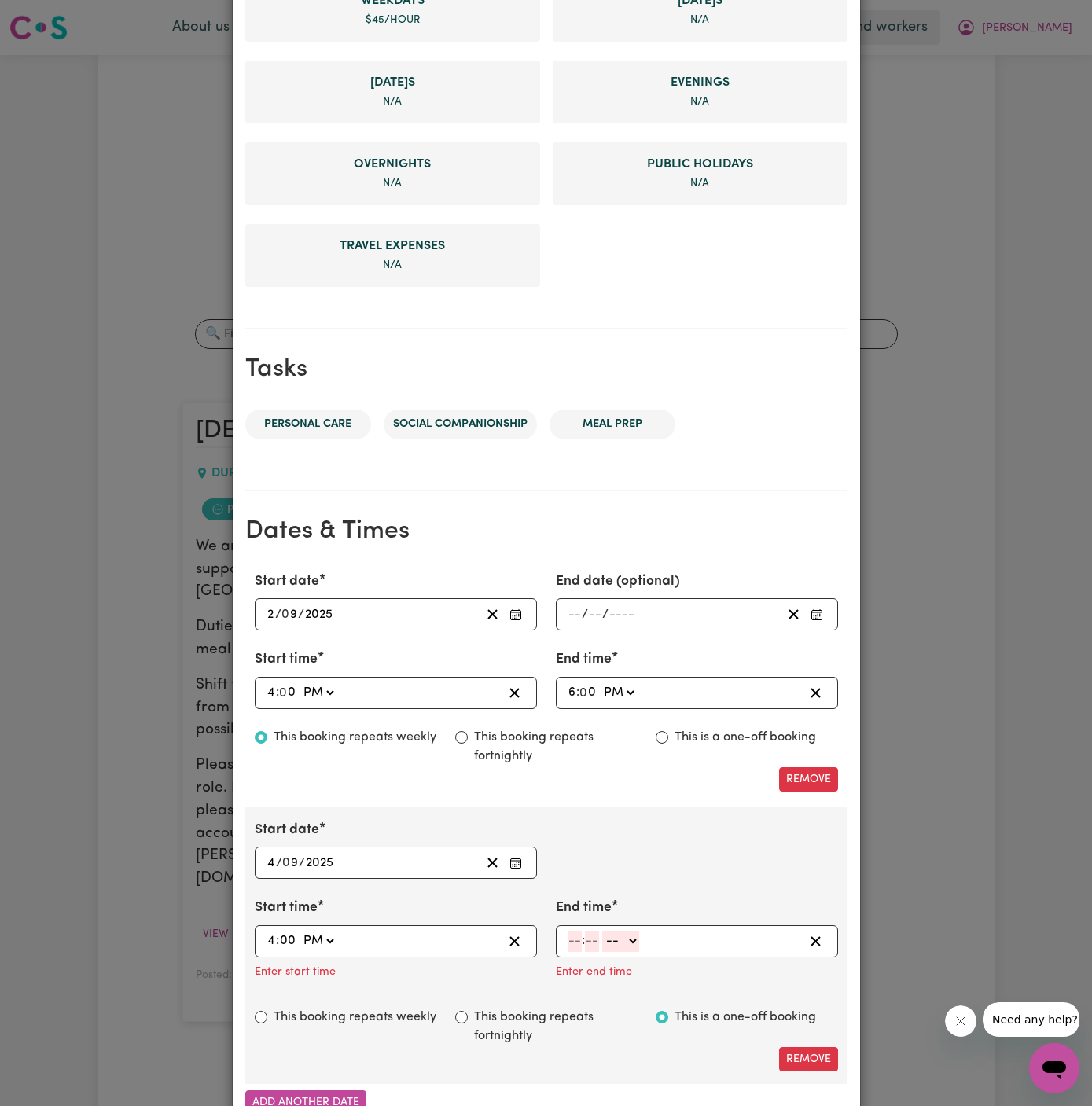
click at [300, 931] on select "-- AM PM" at bounding box center [318, 941] width 37 height 21
type input "16:00"
type input "0"
click at [570, 940] on input "number" at bounding box center [574, 941] width 14 height 21
type input "6"
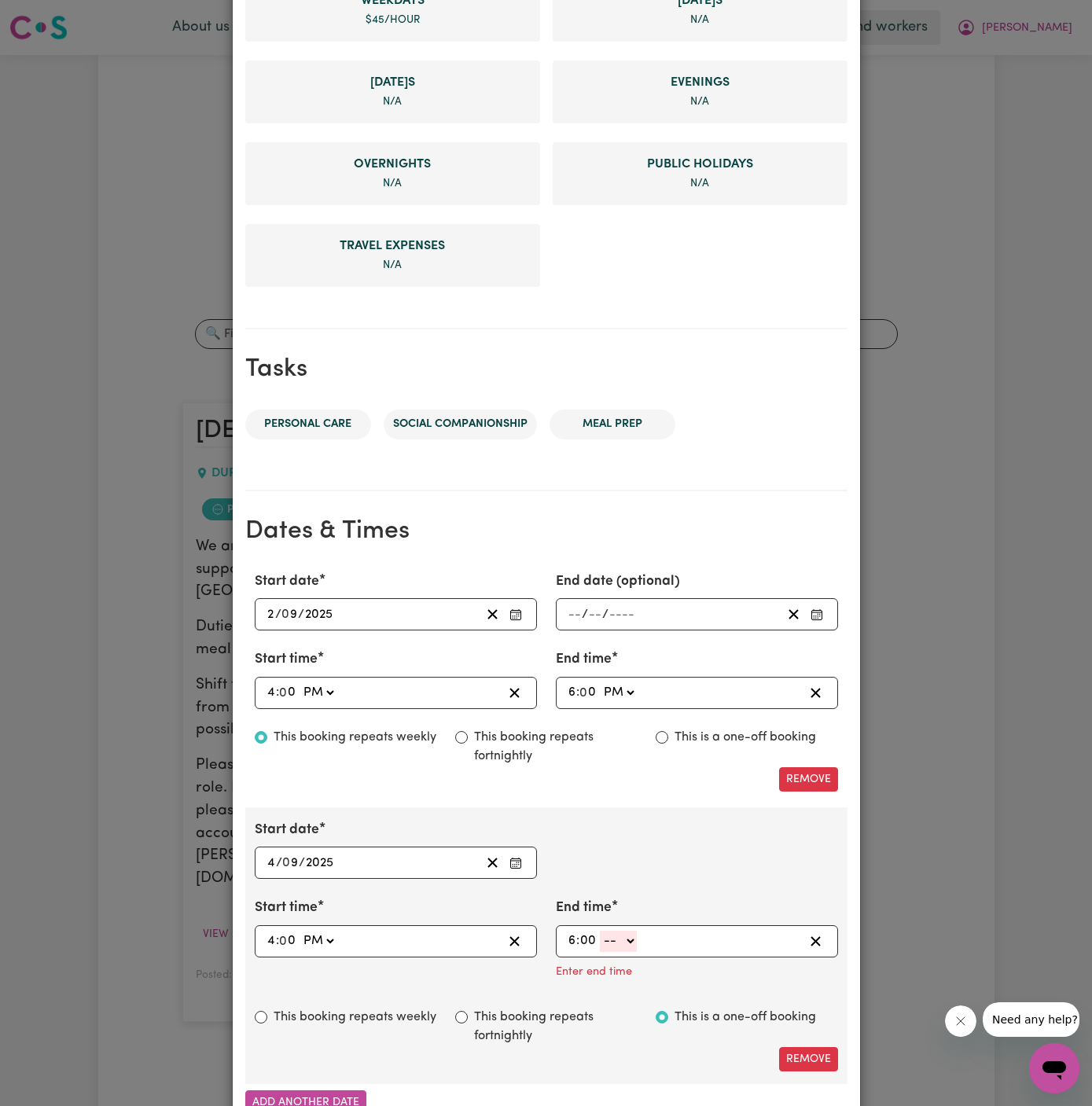
type input "00"
click at [635, 957] on div "Enter end time" at bounding box center [697, 969] width 282 height 25
click at [635, 946] on select "-- AM PM" at bounding box center [618, 941] width 37 height 21
select select "pm"
click at [599, 931] on select "-- AM PM" at bounding box center [618, 941] width 37 height 21
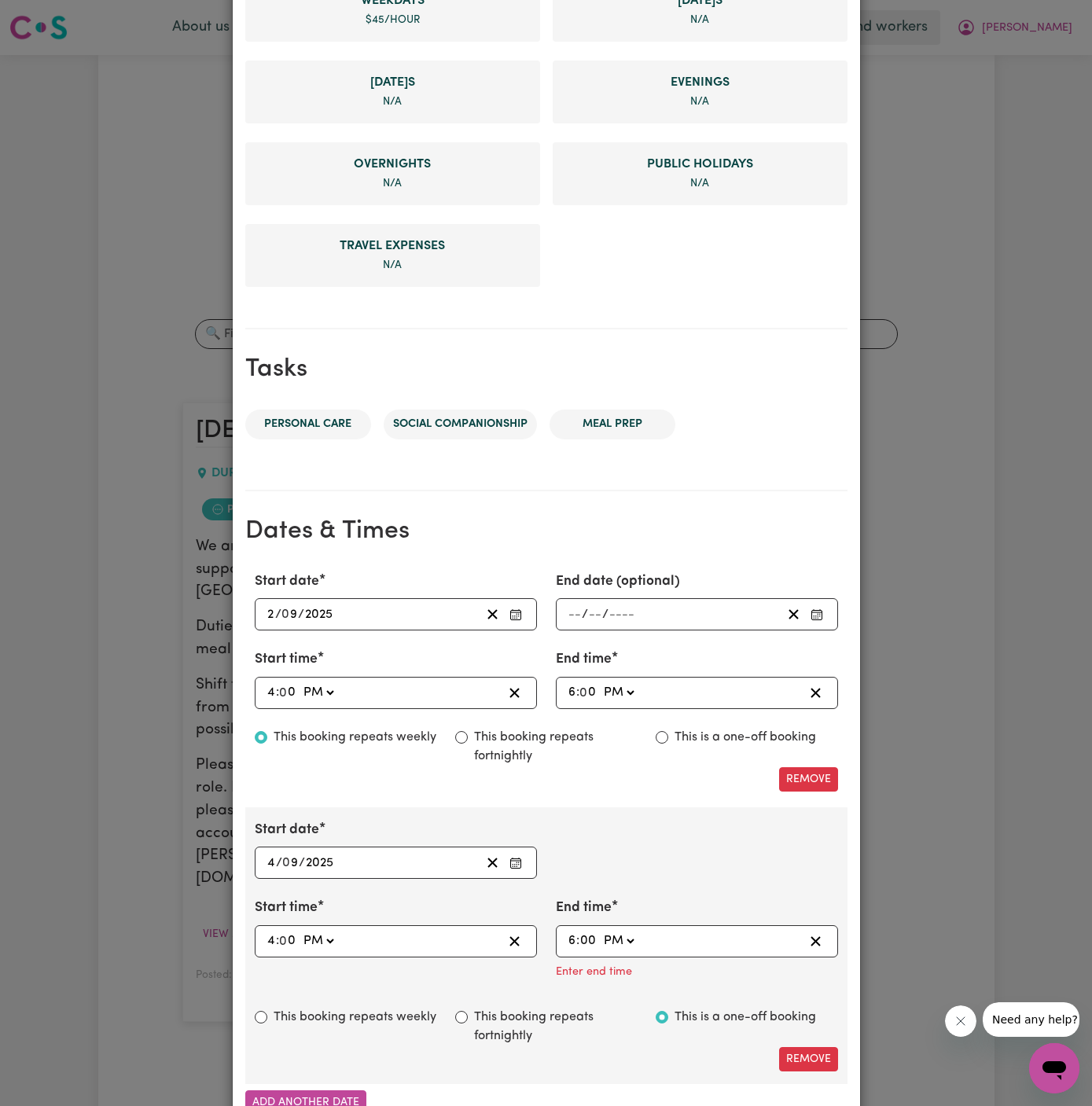
type input "18:00"
type input "0"
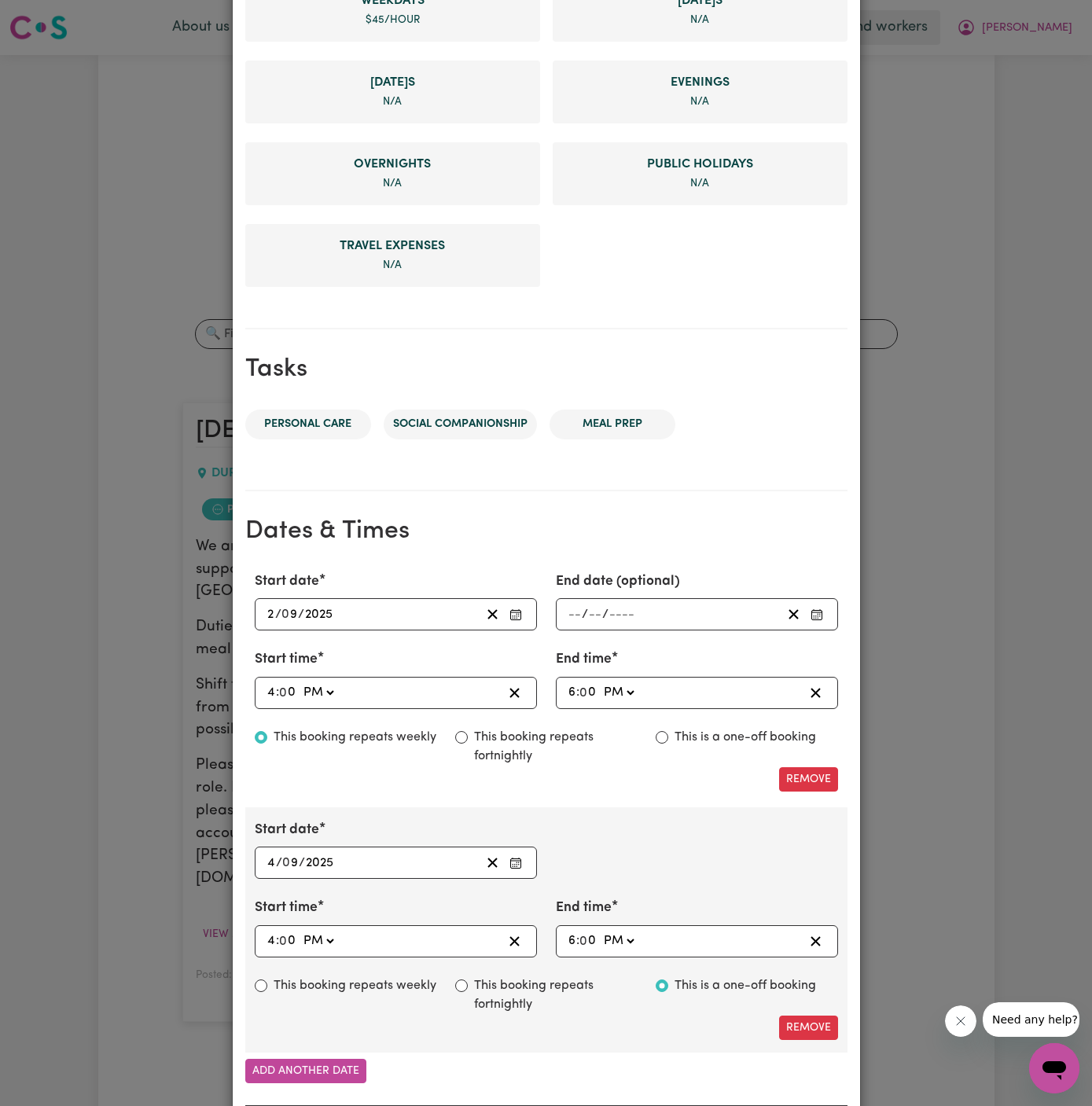
click at [381, 967] on div "Start date [DATE] 4 / 0 9 / 2025 « ‹ [DATE] › » Mon Tue Wed Thu Fri Sat Sun 1 2…" at bounding box center [546, 930] width 602 height 245
click at [338, 976] on label "This booking repeats weekly" at bounding box center [355, 985] width 162 height 18
click at [267, 980] on input "This booking repeats weekly" at bounding box center [261, 986] width 13 height 13
radio input "true"
click at [323, 1076] on button "Add another date" at bounding box center [305, 1071] width 121 height 24
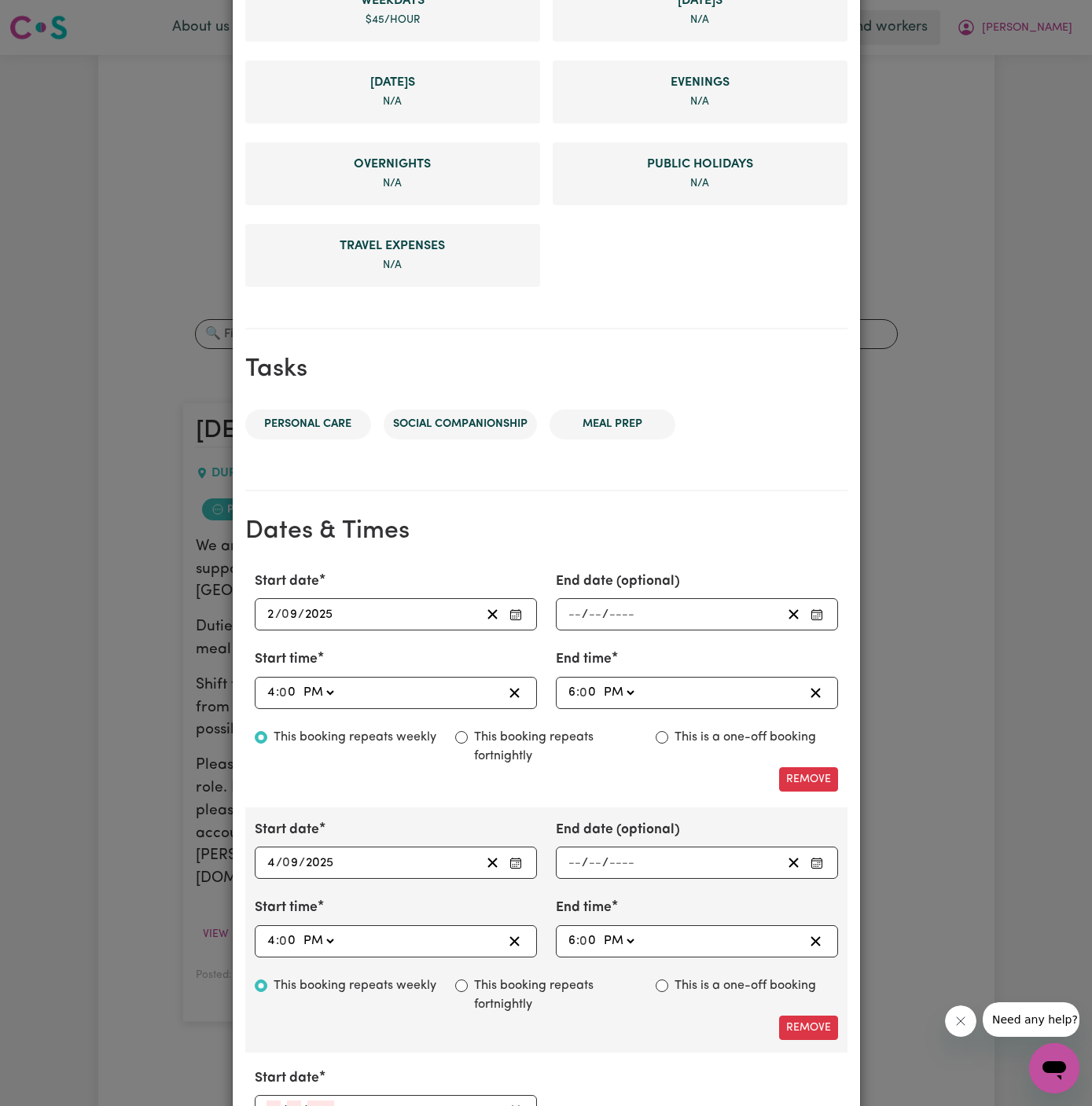
scroll to position [683, 0]
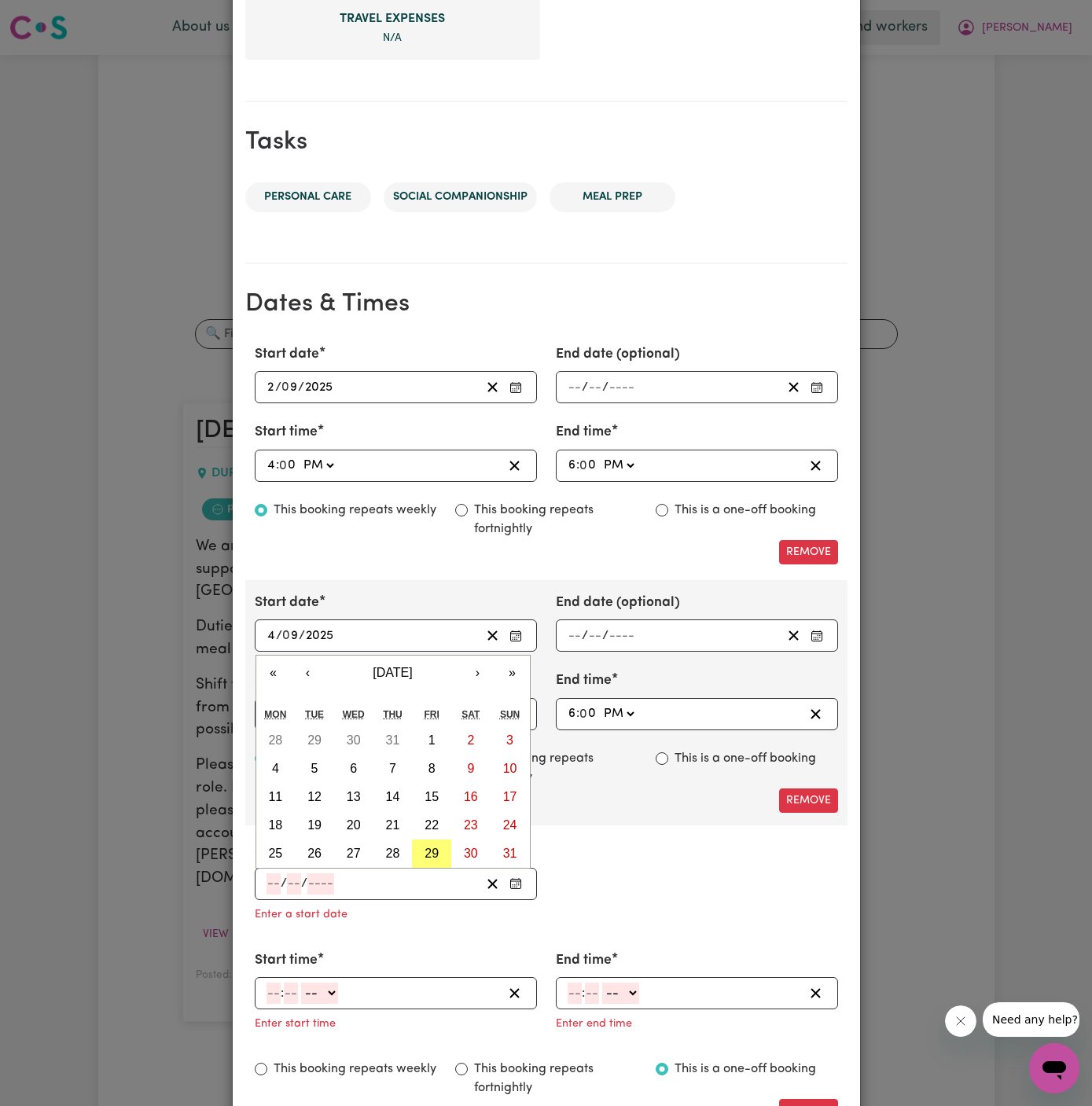
click at [278, 883] on input "number" at bounding box center [273, 884] width 14 height 21
click at [468, 670] on button "›" at bounding box center [477, 672] width 34 height 34
click at [274, 762] on abbr "8" at bounding box center [276, 768] width 7 height 13
type input "[DATE]"
type input "8"
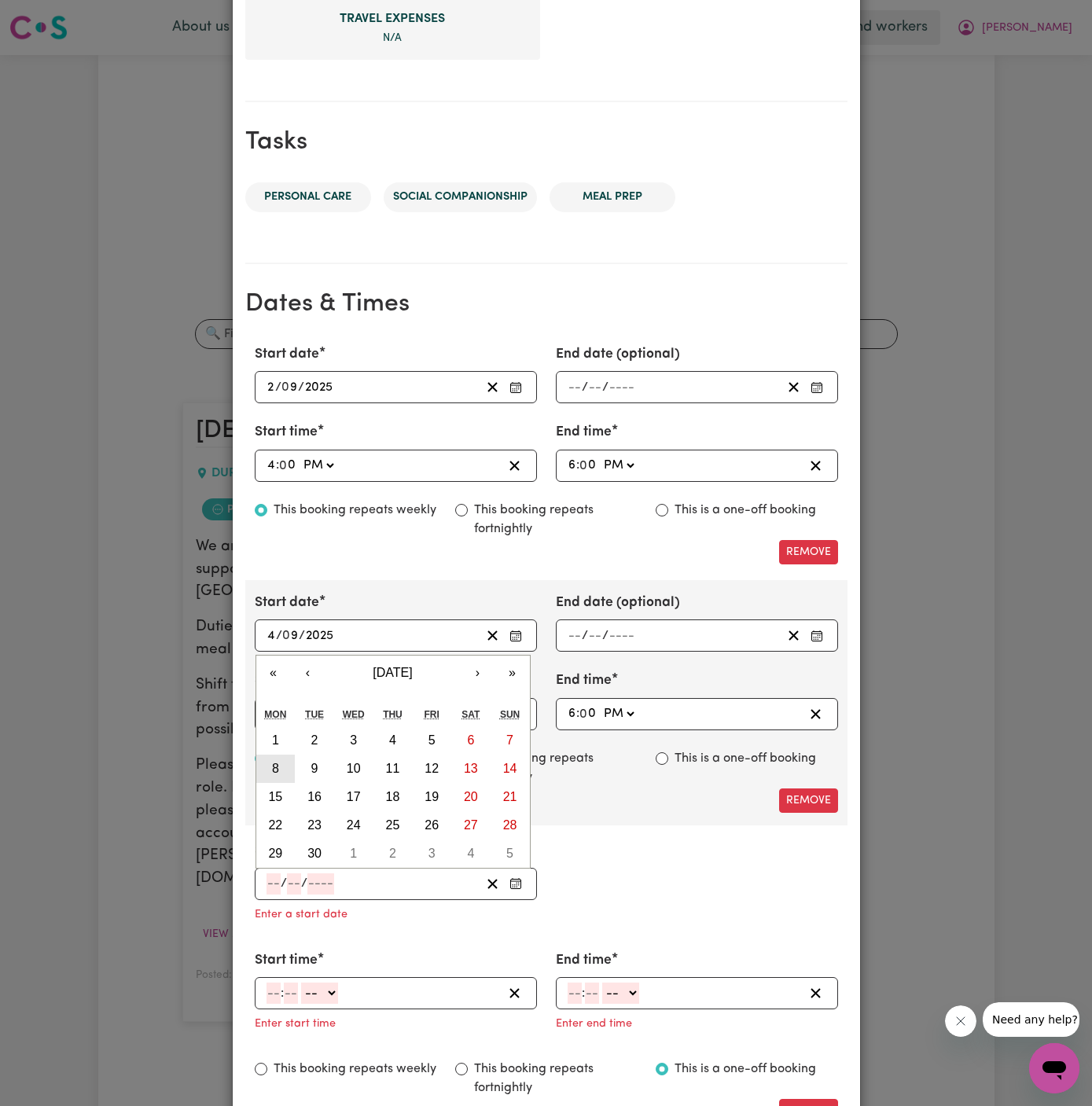
type input "9"
type input "2025"
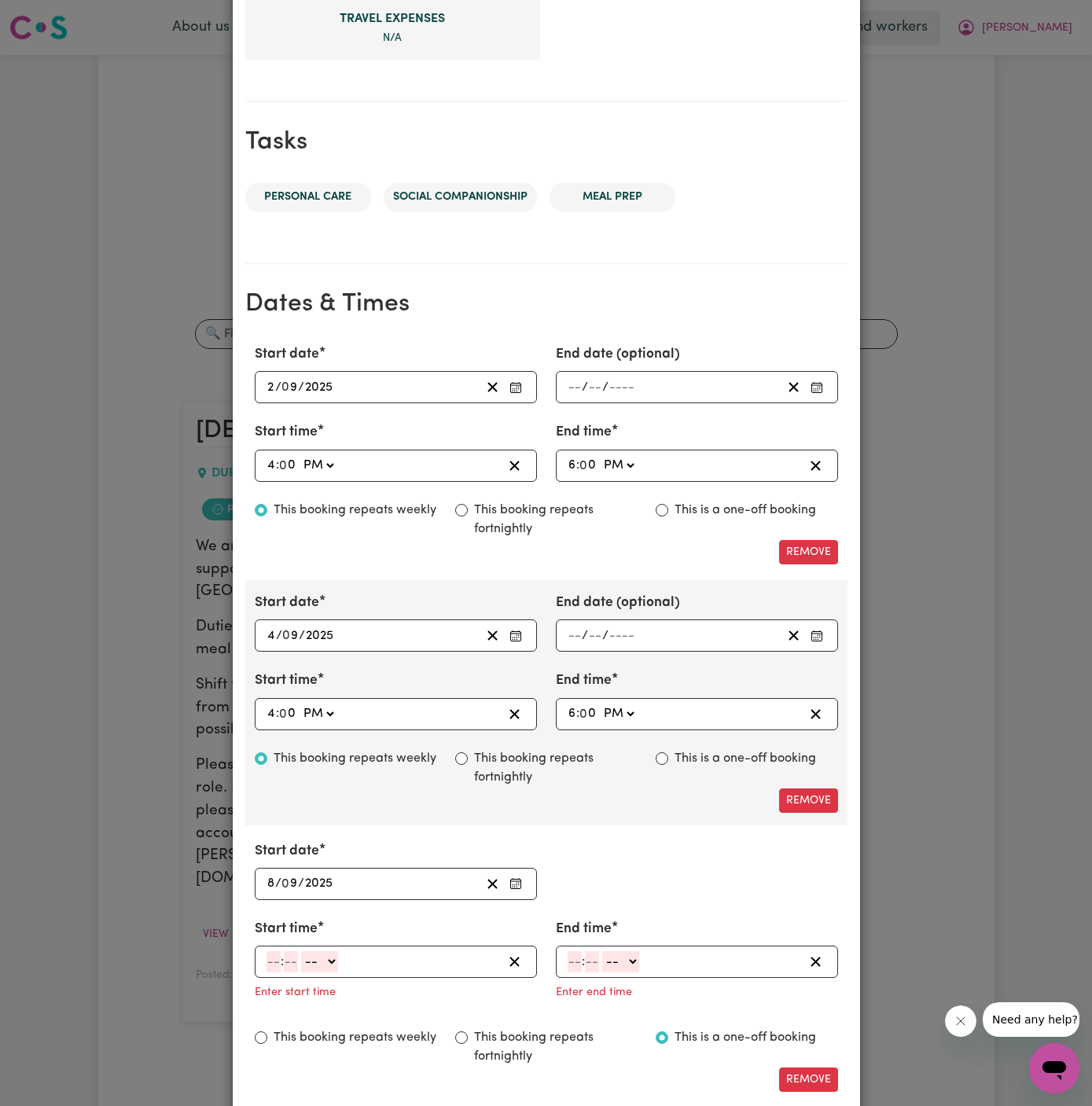
click at [271, 954] on input "number" at bounding box center [273, 961] width 14 height 21
type input "4"
type input "00"
click at [312, 958] on select "-- AM PM" at bounding box center [318, 961] width 37 height 21
select select "am"
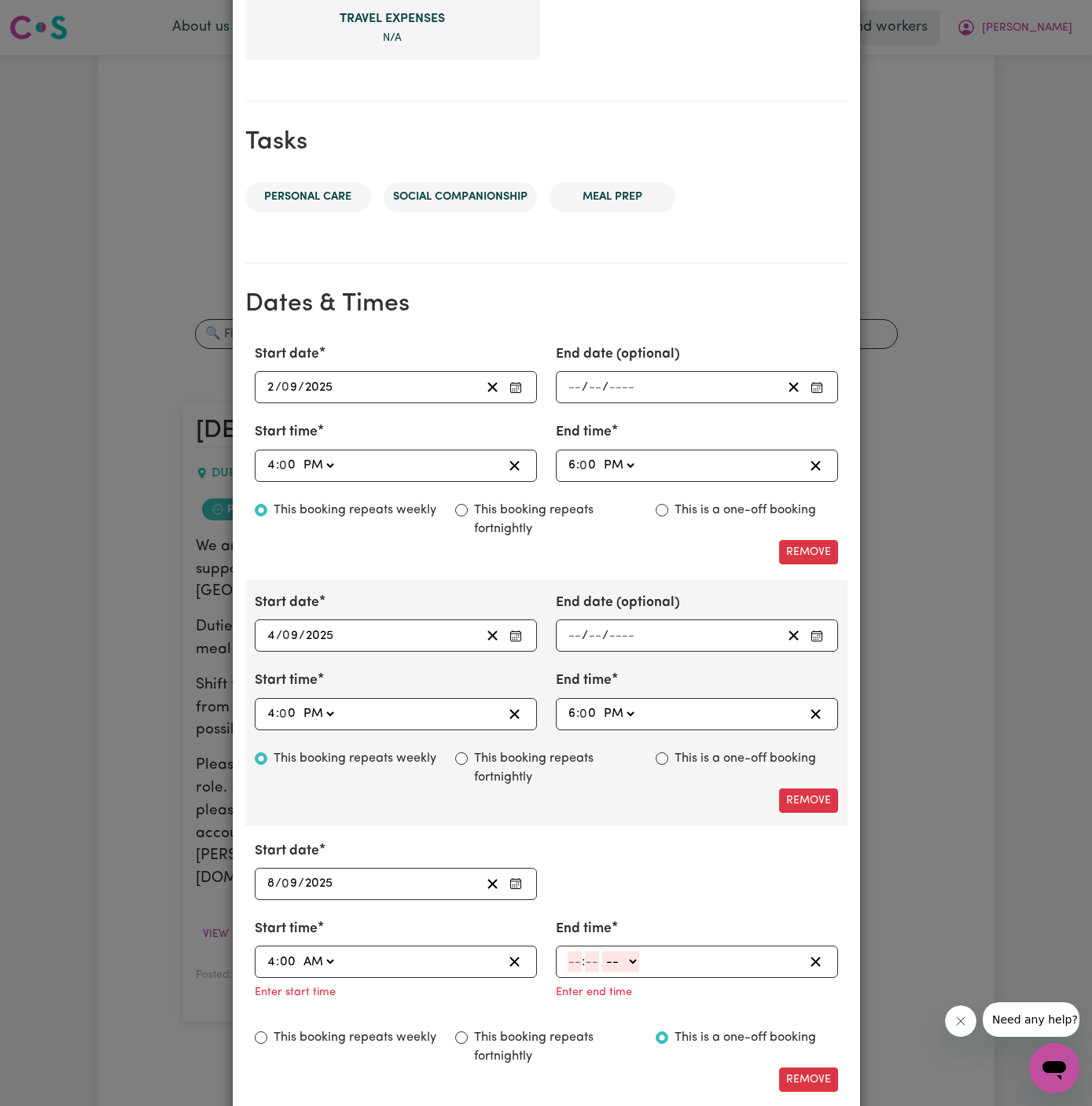
click at [300, 951] on select "-- AM PM" at bounding box center [318, 961] width 37 height 21
type input "04:00"
type input "0"
click at [332, 963] on select "AM PM" at bounding box center [318, 961] width 37 height 21
select select "pm"
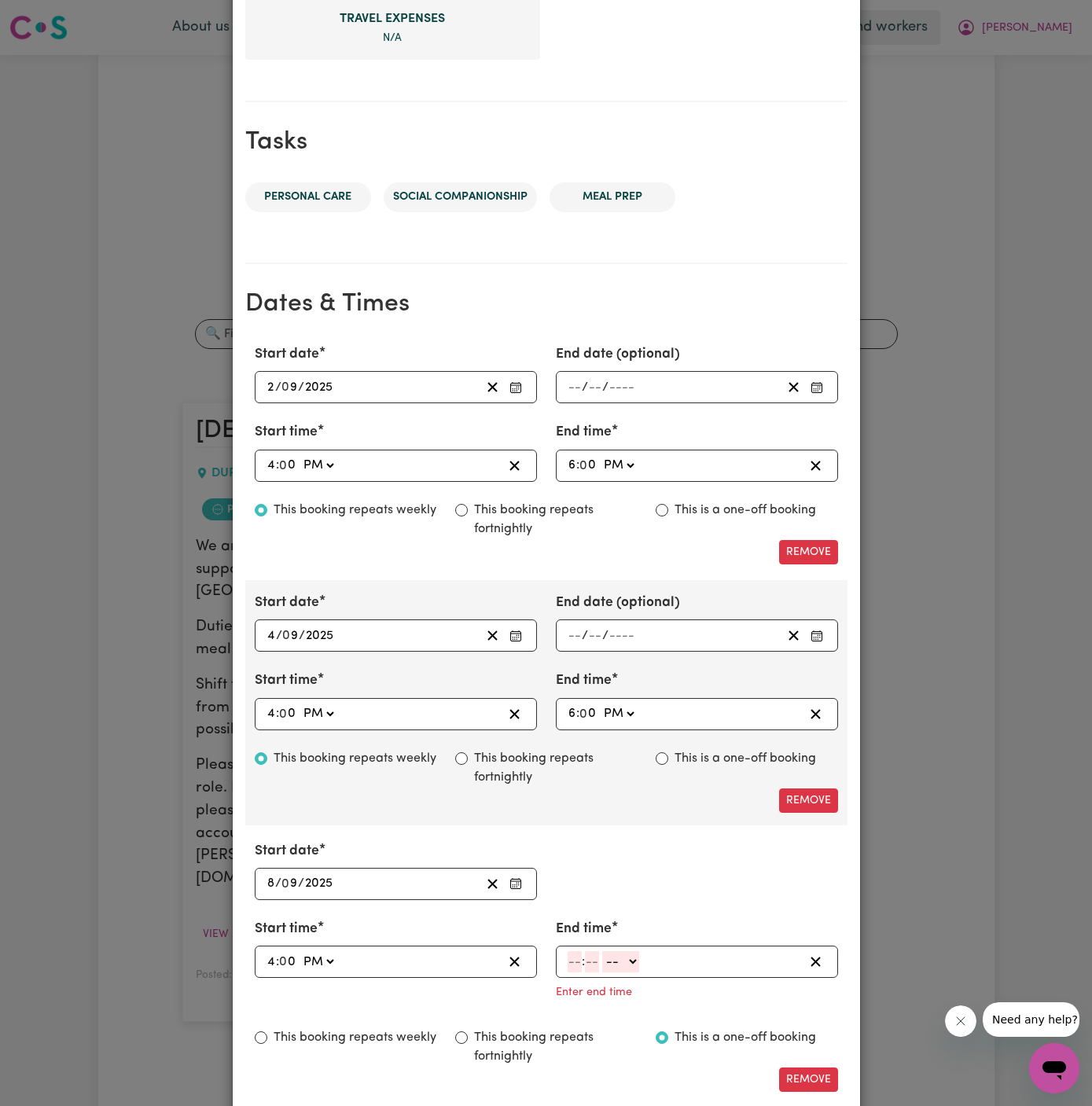
click at [300, 951] on select "AM PM" at bounding box center [318, 961] width 37 height 21
type input "16:00"
click at [579, 957] on input "number" at bounding box center [574, 961] width 14 height 21
type input "6"
type input "00"
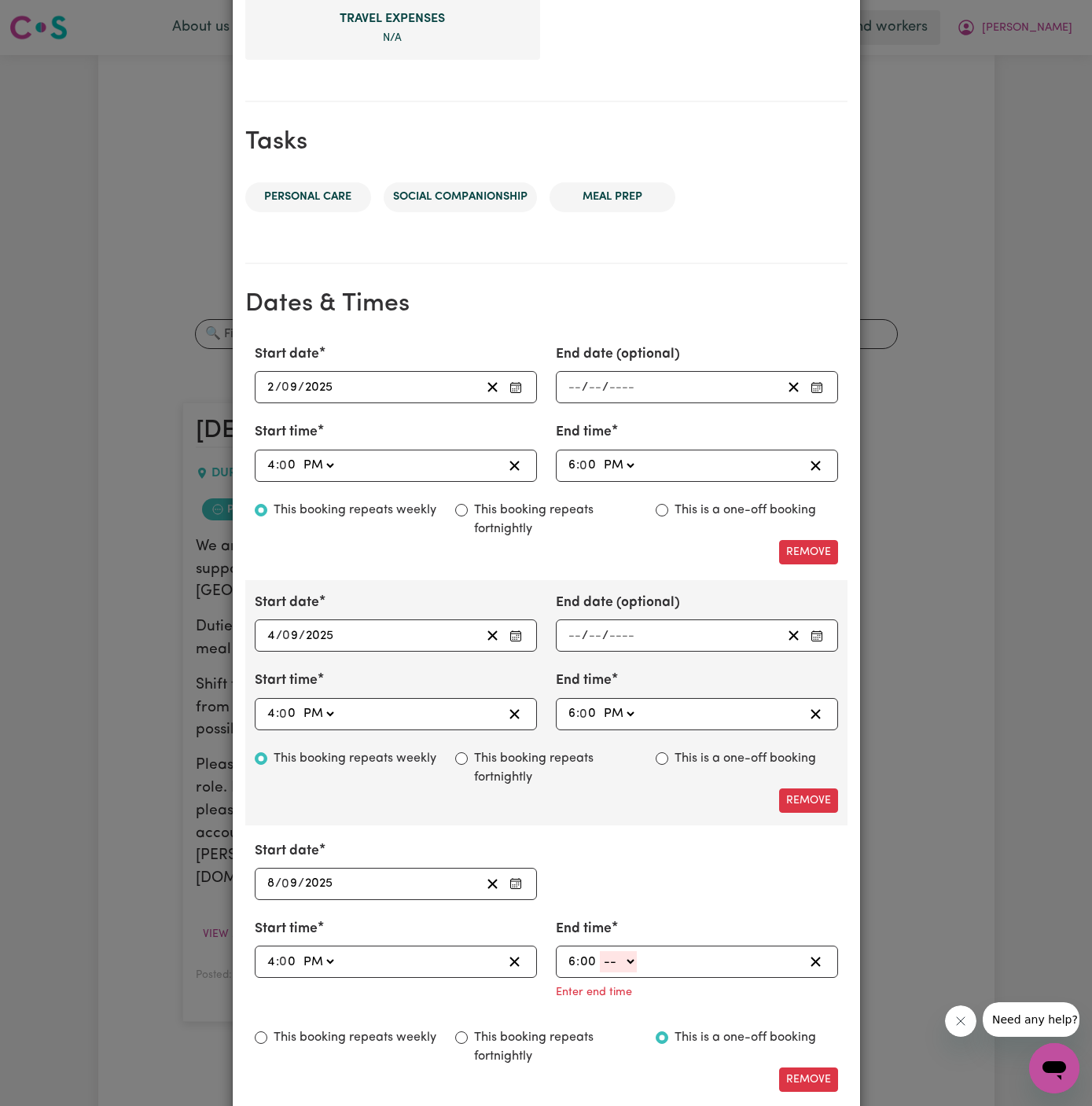
click at [613, 957] on select "-- AM PM" at bounding box center [618, 961] width 37 height 21
select select "am"
click at [599, 951] on select "-- AM PM" at bounding box center [618, 961] width 37 height 21
type input "06:00"
type input "0"
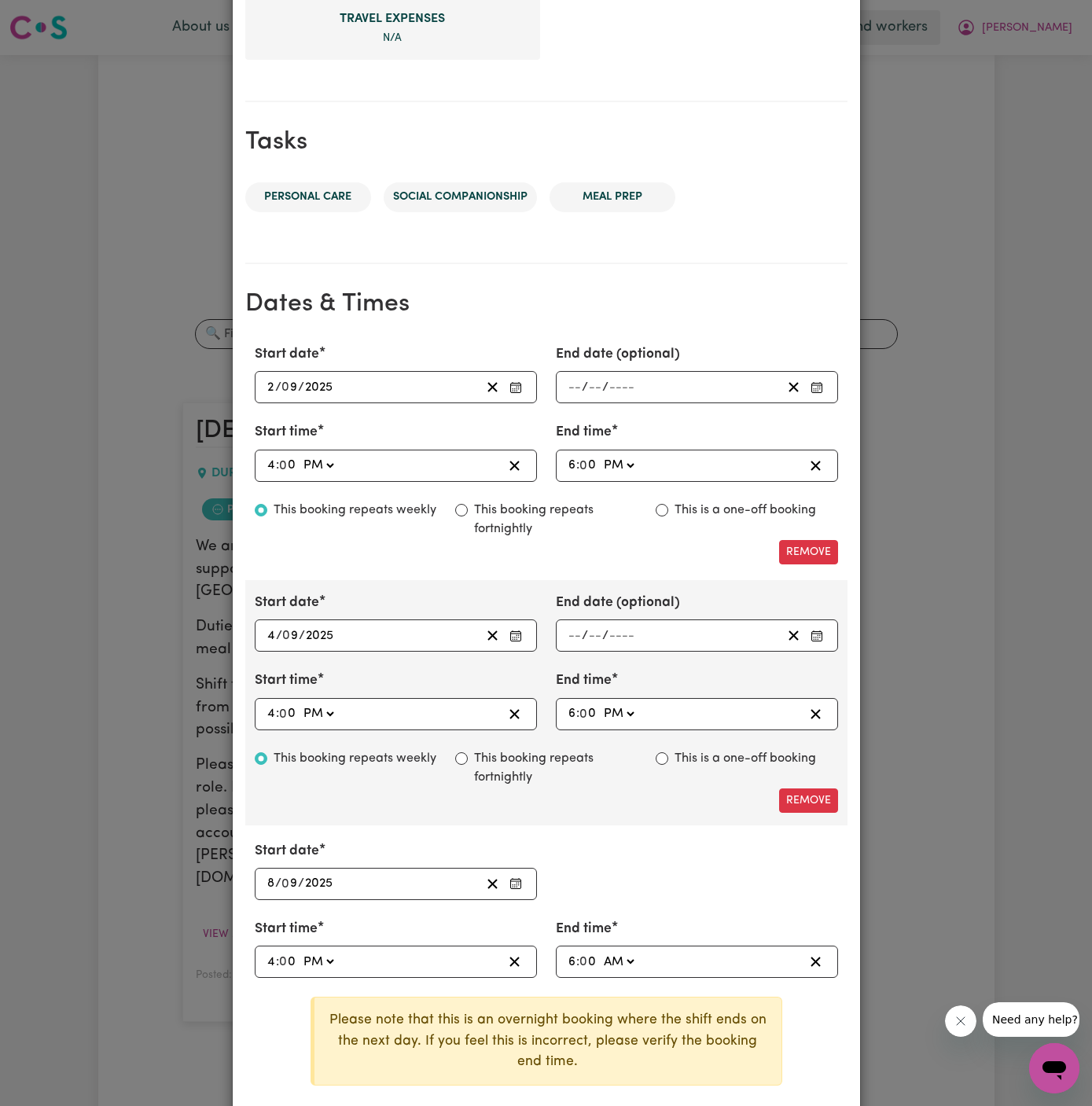
click at [630, 958] on select "AM PM" at bounding box center [618, 961] width 37 height 21
select select "pm"
click at [599, 951] on select "AM PM" at bounding box center [618, 961] width 37 height 21
type input "18:00"
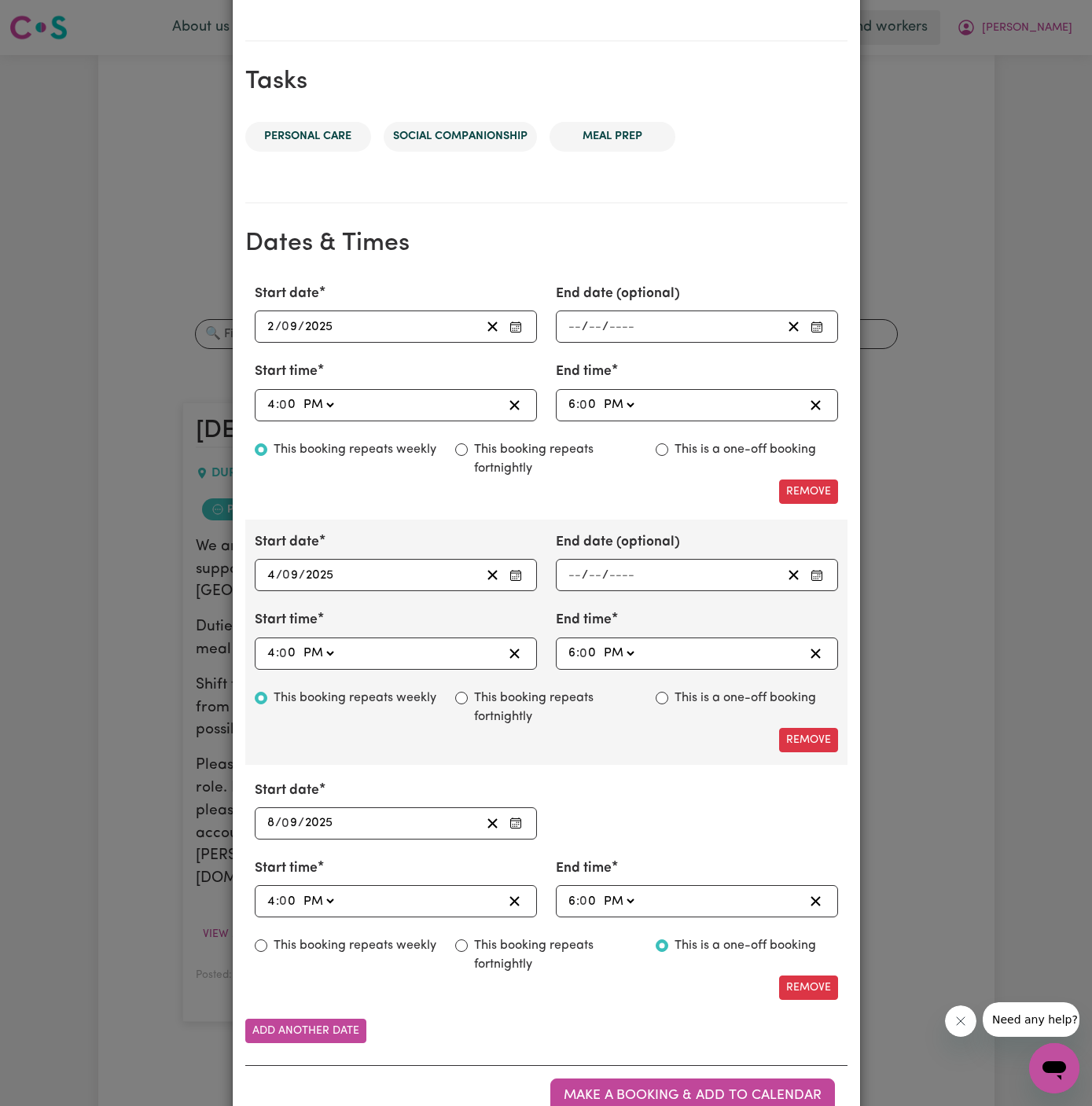
scroll to position [791, 0]
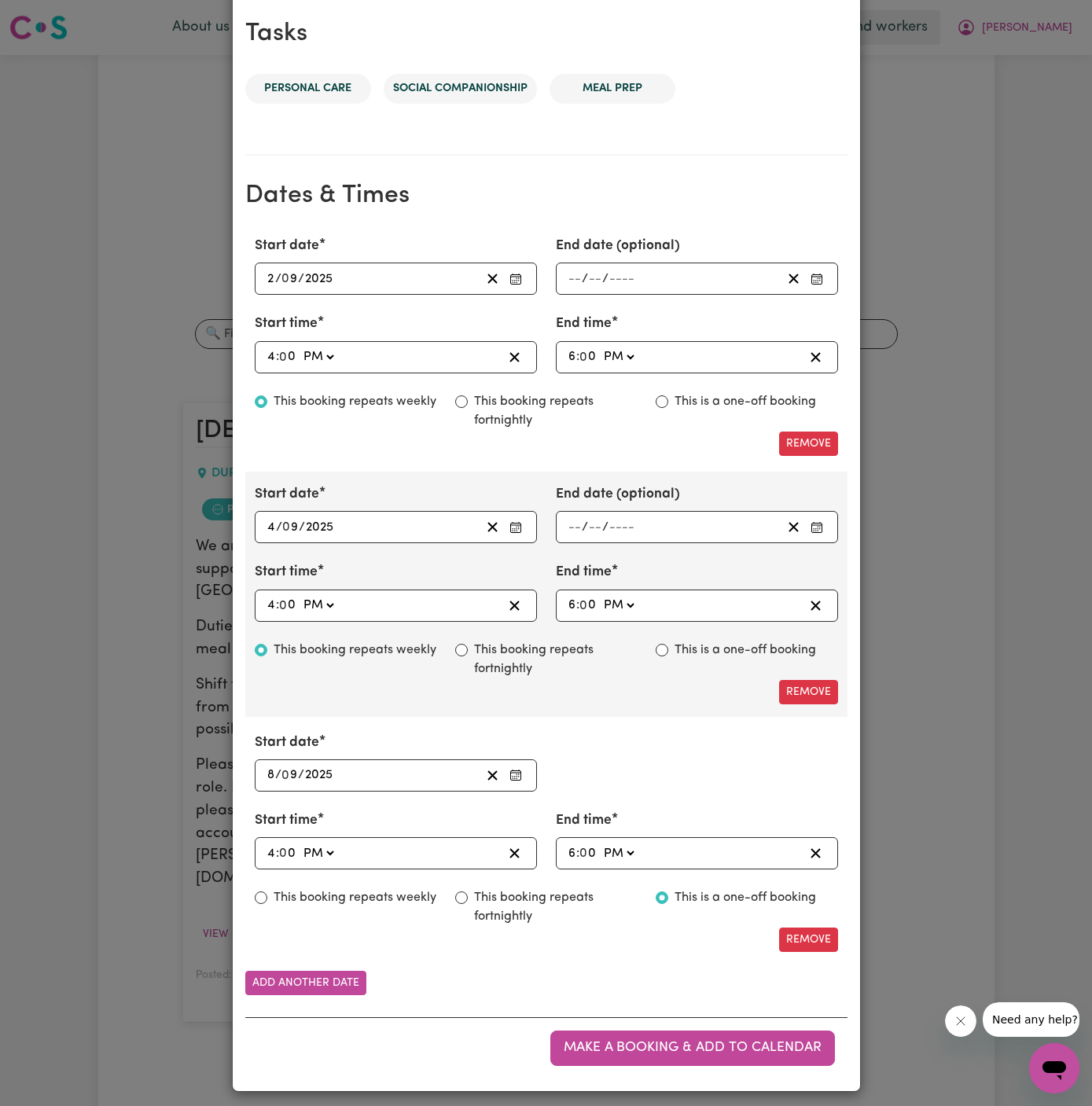
click at [349, 890] on label "This booking repeats weekly" at bounding box center [355, 898] width 162 height 18
click at [267, 891] on input "This booking repeats weekly" at bounding box center [261, 898] width 13 height 13
radio input "true"
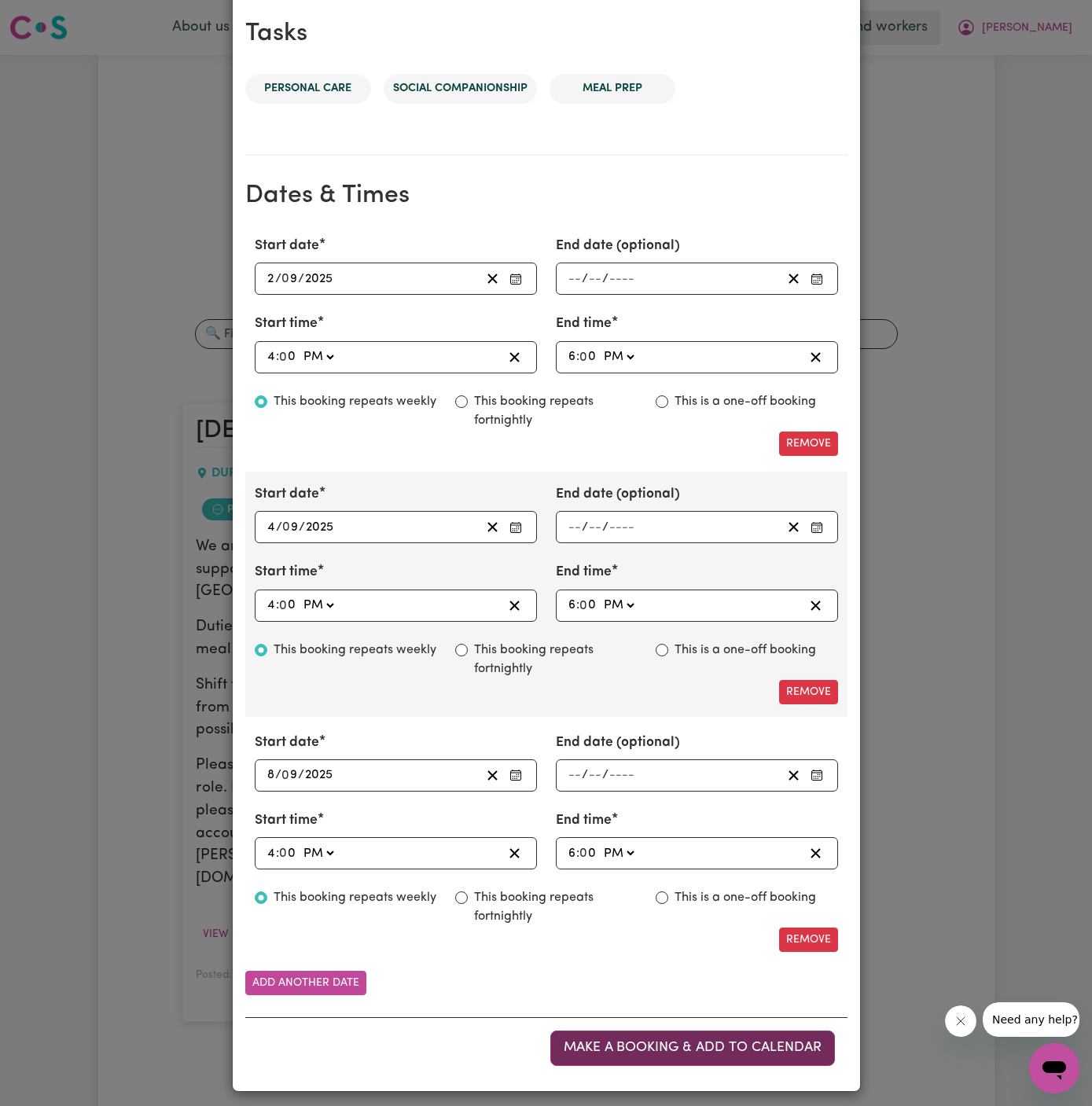
click at [715, 1041] on span "Make a booking & add to calendar" at bounding box center [693, 1047] width 258 height 13
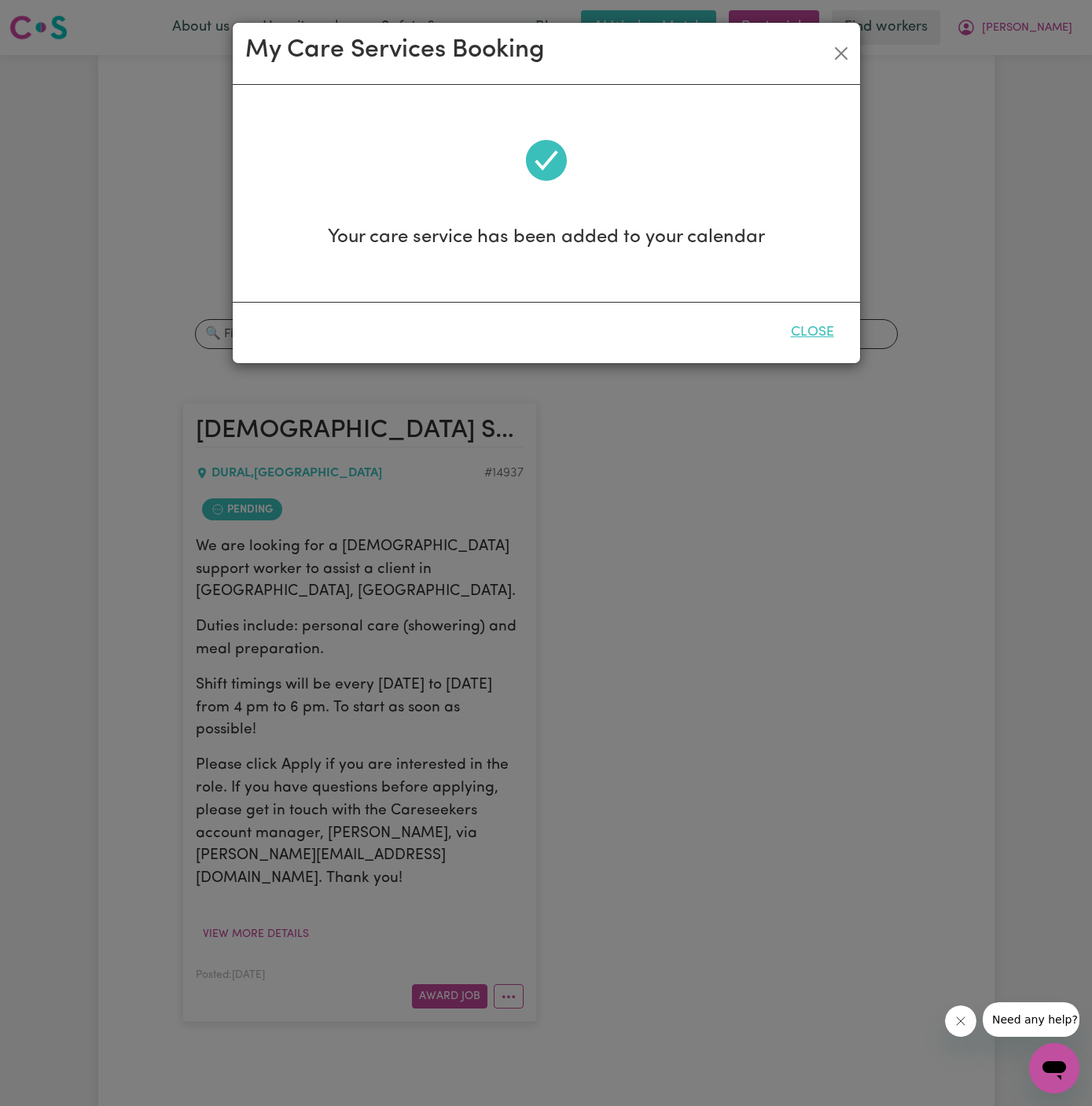
click at [826, 332] on button "Close" at bounding box center [813, 332] width 70 height 34
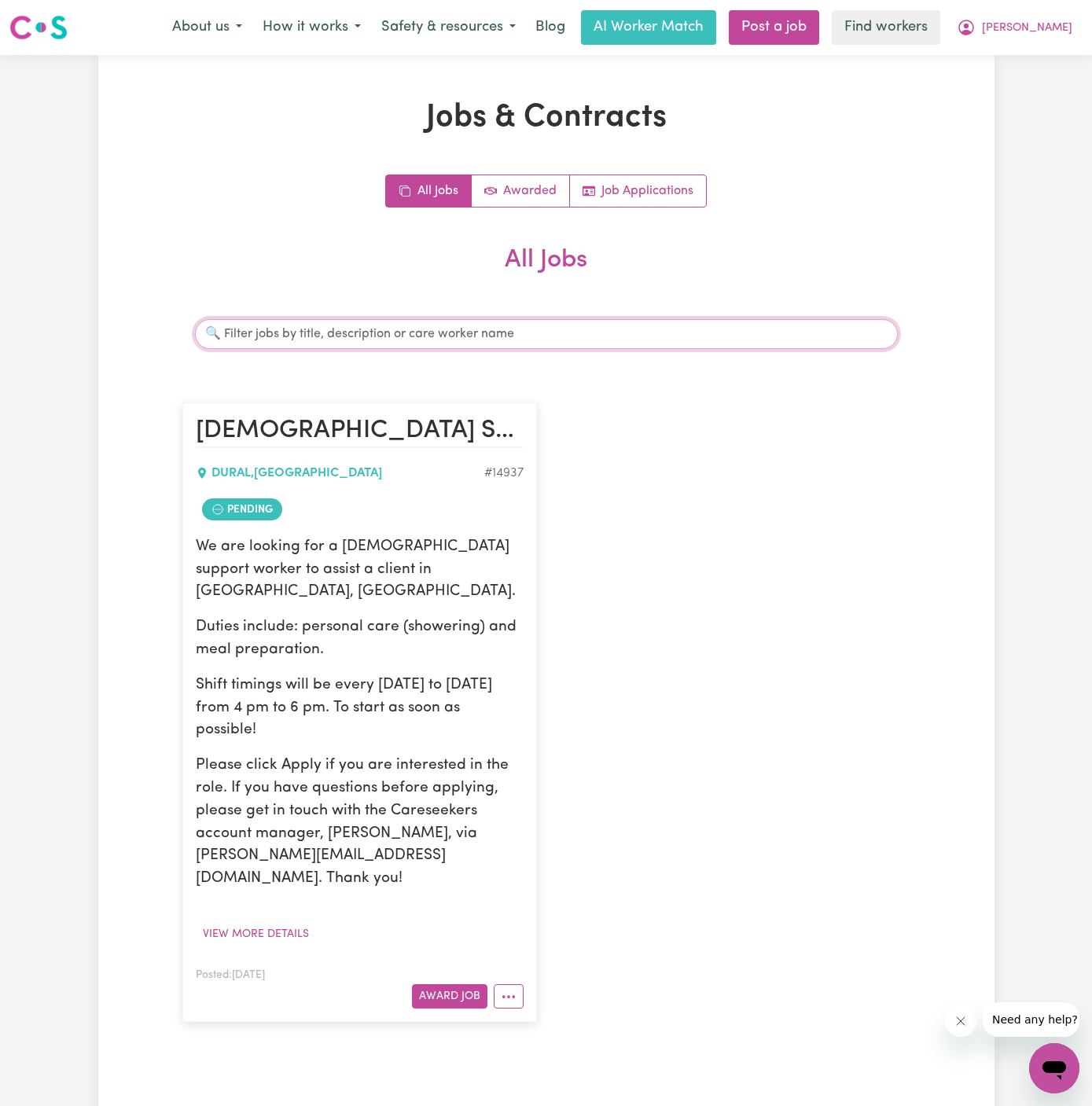
click at [806, 332] on input "Search jobs" at bounding box center [546, 334] width 703 height 30
click at [1045, 27] on span "[PERSON_NAME]" at bounding box center [1027, 28] width 90 height 18
click at [756, 599] on div "[DEMOGRAPHIC_DATA] Support Worker Needed In [GEOGRAPHIC_DATA], [GEOGRAPHIC_DATA…" at bounding box center [546, 712] width 747 height 651
click at [501, 989] on icon "More options" at bounding box center [508, 996] width 16 height 16
click at [572, 788] on link "View/Edit Contract" at bounding box center [570, 803] width 152 height 31
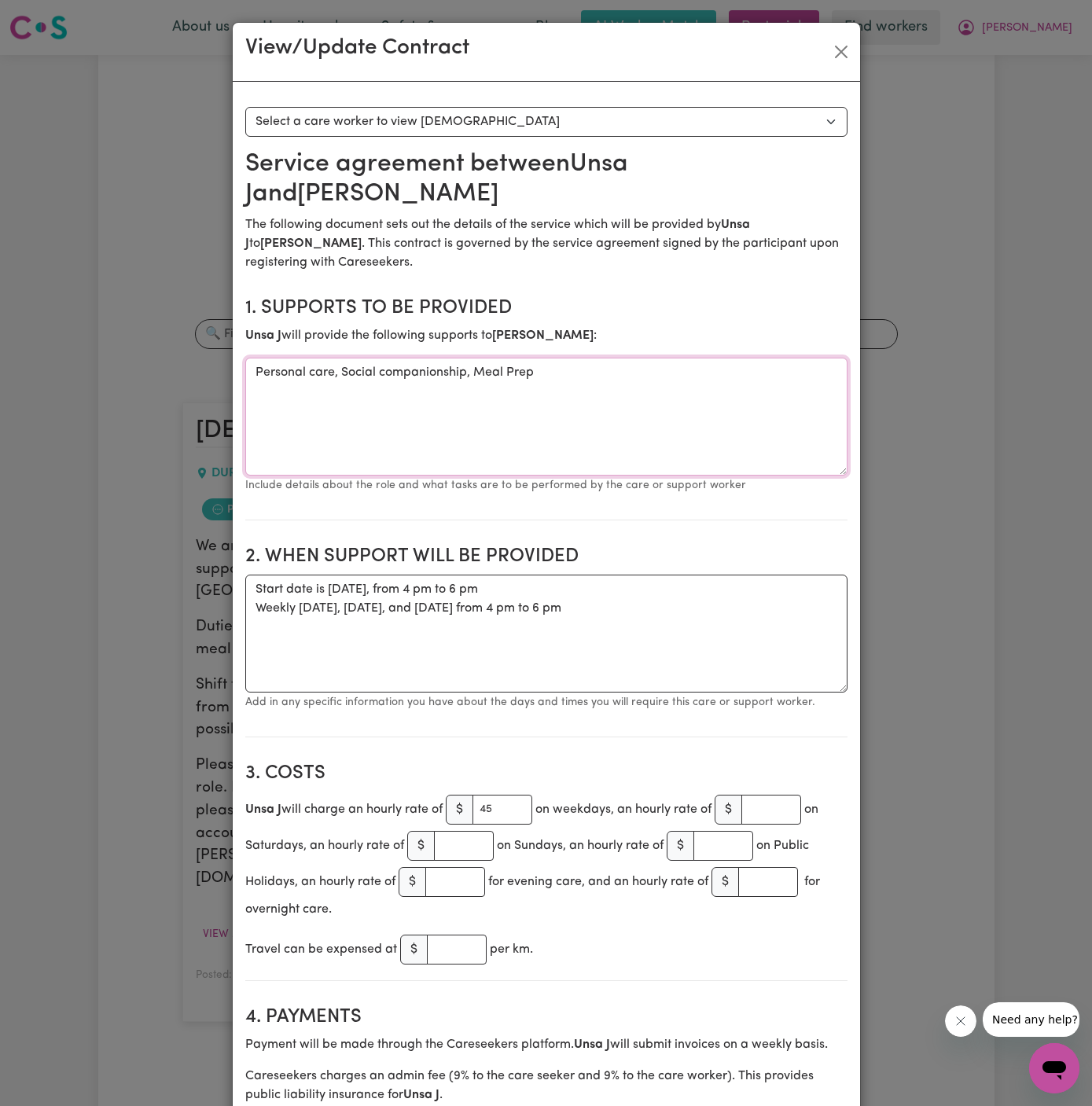
click at [362, 370] on textarea "Personal care, Social companionship, Meal Prep" at bounding box center [546, 417] width 602 height 118
click at [550, 666] on textarea "Start date is [DATE], from 4 pm to 6 pm Weekly [DATE], [DATE], and [DATE] from …" at bounding box center [546, 634] width 602 height 118
drag, startPoint x: 634, startPoint y: 605, endPoint x: 209, endPoint y: 587, distance: 425.4
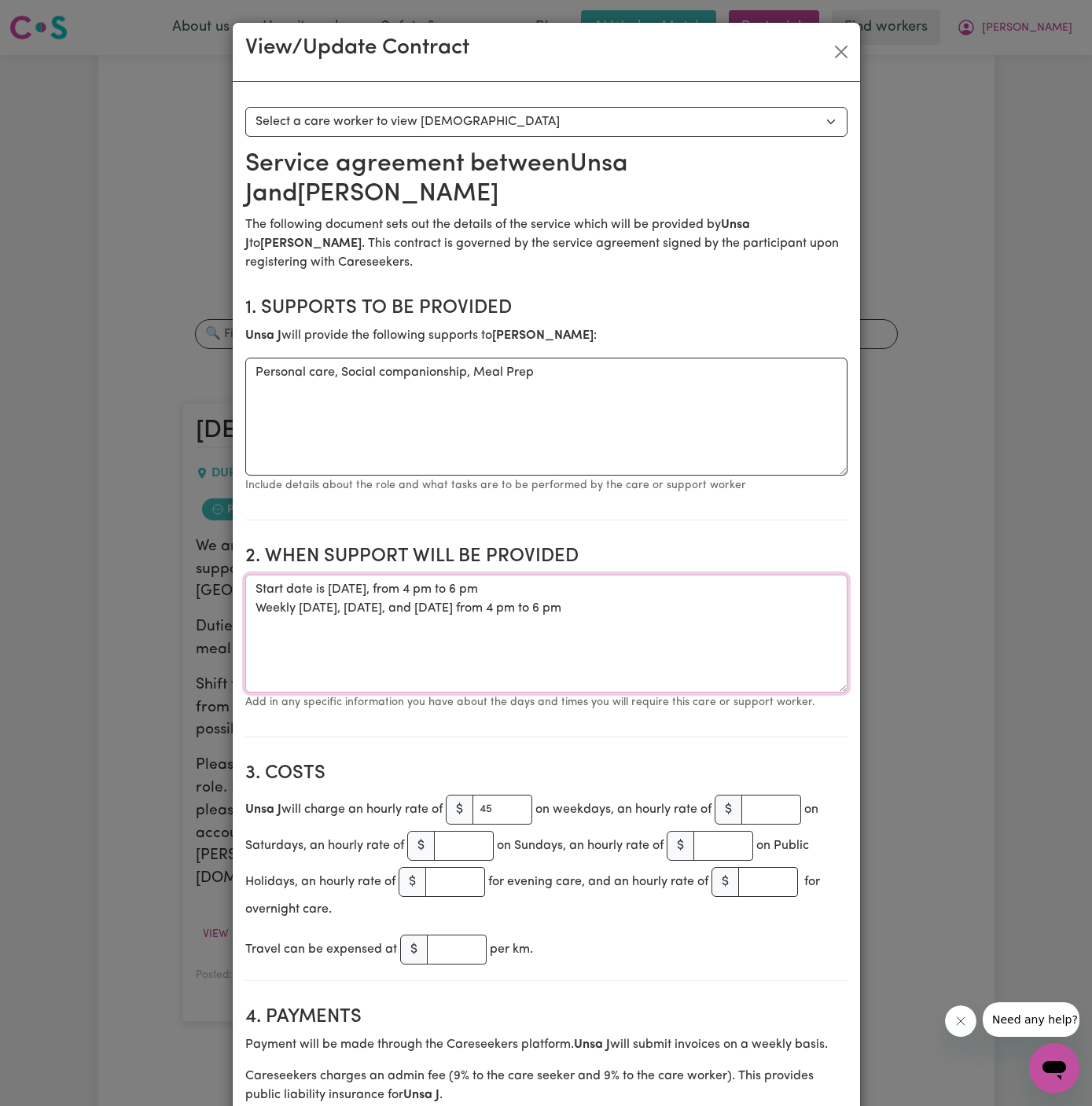
click at [209, 587] on div "View/Update Contract Select a contract to view Select a care worker to view [DE…" at bounding box center [546, 553] width 1092 height 1106
click at [747, 689] on textarea "Start date is [DATE], from 4 pm to 6 pm Weekly [DATE], [DATE], and [DATE] from …" at bounding box center [546, 634] width 602 height 118
click at [735, 654] on textarea "Start date is [DATE], from 4 pm to 6 pm Weekly [DATE], [DATE], and [DATE] from …" at bounding box center [546, 634] width 602 height 118
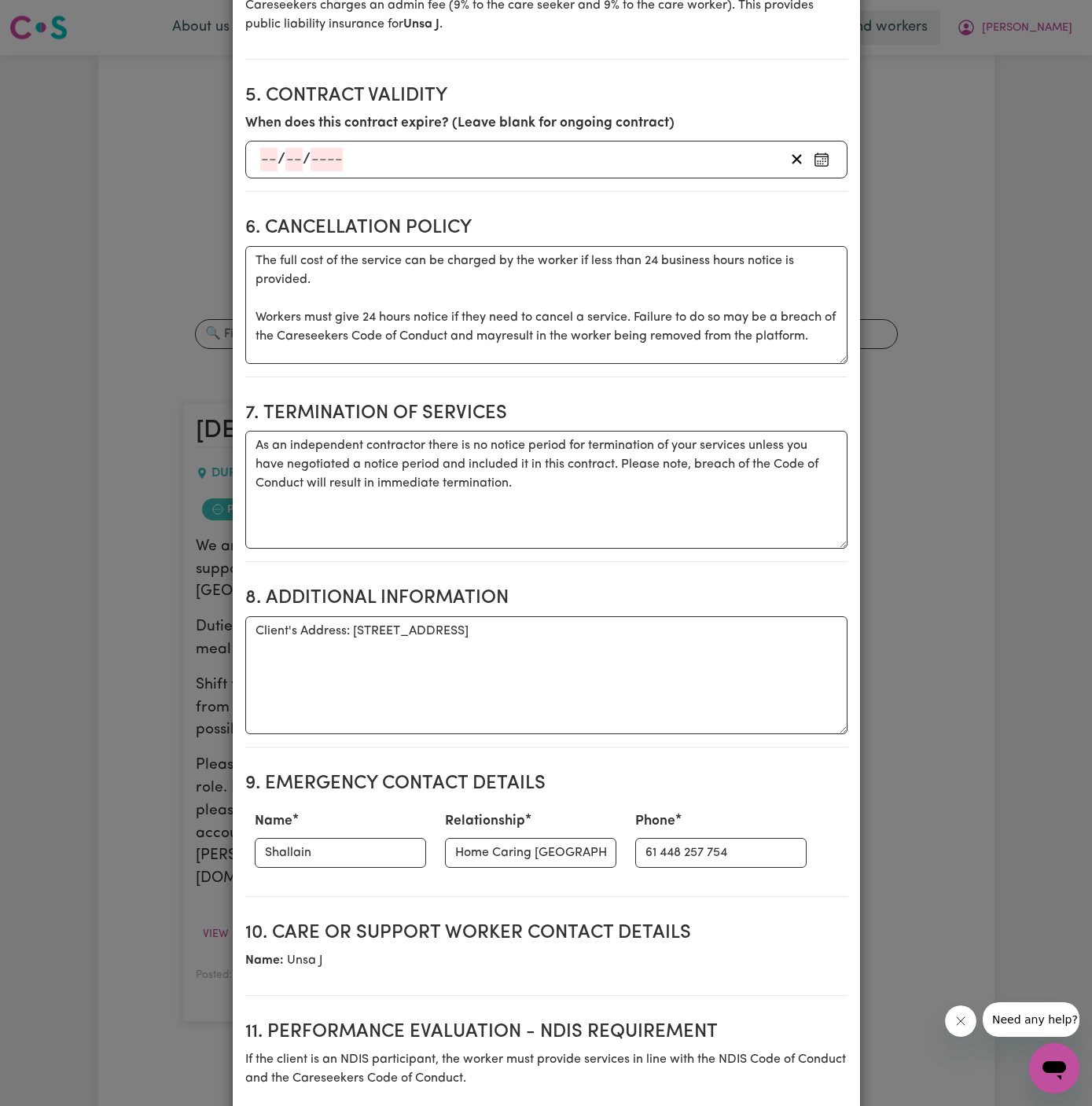
scroll to position [1057, 0]
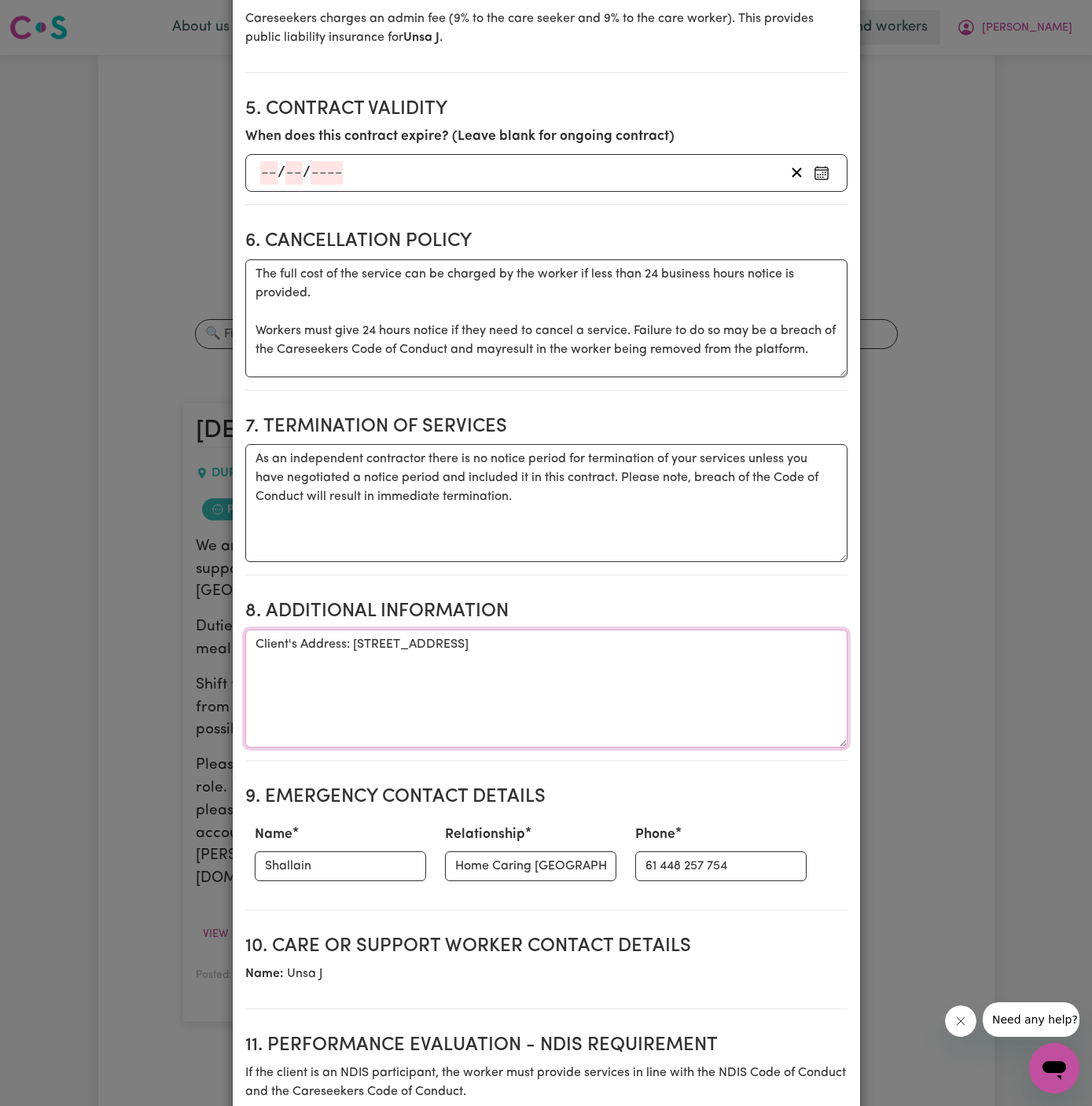
click at [495, 714] on textarea "Client's Address: [STREET_ADDRESS]" at bounding box center [546, 689] width 602 height 118
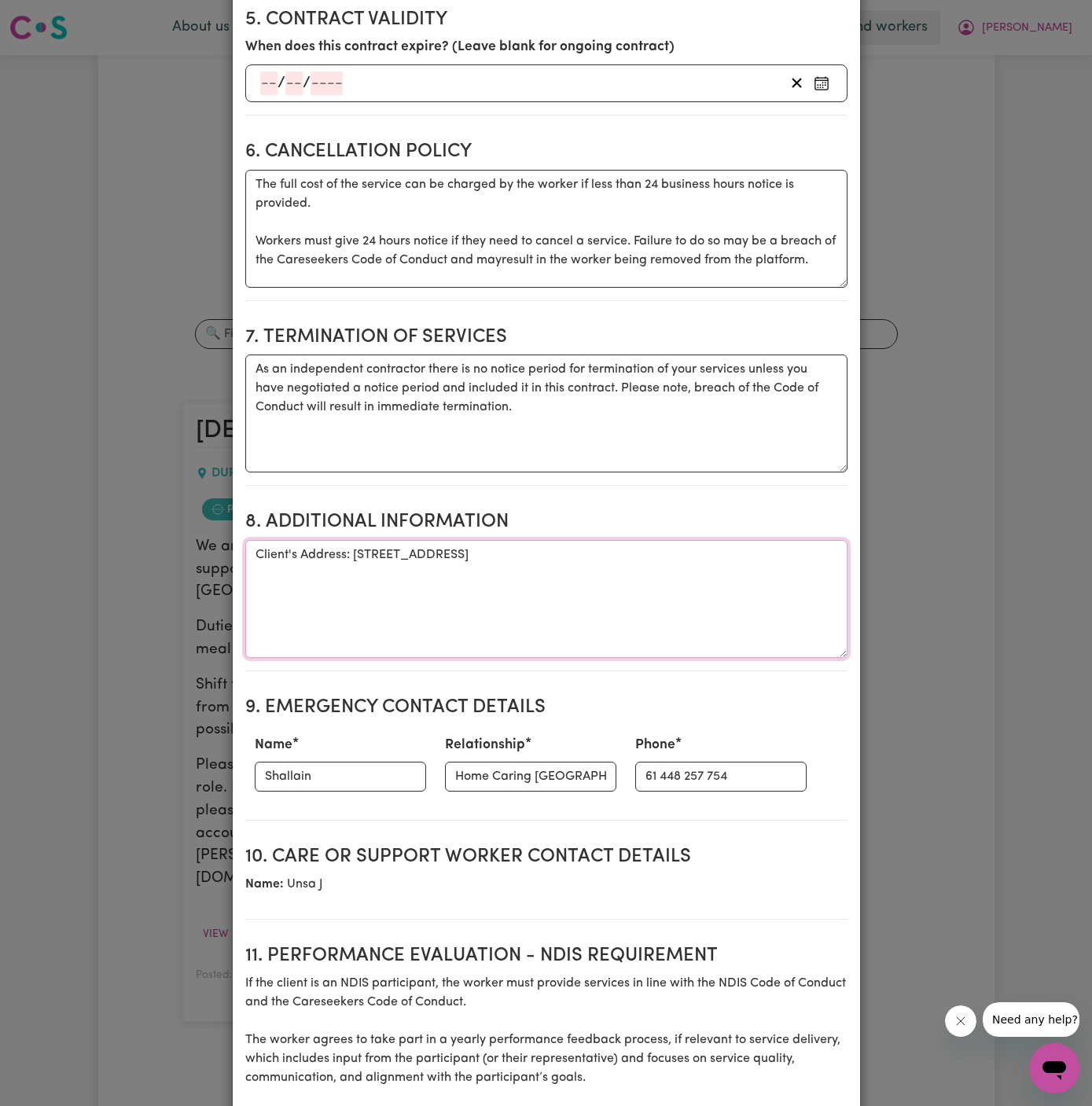
scroll to position [1201, 0]
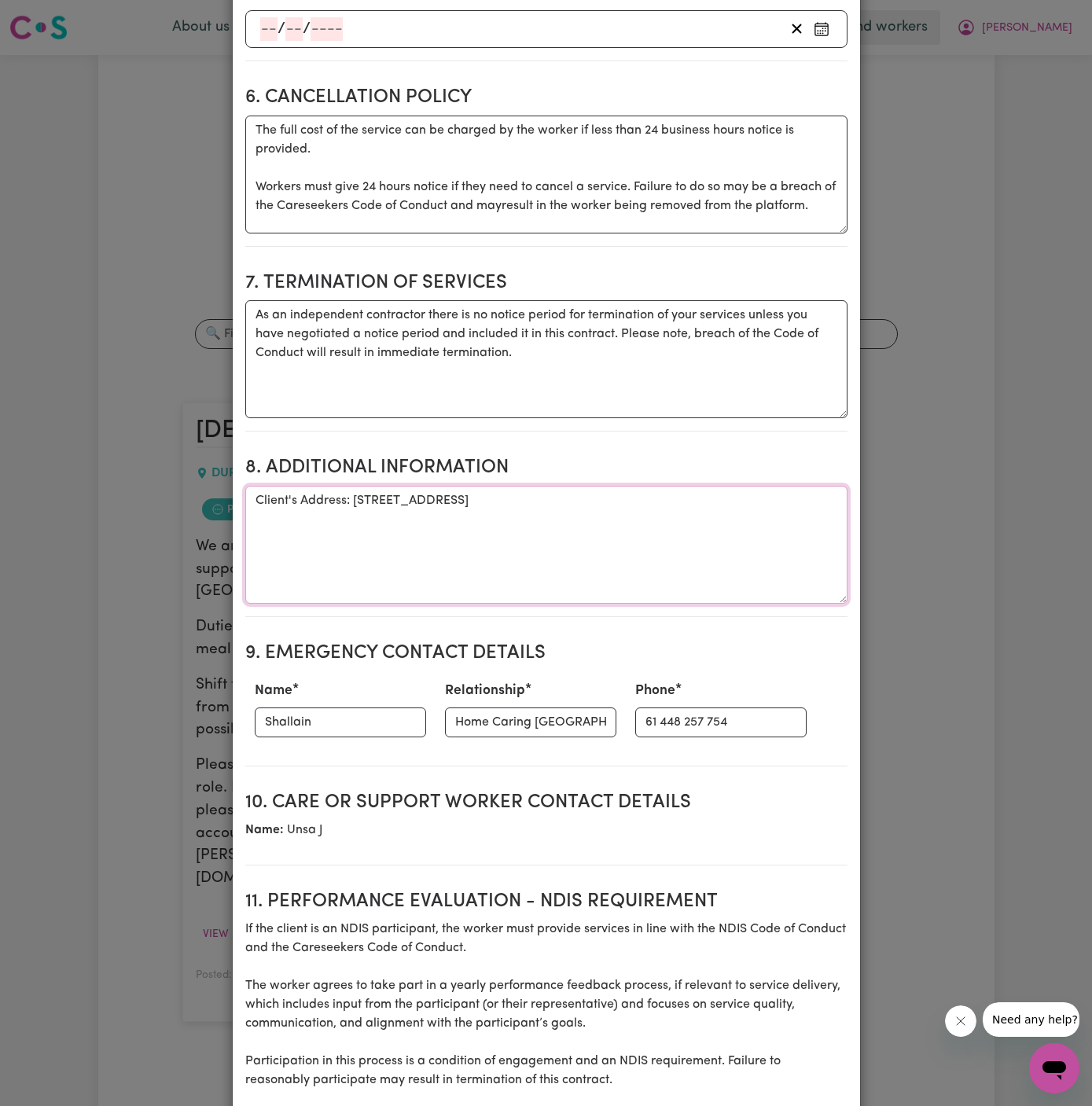
click at [352, 495] on textarea "Client's Address: [STREET_ADDRESS]" at bounding box center [546, 545] width 602 height 118
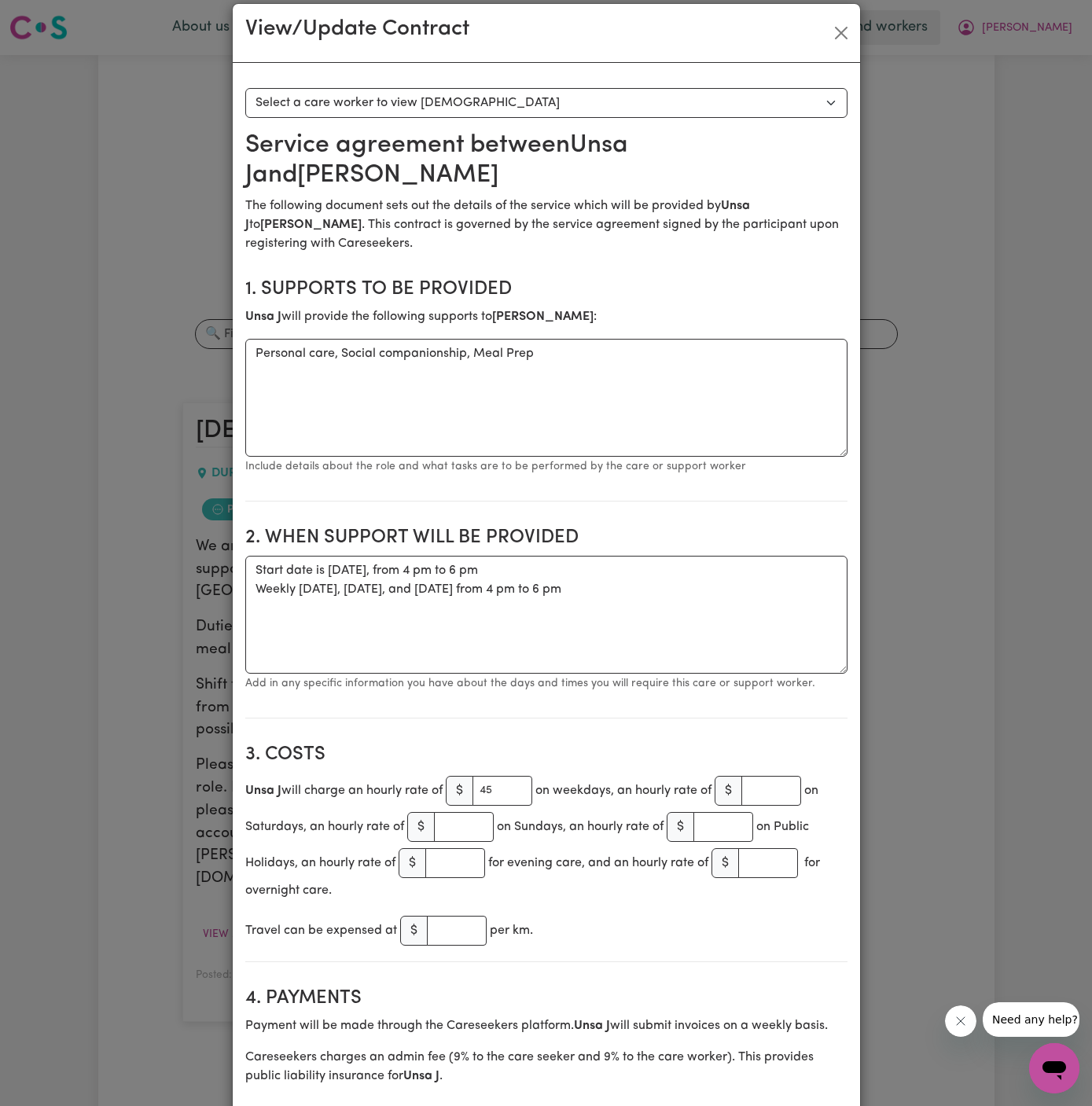
scroll to position [0, 0]
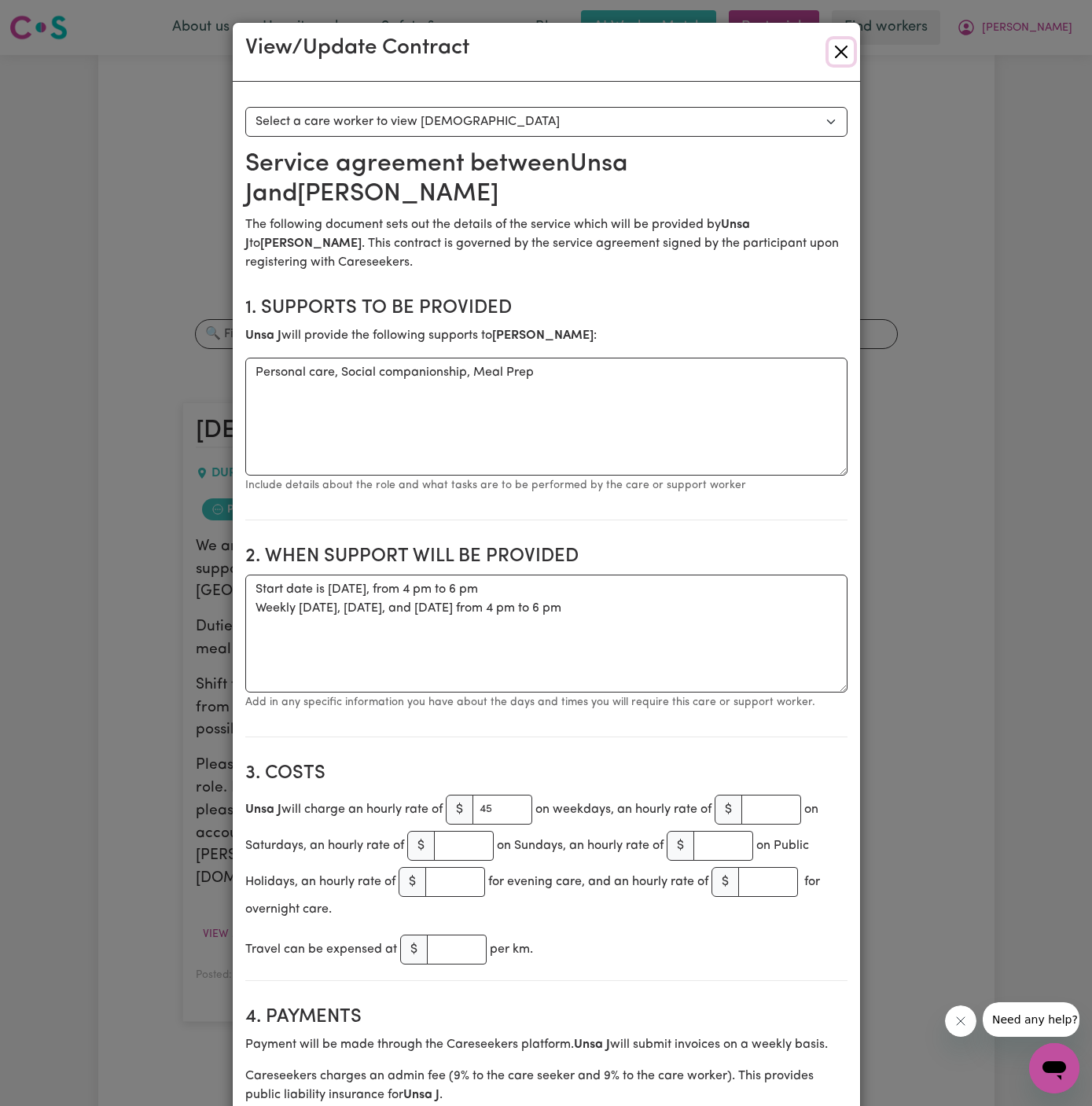
click at [844, 48] on button "Close" at bounding box center [840, 52] width 25 height 25
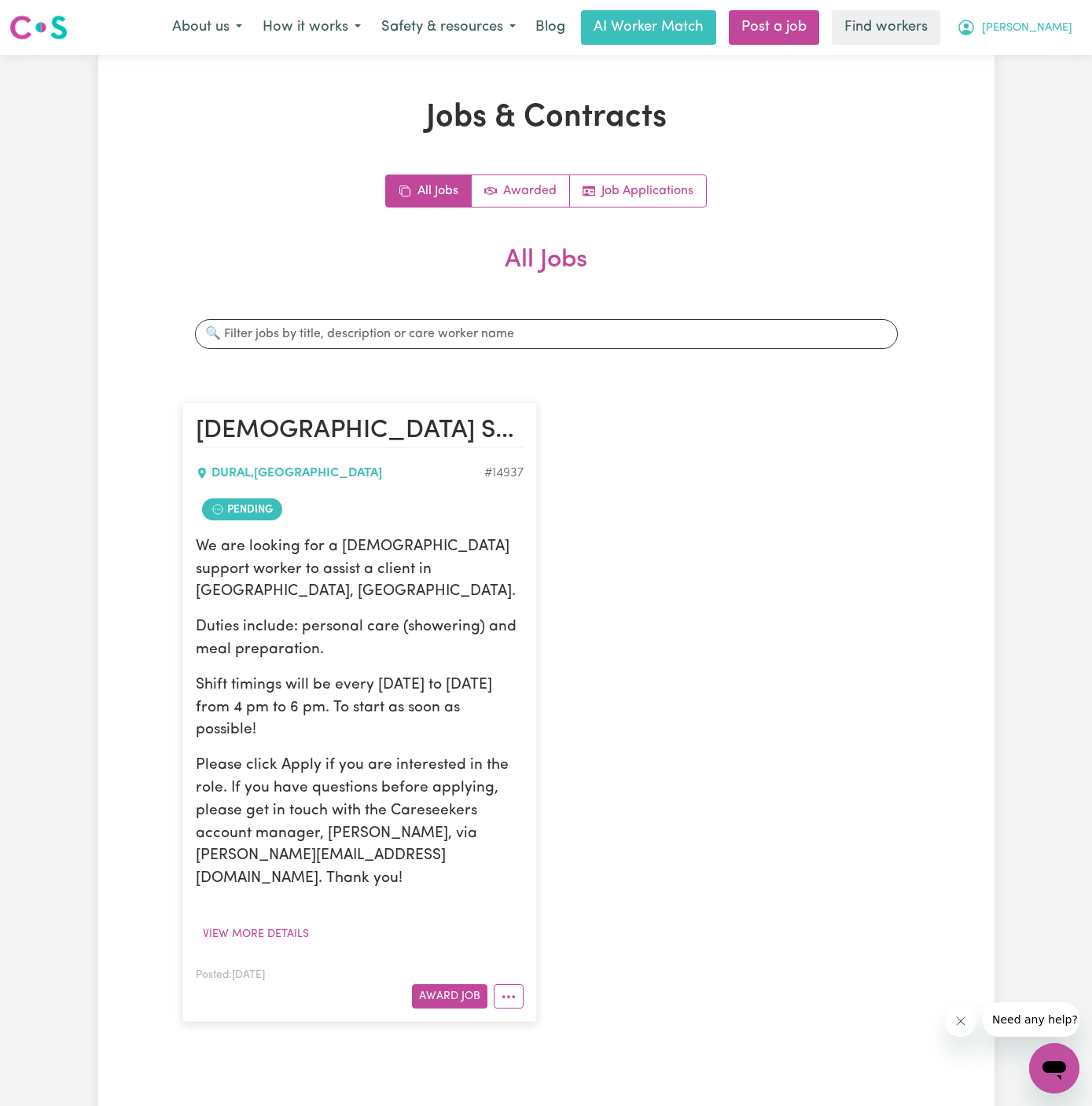
click at [1046, 29] on span "[PERSON_NAME]" at bounding box center [1027, 28] width 90 height 18
click at [1039, 52] on link "My Dashboard" at bounding box center [1019, 61] width 125 height 30
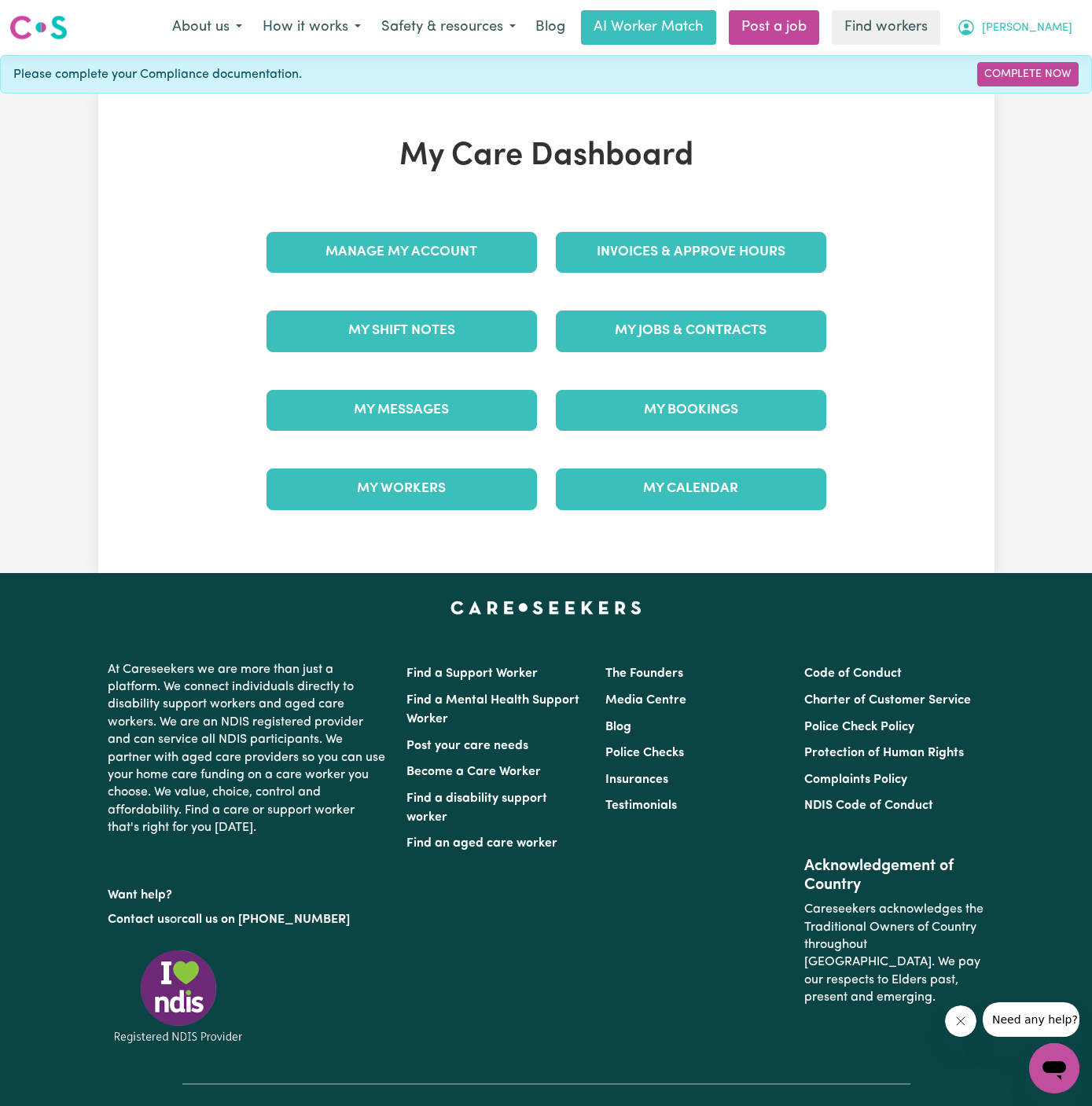
click at [1049, 11] on button "[PERSON_NAME]" at bounding box center [1014, 28] width 136 height 33
click at [1028, 89] on link "Logout" at bounding box center [1019, 90] width 125 height 30
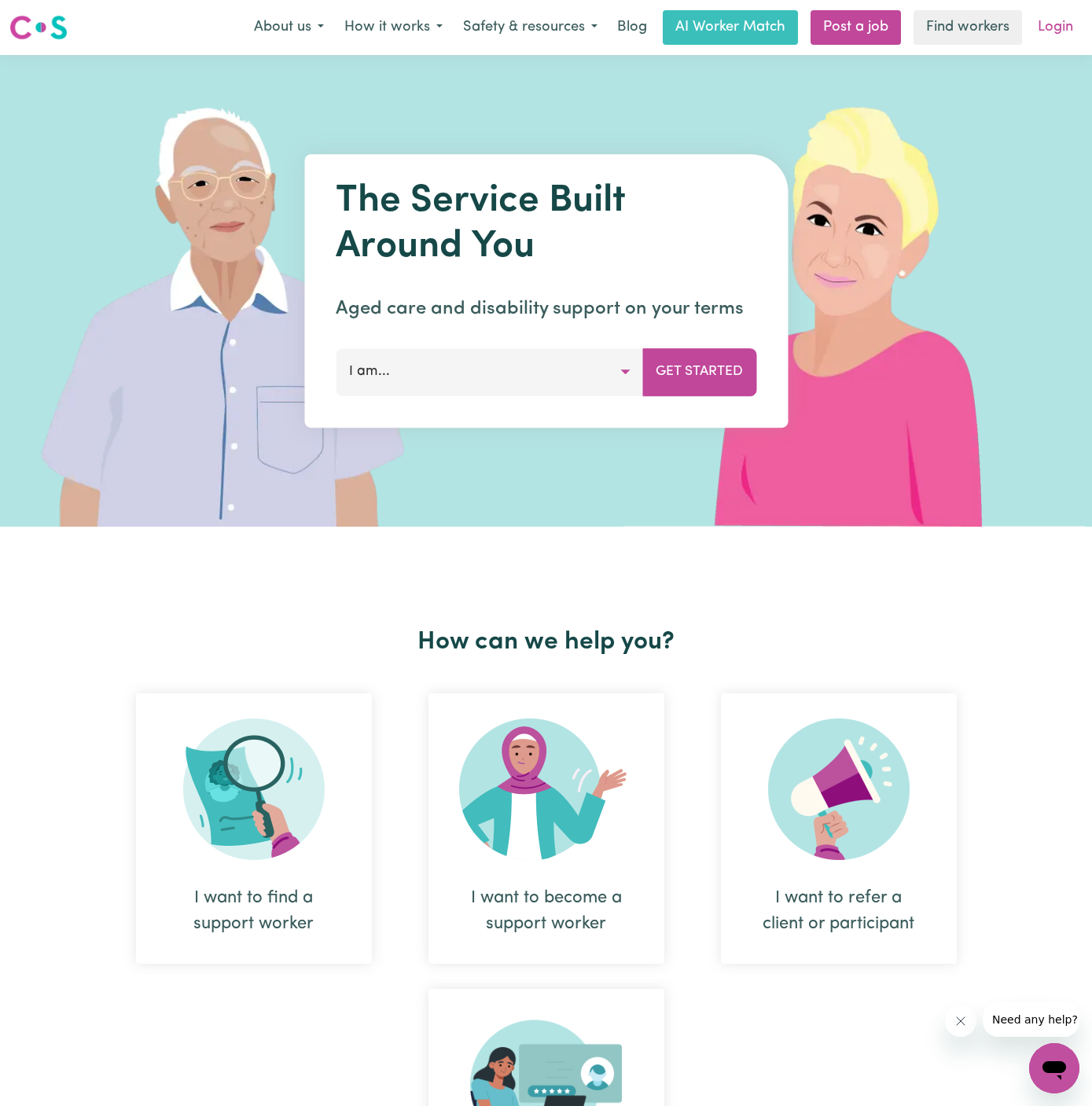
click at [1064, 30] on link "Login" at bounding box center [1055, 27] width 54 height 34
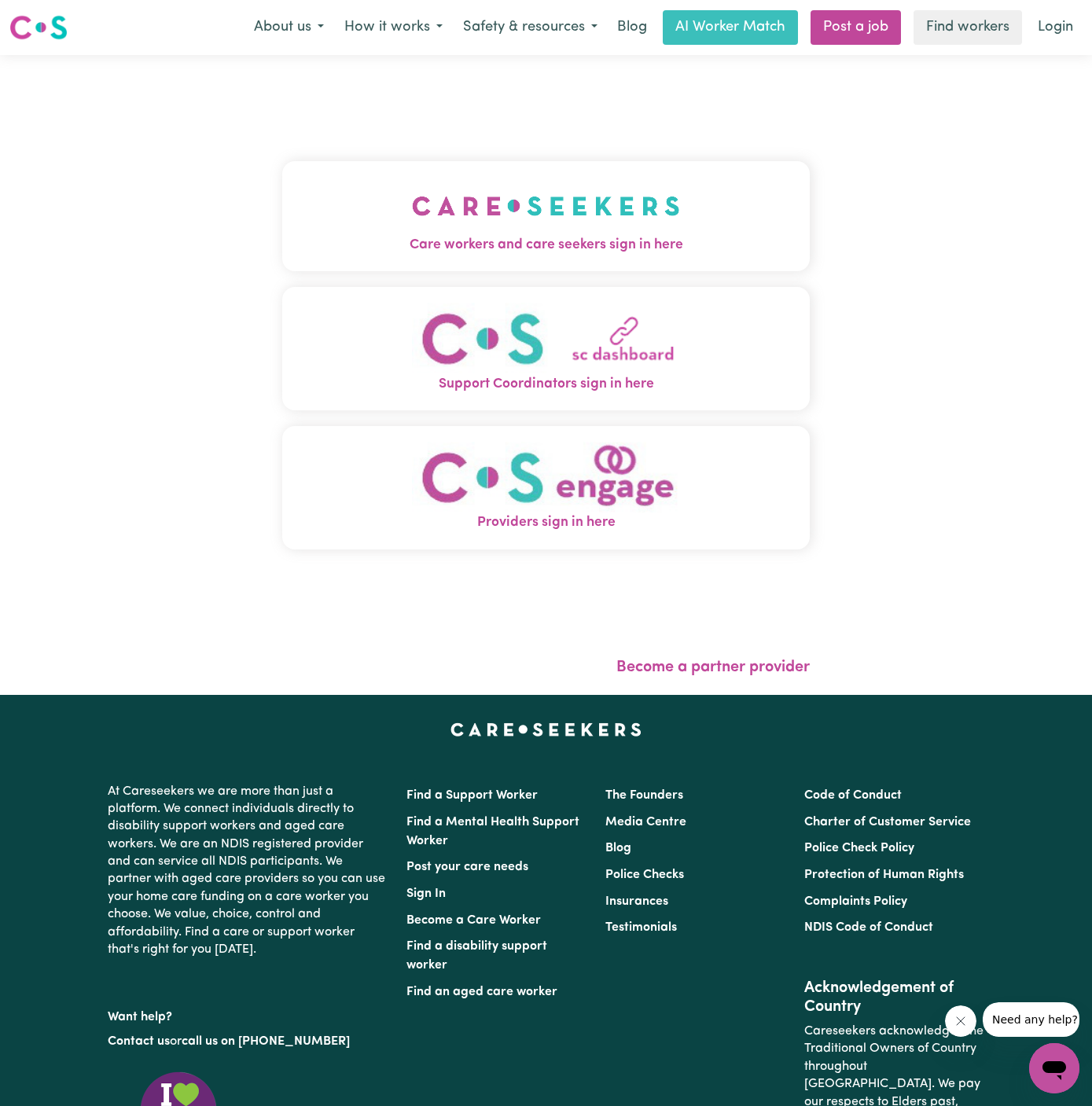
click at [526, 215] on img "Care workers and care seekers sign in here" at bounding box center [546, 206] width 268 height 58
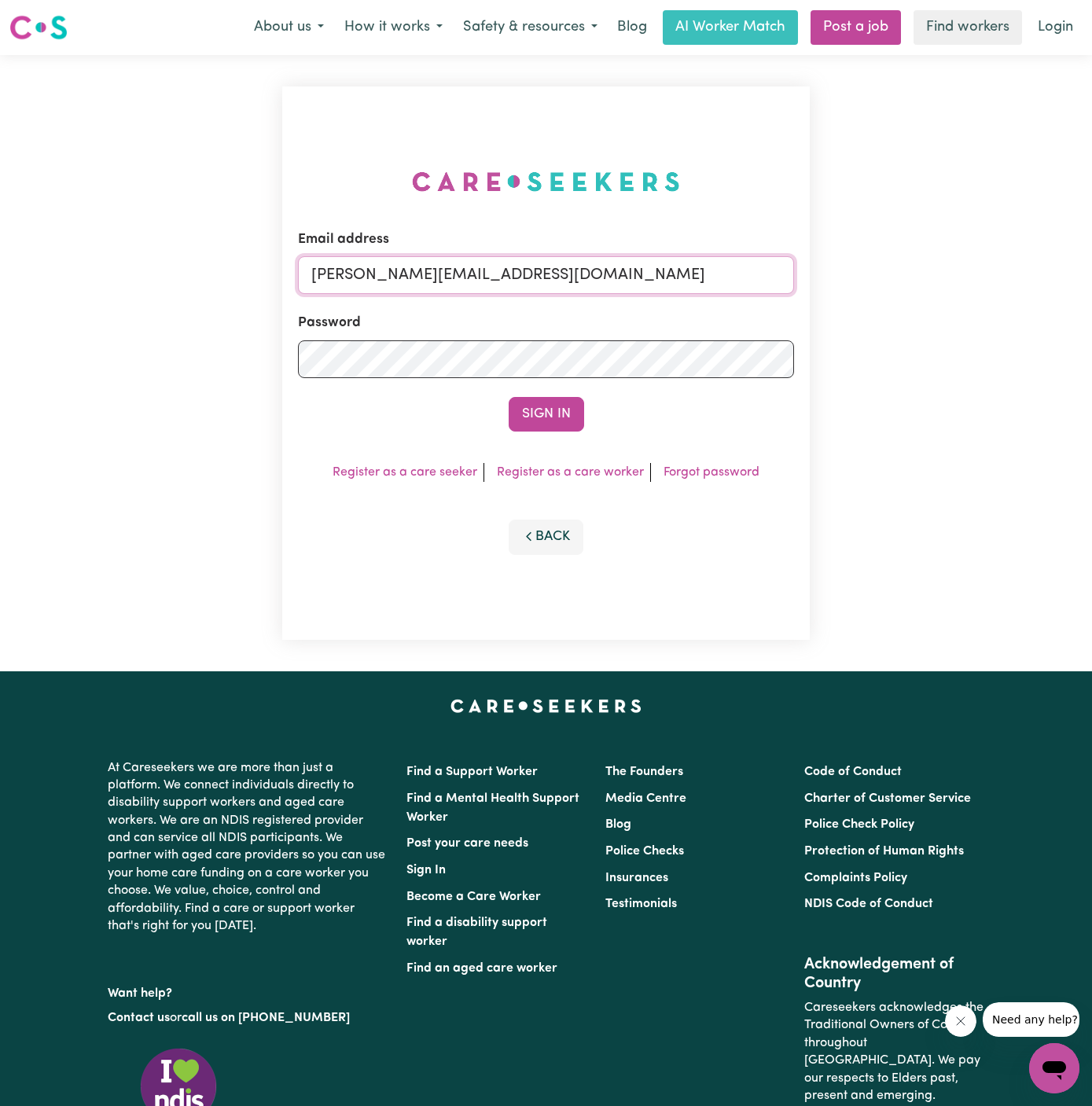
click at [635, 267] on input "[PERSON_NAME][EMAIL_ADDRESS][DOMAIN_NAME]" at bounding box center [546, 275] width 496 height 38
drag, startPoint x: 393, startPoint y: 280, endPoint x: 1116, endPoint y: 275, distance: 723.0
click at [1091, 275] on html "Menu About us How it works Safety & resources Blog AI Worker Match Post a job F…" at bounding box center [546, 673] width 1092 height 1348
type input "[EMAIL_ADDRESS][DOMAIN_NAME]"
click at [508, 397] on button "Sign In" at bounding box center [546, 413] width 76 height 34
